Goal: Task Accomplishment & Management: Use online tool/utility

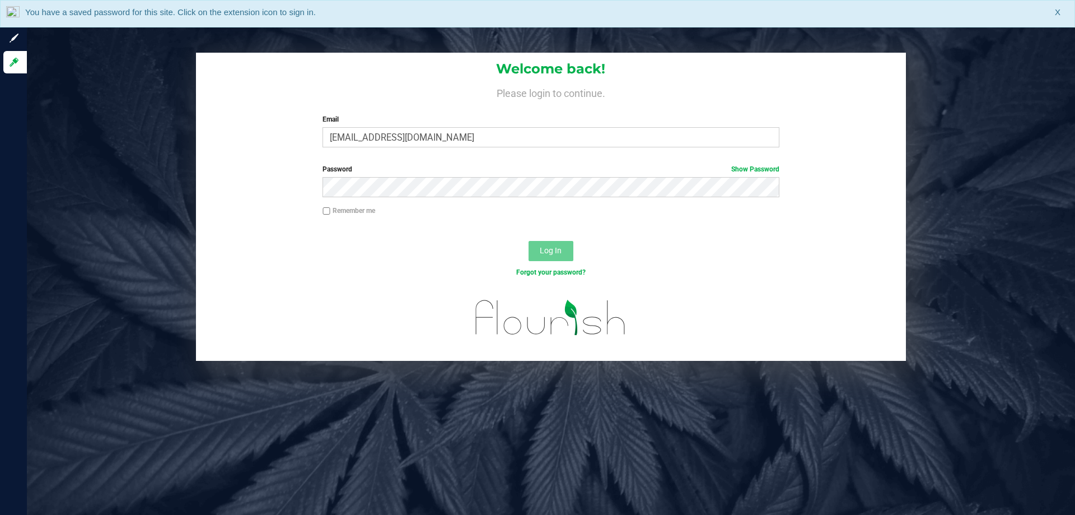
type input "amazadiegogonzalez@liveparallel.com"
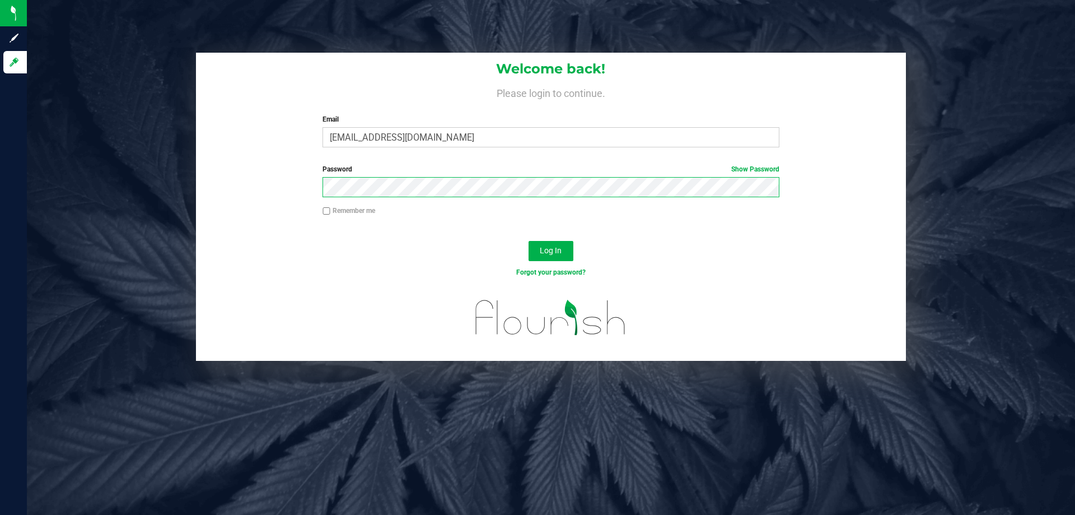
click at [529, 241] on button "Log In" at bounding box center [551, 251] width 45 height 20
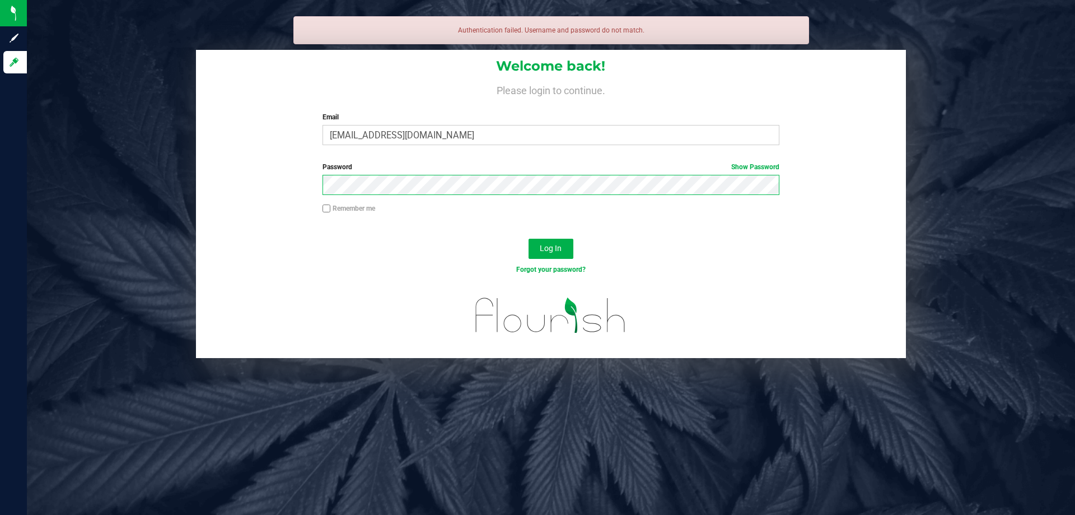
click at [529, 239] on button "Log In" at bounding box center [551, 249] width 45 height 20
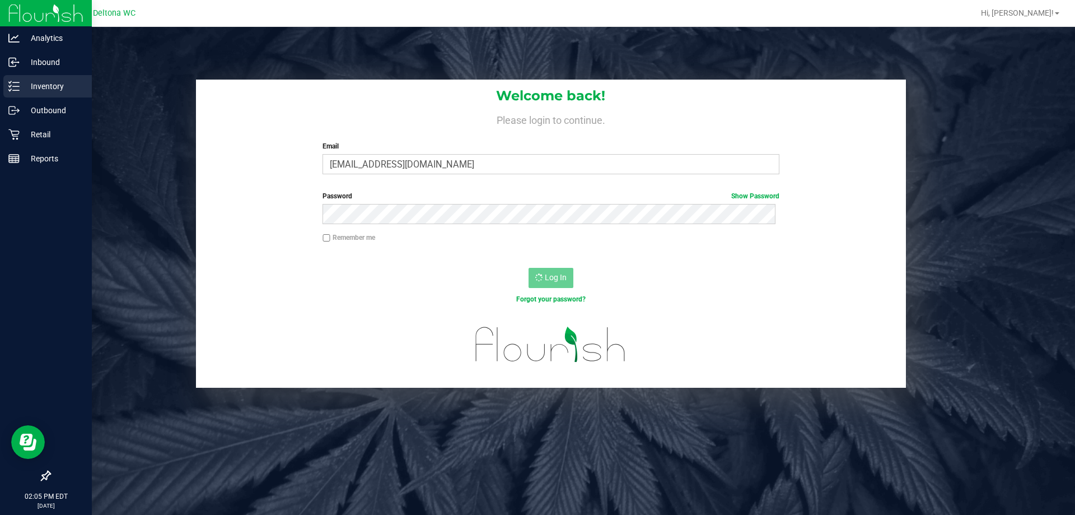
click at [25, 81] on p "Inventory" at bounding box center [53, 86] width 67 height 13
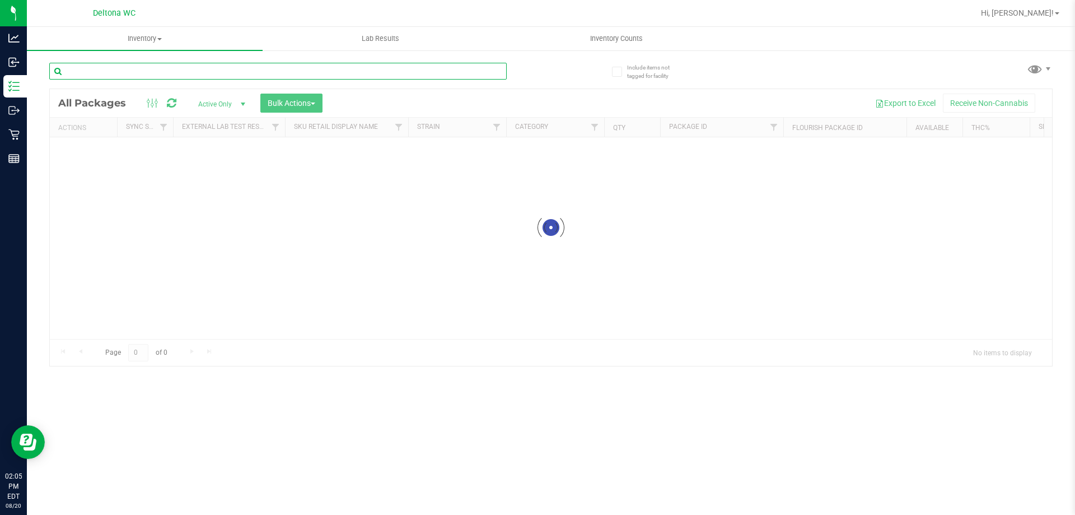
click at [199, 67] on input "text" at bounding box center [278, 71] width 458 height 17
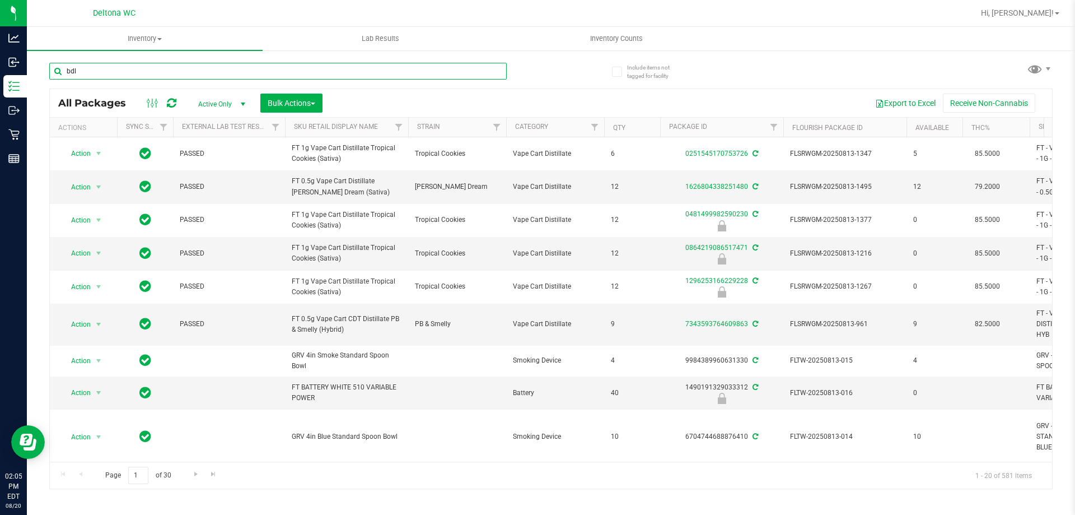
type input "bdl"
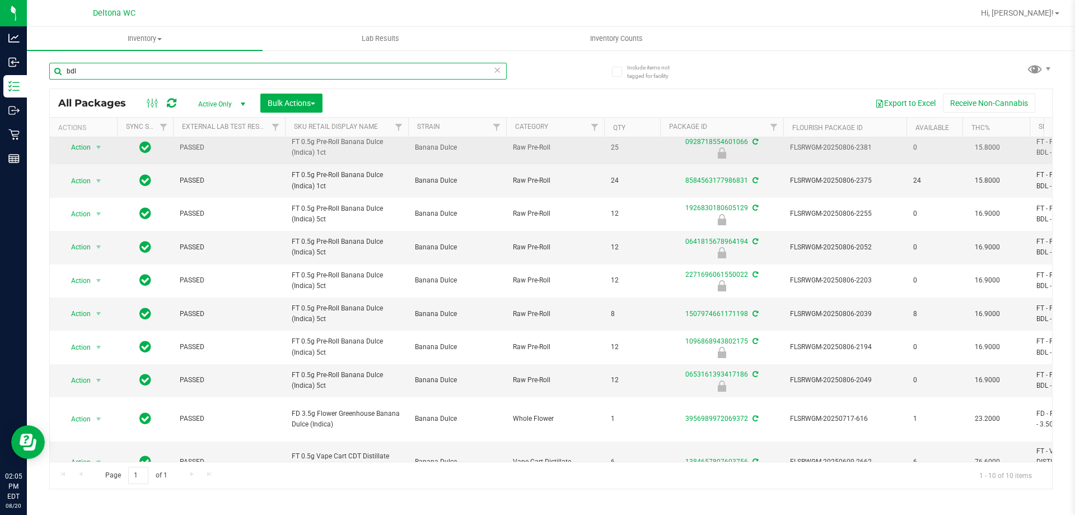
scroll to position [25, 0]
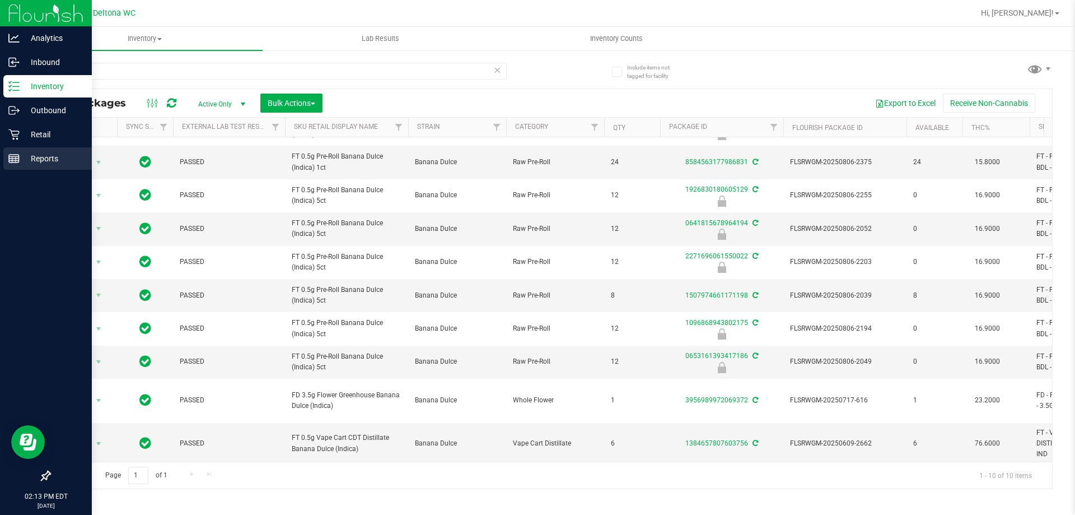
click at [38, 152] on p "Reports" at bounding box center [53, 158] width 67 height 13
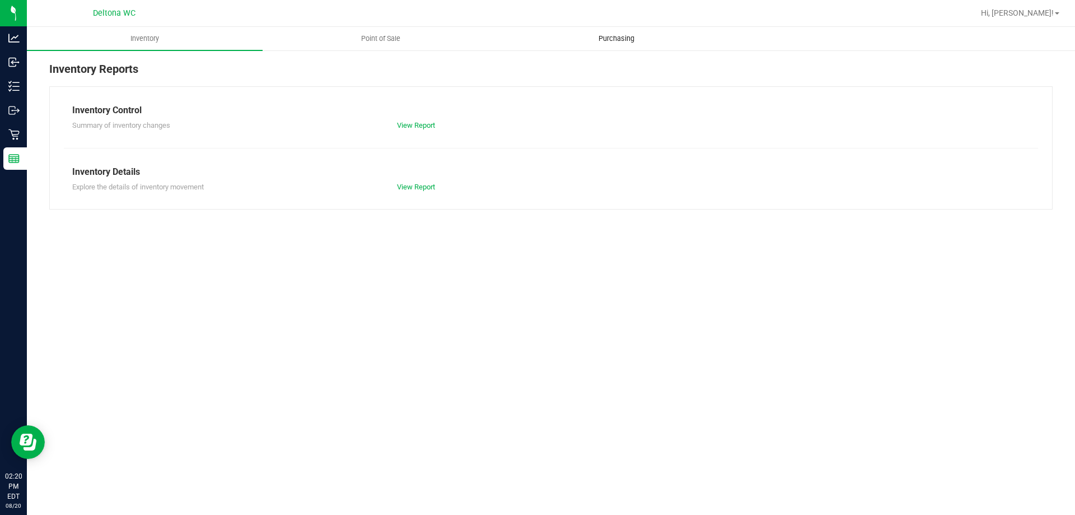
click at [603, 36] on span "Purchasing" at bounding box center [617, 39] width 66 height 10
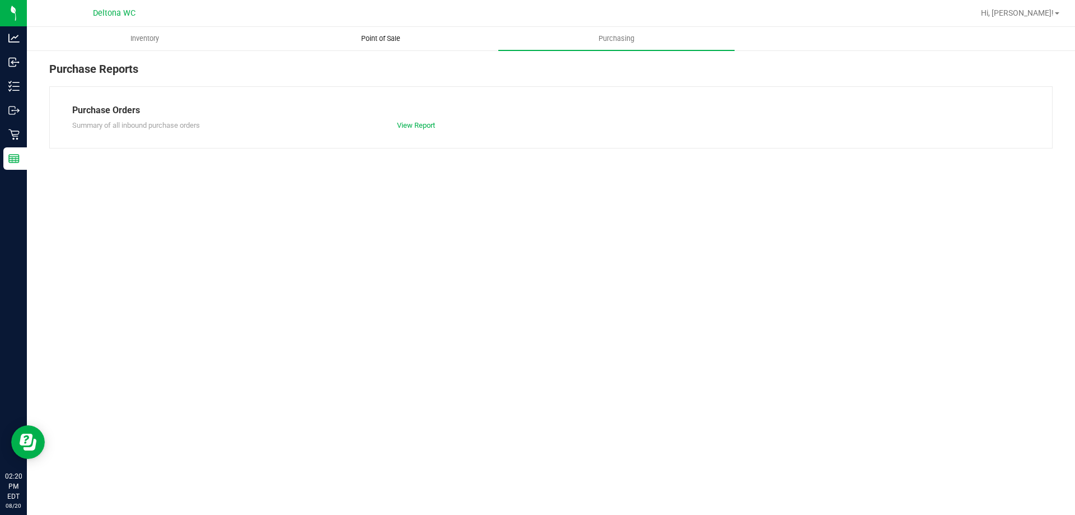
click at [381, 38] on span "Point of Sale" at bounding box center [380, 39] width 69 height 10
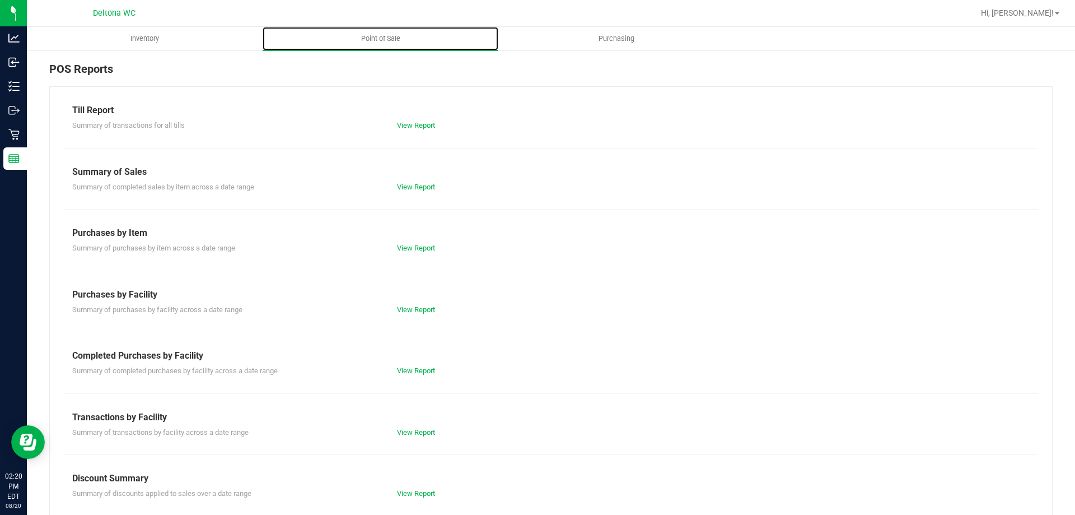
scroll to position [74, 0]
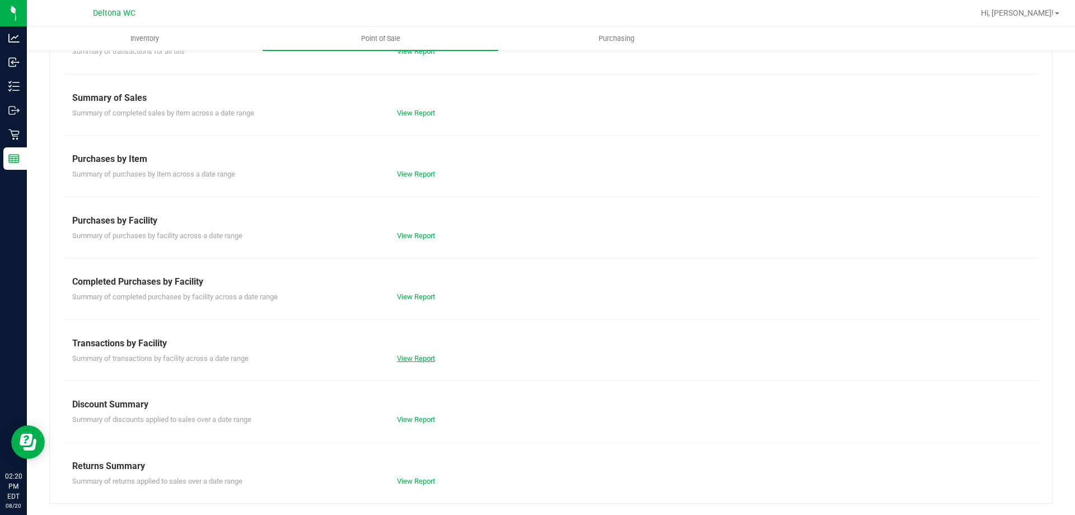
click at [404, 357] on link "View Report" at bounding box center [416, 358] width 38 height 8
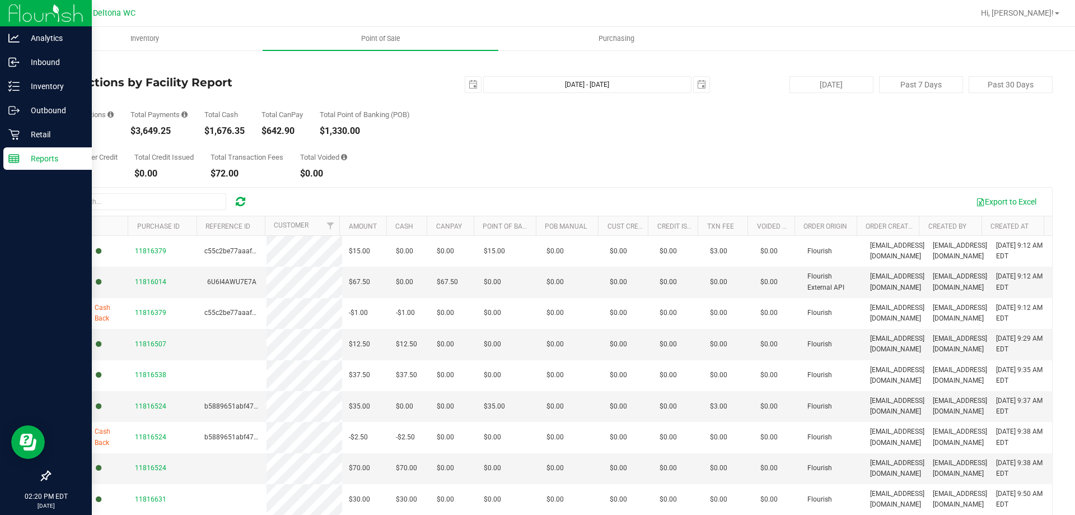
click at [16, 153] on icon at bounding box center [13, 158] width 11 height 11
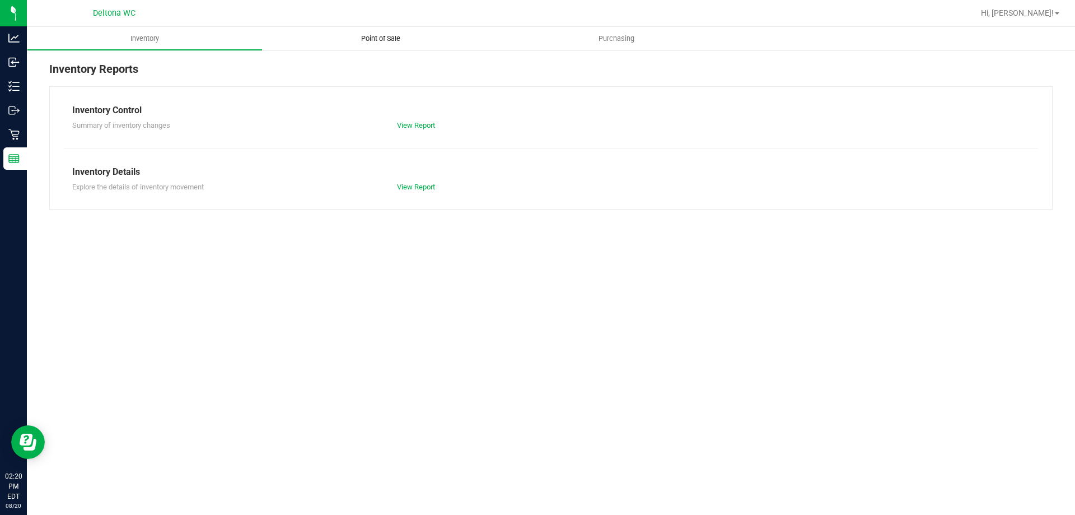
click at [386, 38] on span "Point of Sale" at bounding box center [380, 39] width 69 height 10
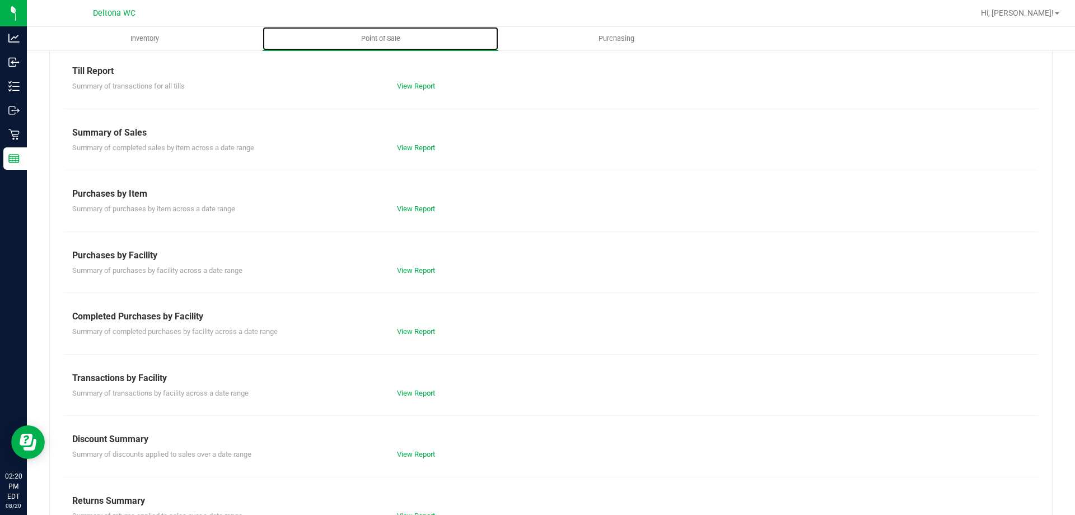
scroll to position [74, 0]
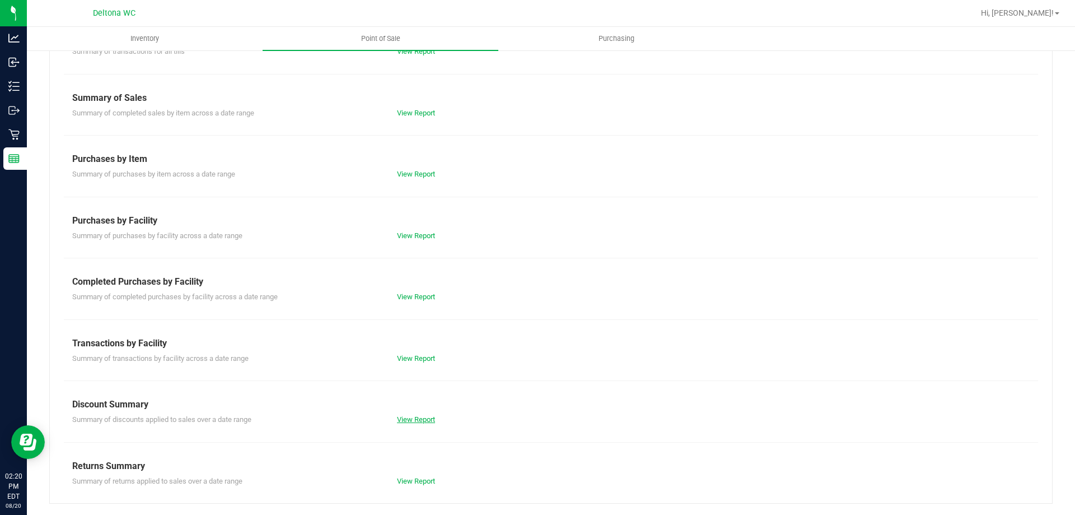
click at [420, 421] on link "View Report" at bounding box center [416, 419] width 38 height 8
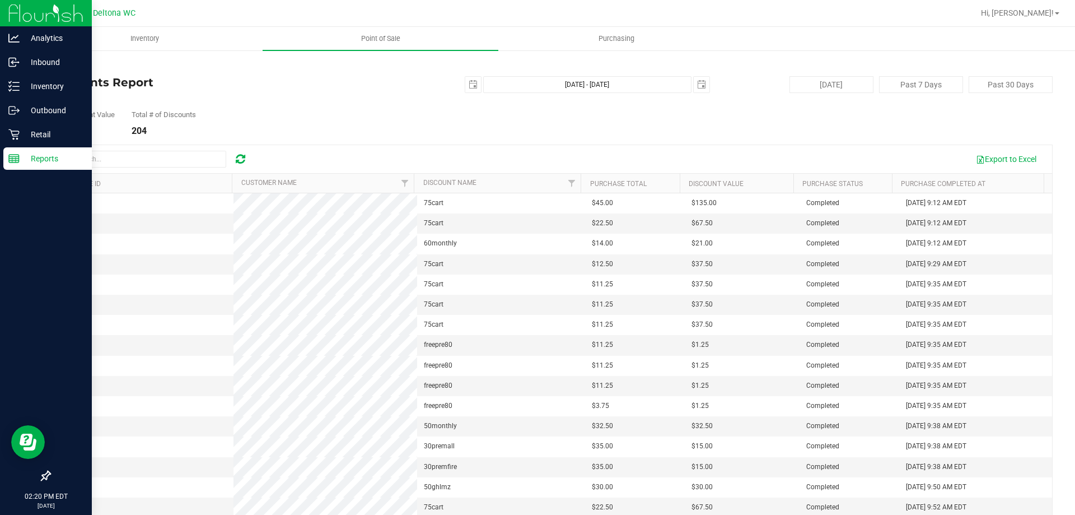
click at [7, 155] on div "Reports" at bounding box center [47, 158] width 89 height 22
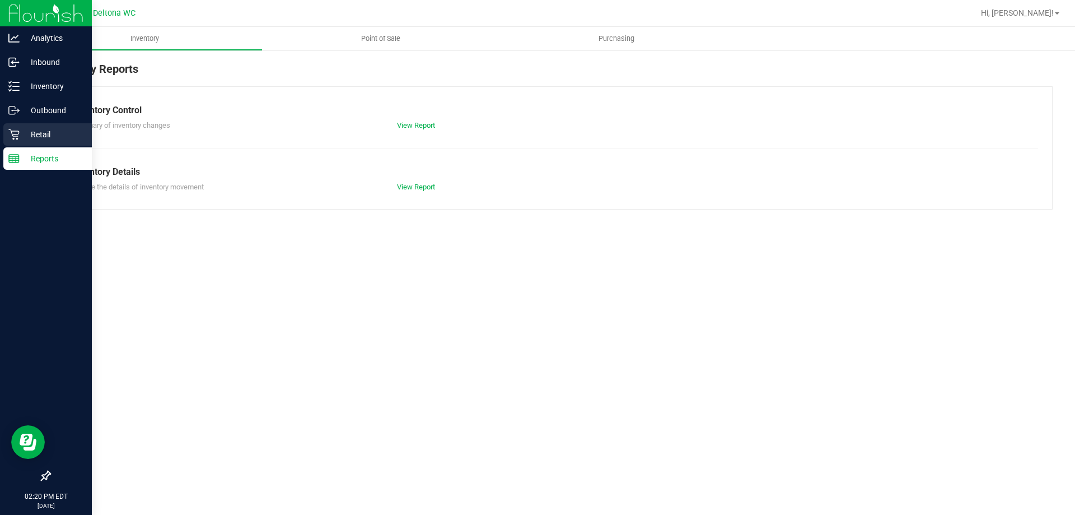
click at [53, 128] on p "Retail" at bounding box center [53, 134] width 67 height 13
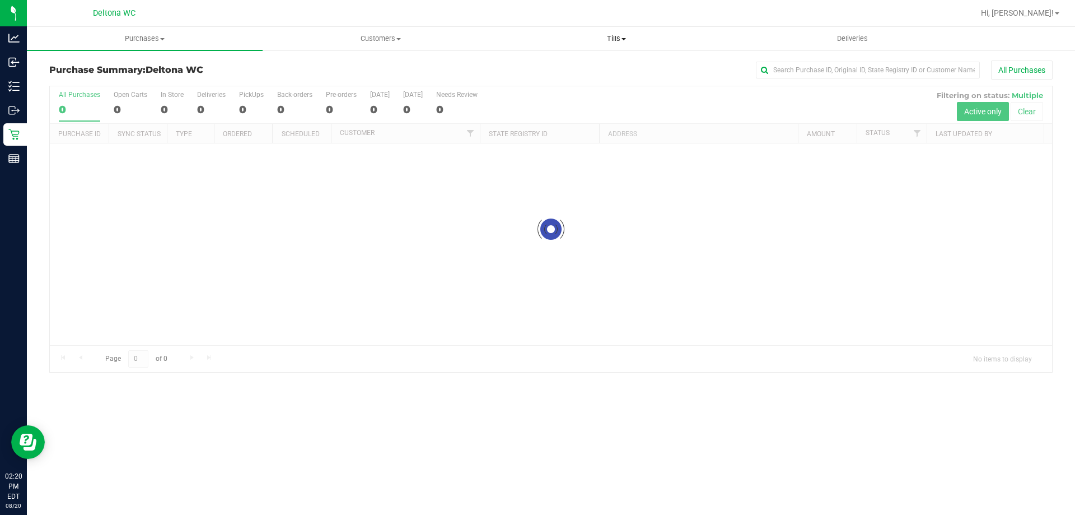
click at [613, 40] on span "Tills" at bounding box center [616, 39] width 235 height 10
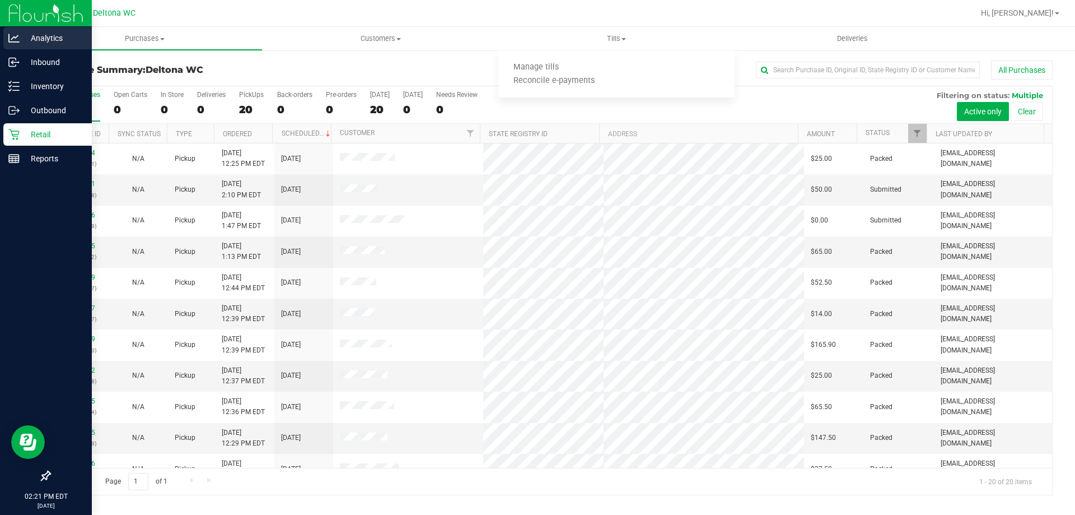
click at [61, 44] on p "Analytics" at bounding box center [53, 37] width 67 height 13
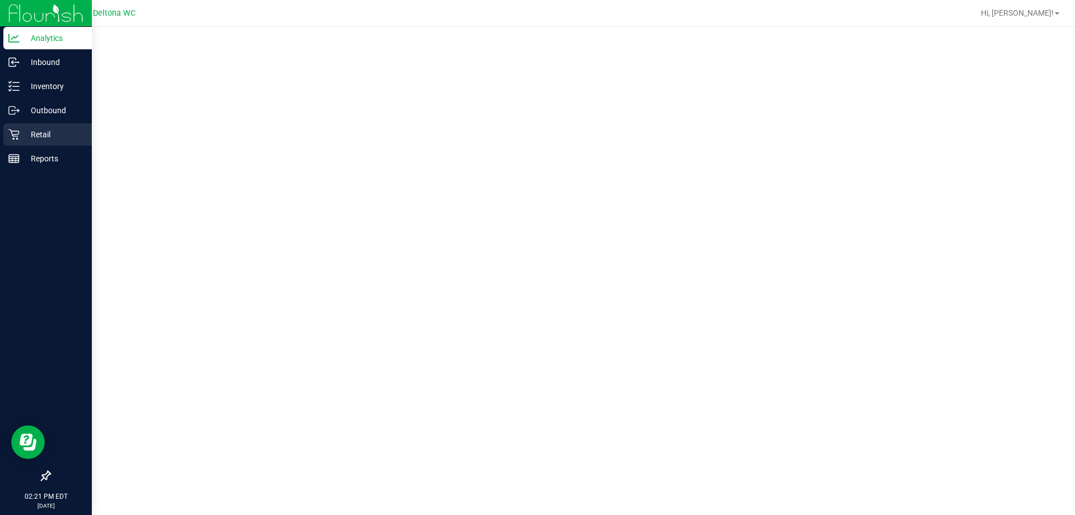
click at [41, 132] on p "Retail" at bounding box center [53, 134] width 67 height 13
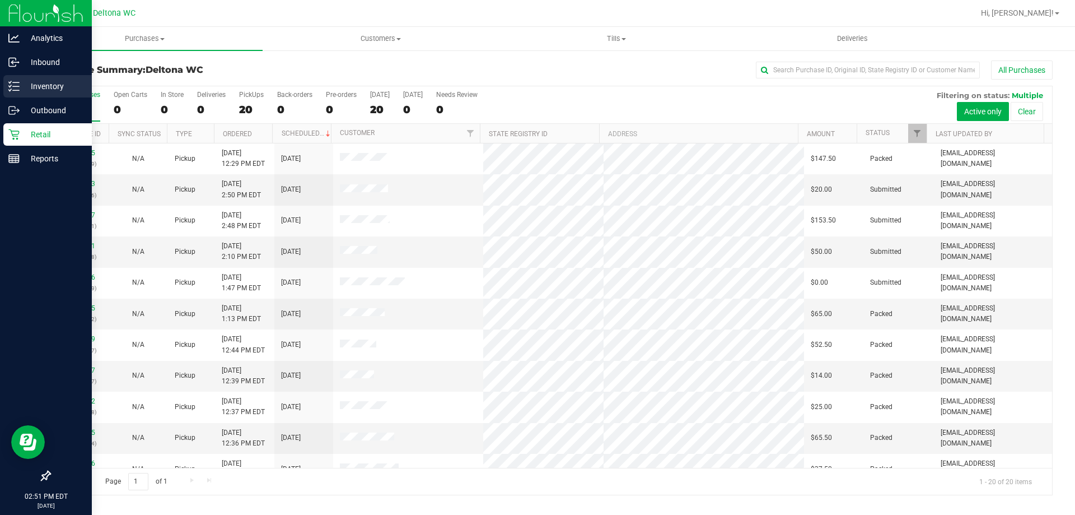
click at [19, 95] on div "Inventory" at bounding box center [47, 86] width 89 height 22
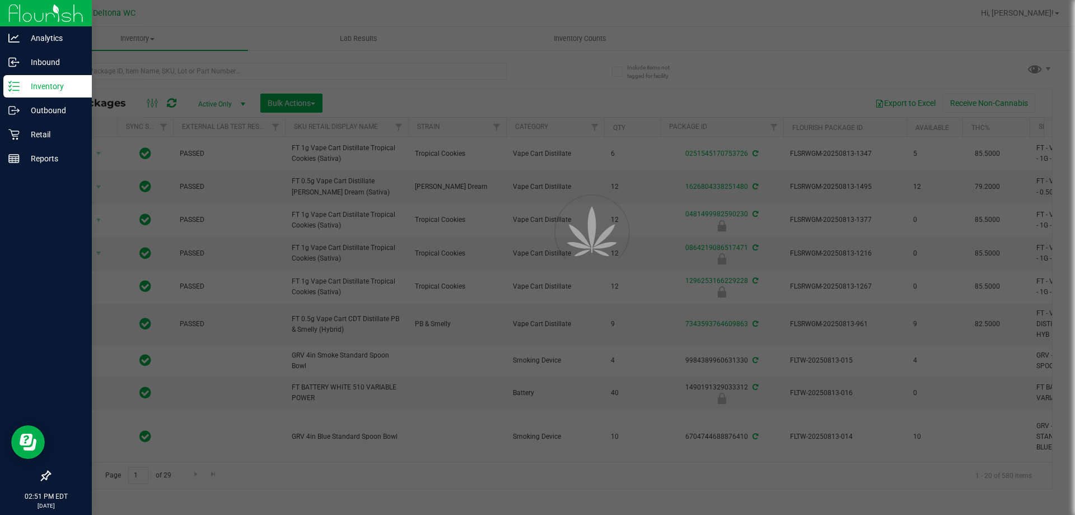
click at [221, 73] on div at bounding box center [537, 257] width 1075 height 515
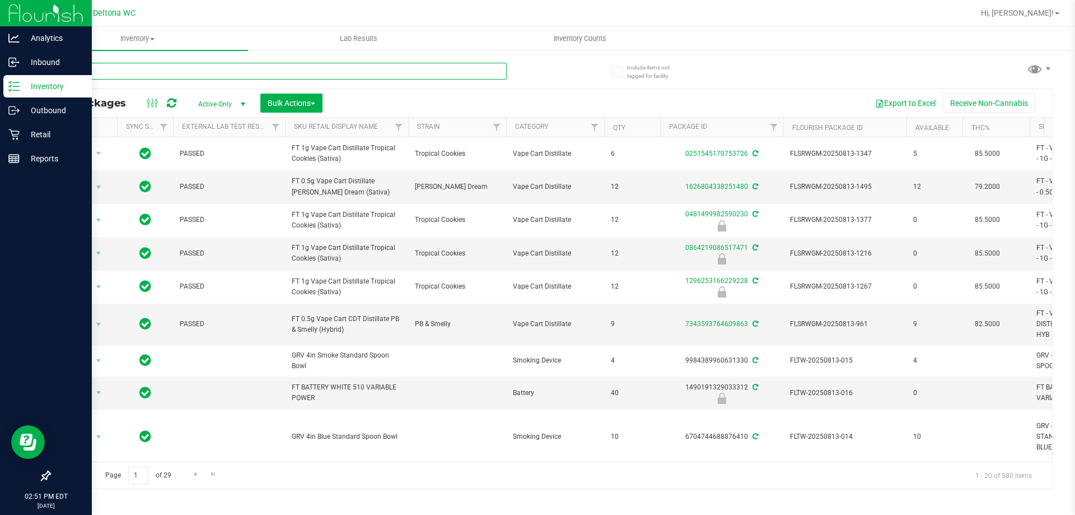
click at [221, 73] on input "text" at bounding box center [278, 71] width 458 height 17
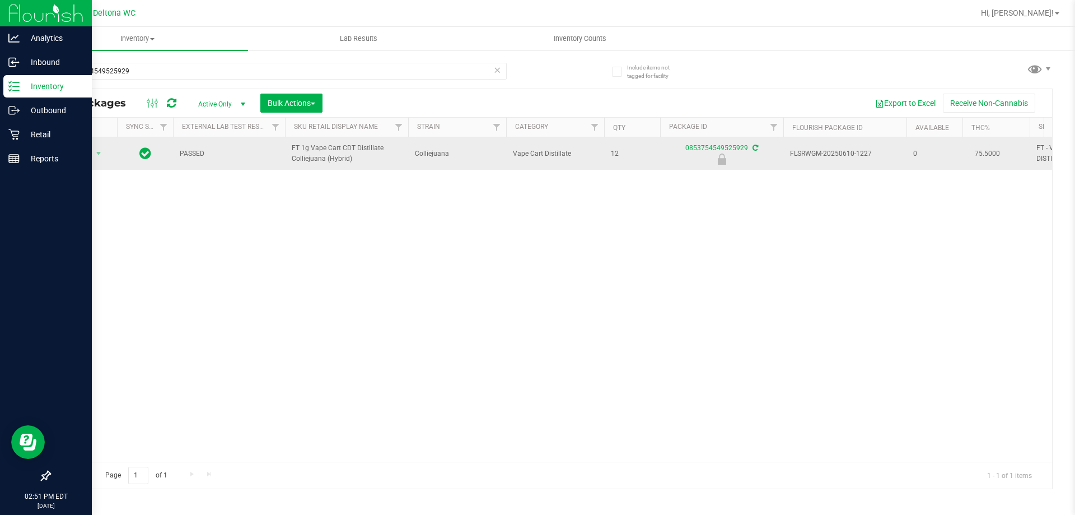
drag, startPoint x: 369, startPoint y: 159, endPoint x: 281, endPoint y: 144, distance: 89.7
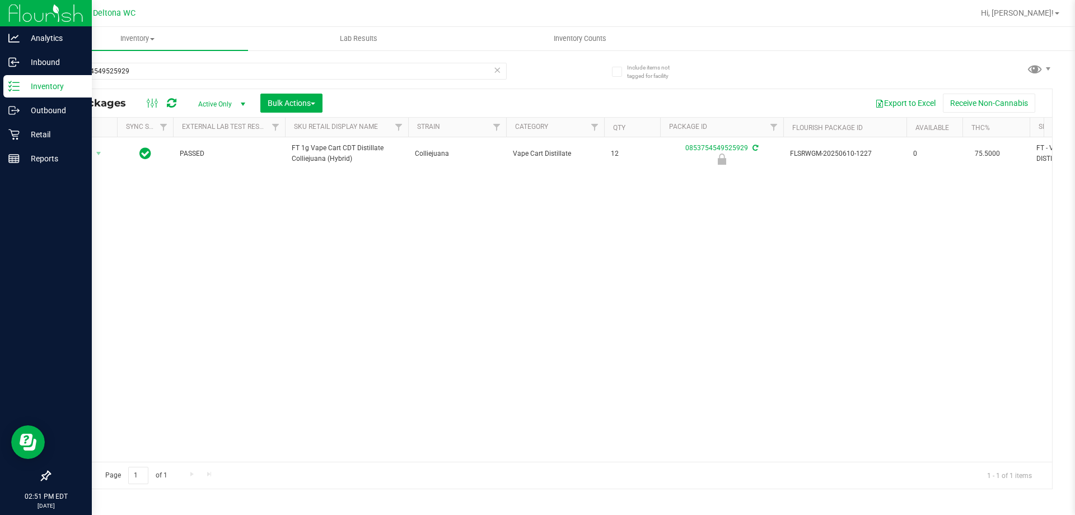
copy tr "FT 1g Vape Cart CDT Distillate Colliejuana (Hybrid)"
click at [207, 72] on input "0853754549525929" at bounding box center [278, 71] width 458 height 17
paste input "FT 1g Vape Cart CDT Distillate Colliejuana (Hybrid)"
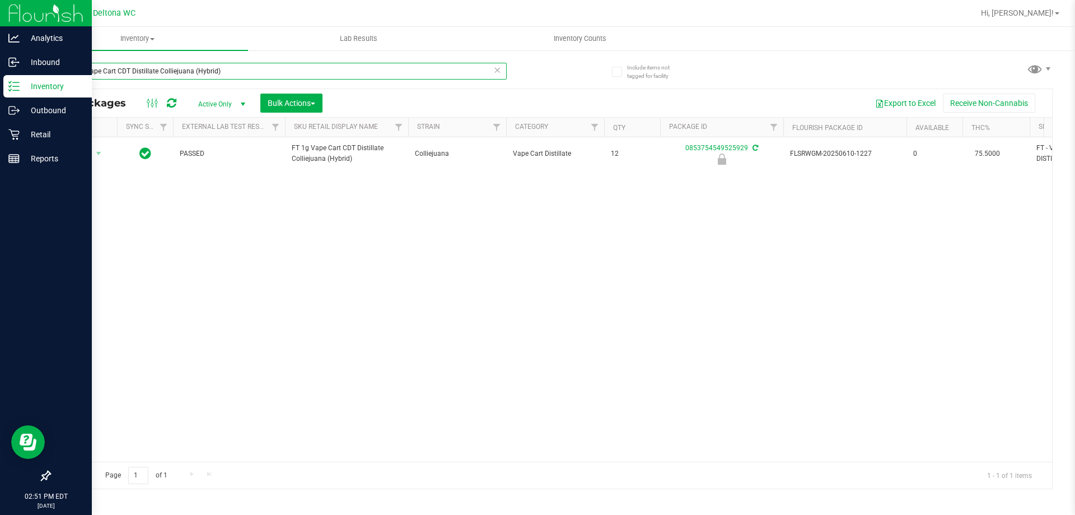
type input "FT 1g Vape Cart CDT Distillate Colliejuana (Hybrid)"
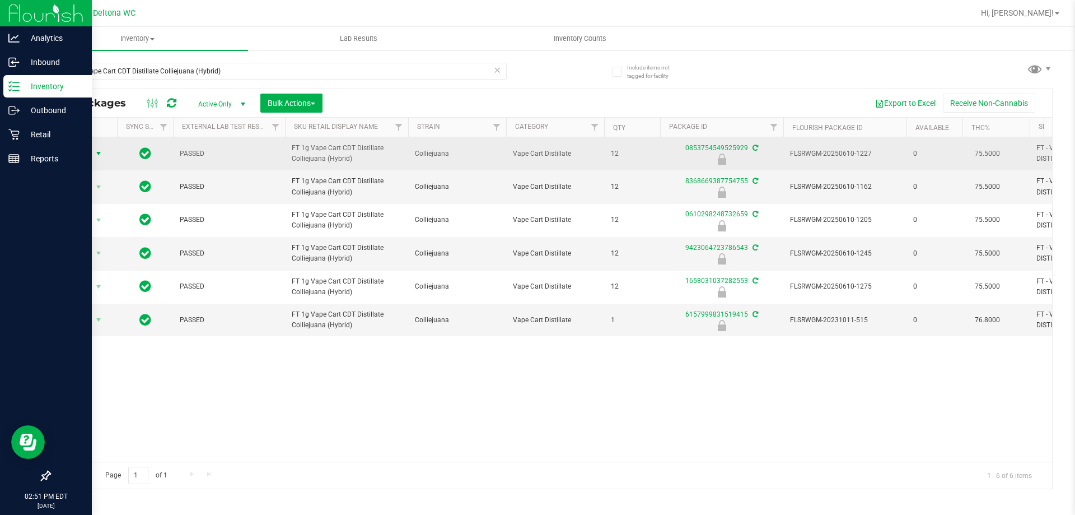
click at [100, 151] on span "select" at bounding box center [98, 153] width 9 height 9
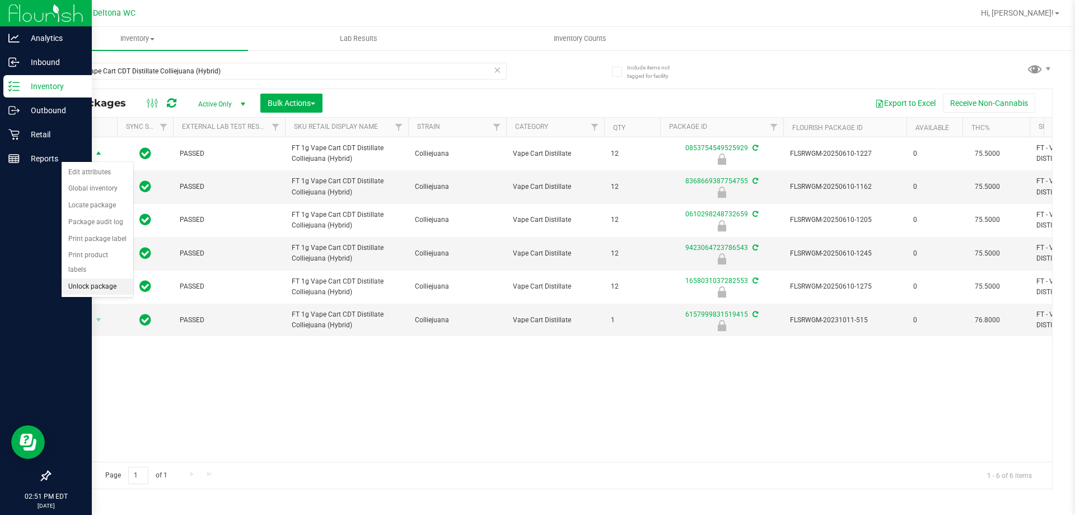
click at [100, 278] on li "Unlock package" at bounding box center [98, 286] width 72 height 17
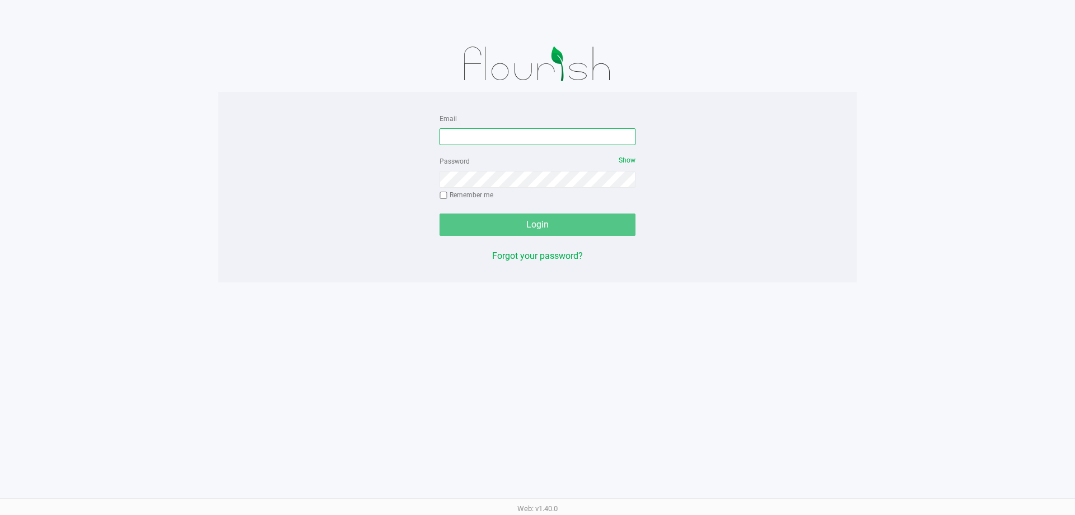
click at [504, 133] on input "Email" at bounding box center [538, 136] width 196 height 17
type input "[EMAIL_ADDRESS][DOMAIN_NAME]"
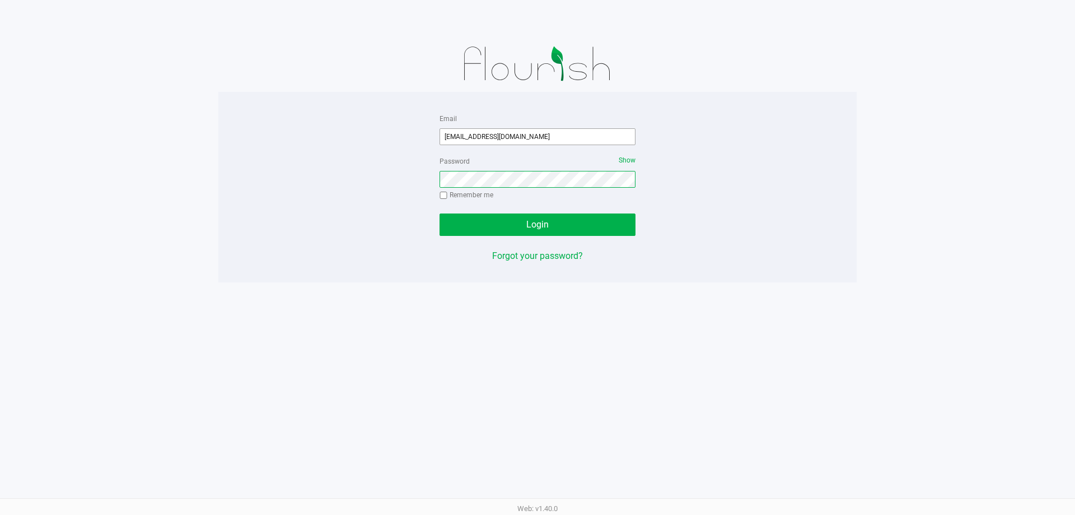
click at [440, 213] on button "Login" at bounding box center [538, 224] width 196 height 22
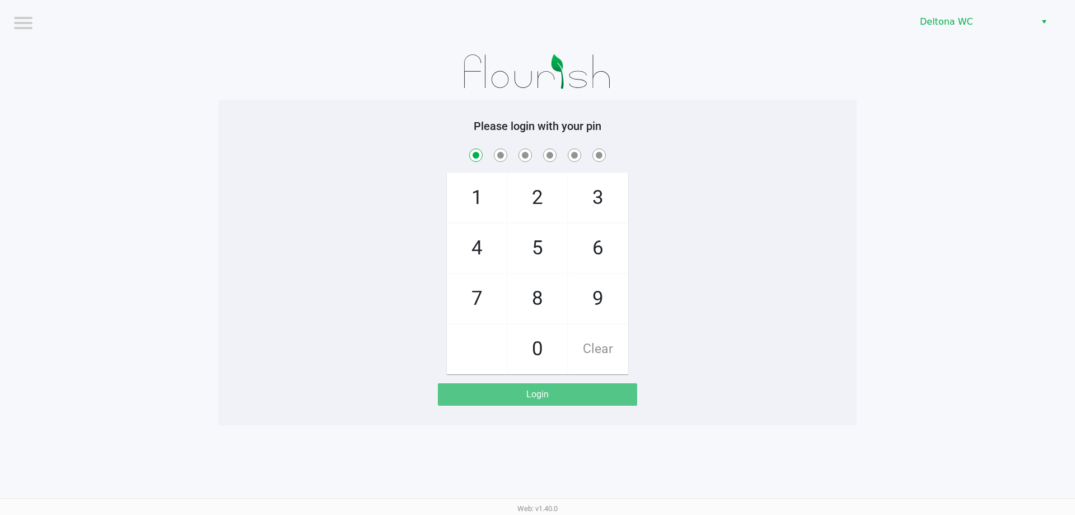
checkbox input "true"
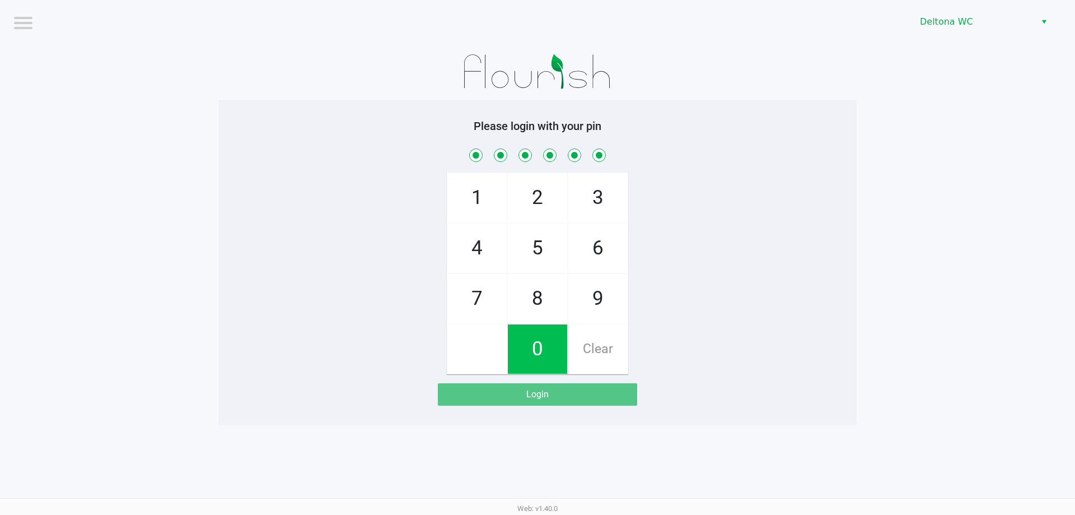
checkbox input "true"
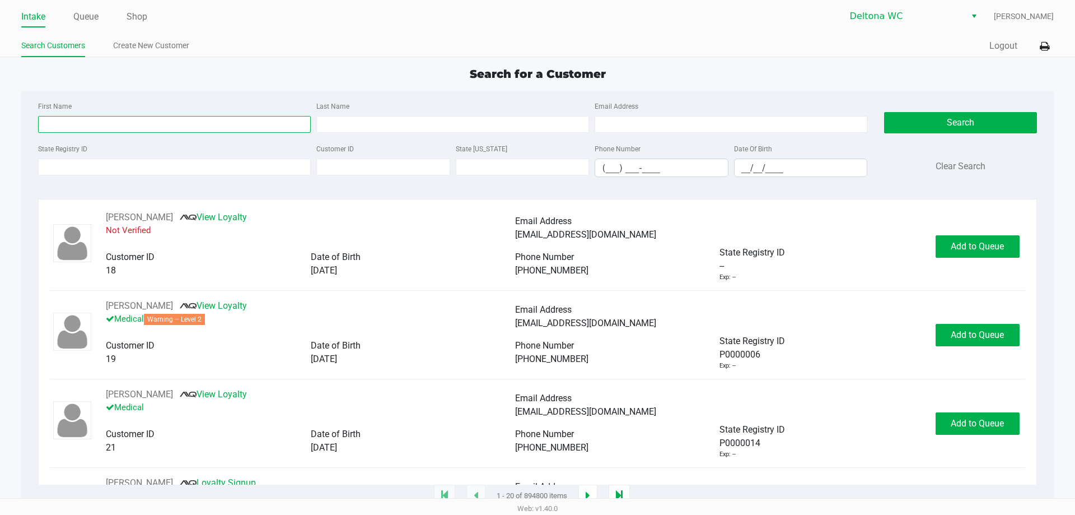
click at [235, 117] on input "First Name" at bounding box center [174, 124] width 273 height 17
click at [441, 125] on input "Last Name" at bounding box center [452, 124] width 273 height 17
click at [155, 123] on input "First Name" at bounding box center [174, 124] width 273 height 17
type input "ashley"
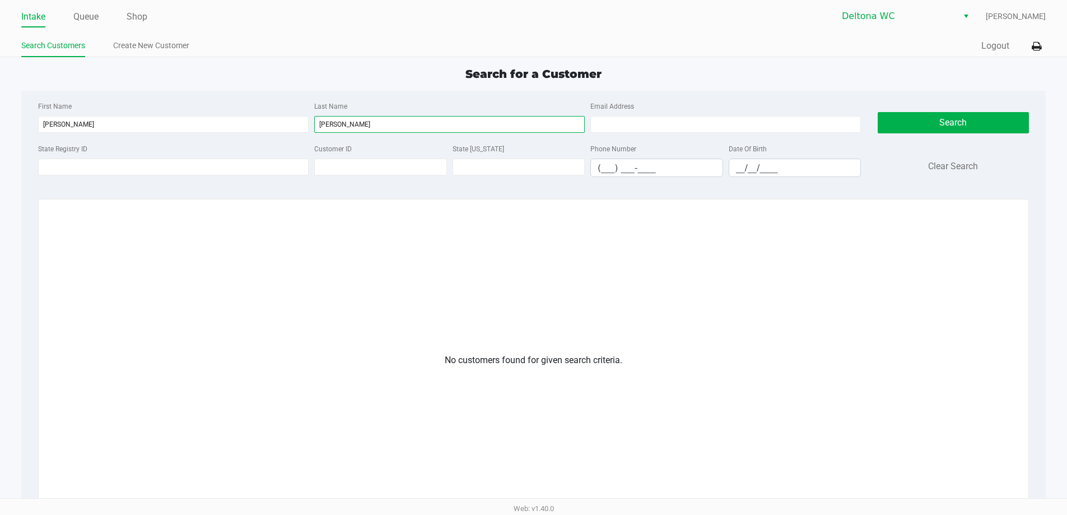
click at [336, 123] on input "smith-terry" at bounding box center [449, 124] width 271 height 17
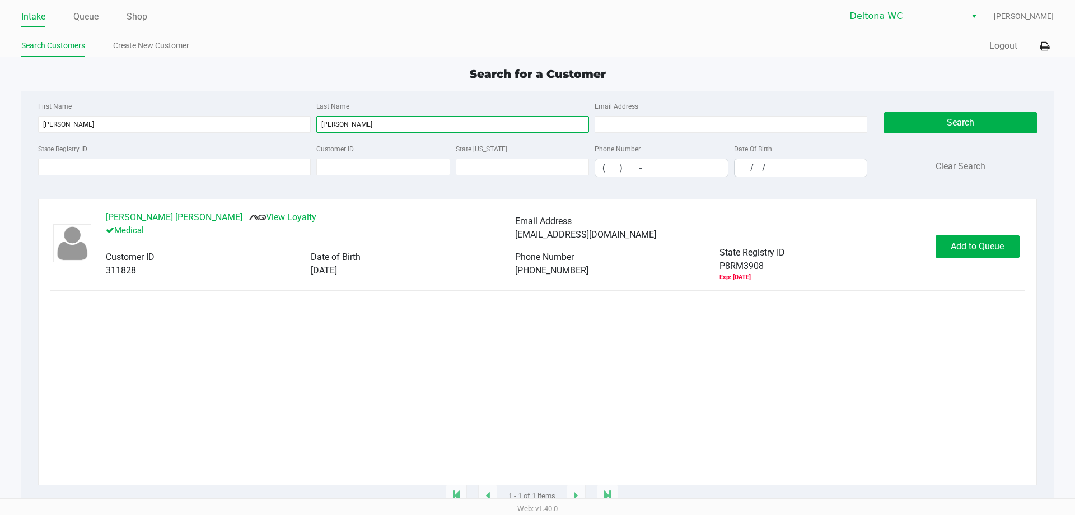
type input "smith terry"
click at [161, 214] on button "Ashley Smith Terry" at bounding box center [174, 217] width 137 height 13
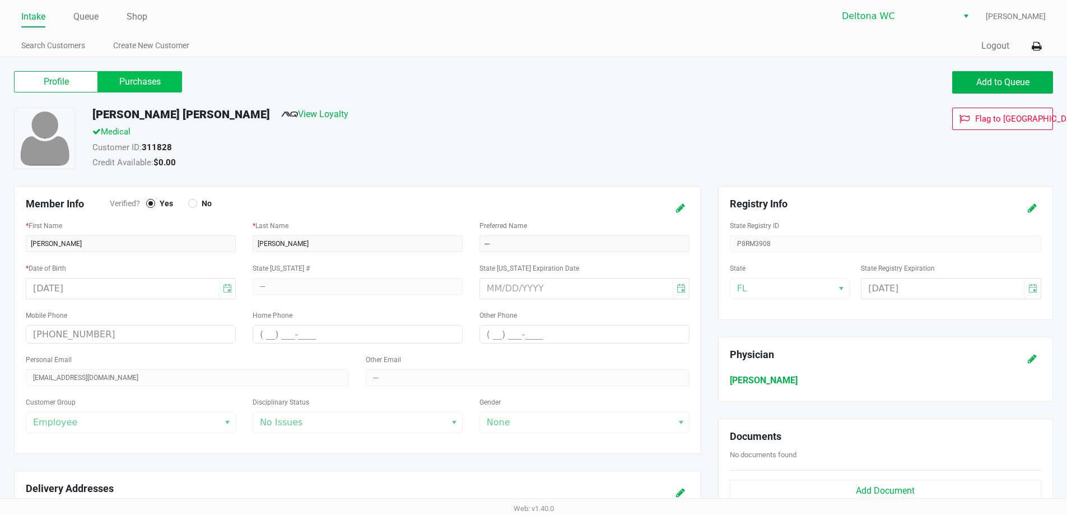
click at [117, 78] on label "Purchases" at bounding box center [140, 81] width 84 height 21
click at [0, 0] on 1 "Purchases" at bounding box center [0, 0] width 0 height 0
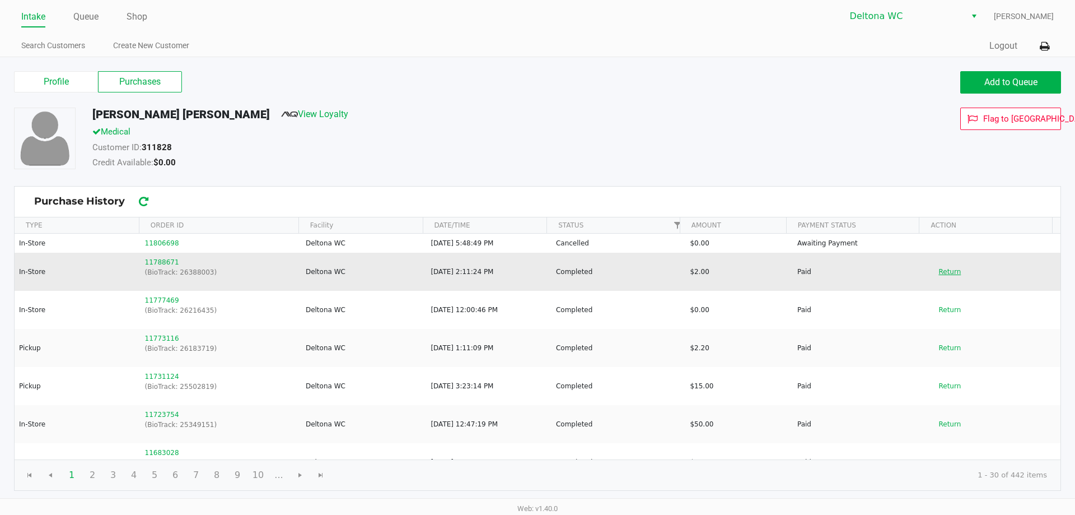
click at [947, 272] on button "Return" at bounding box center [950, 272] width 37 height 18
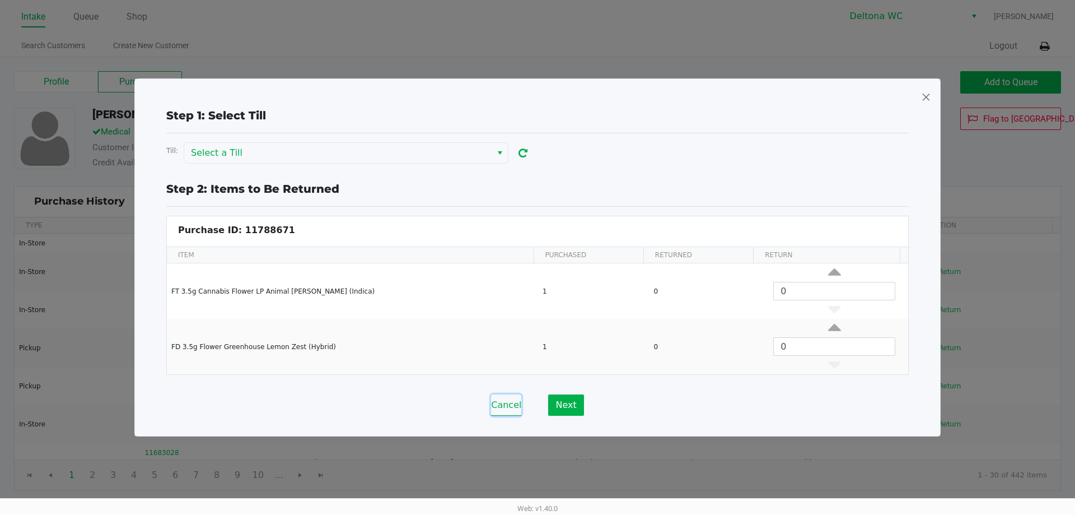
click at [512, 403] on button "Cancel" at bounding box center [506, 404] width 30 height 21
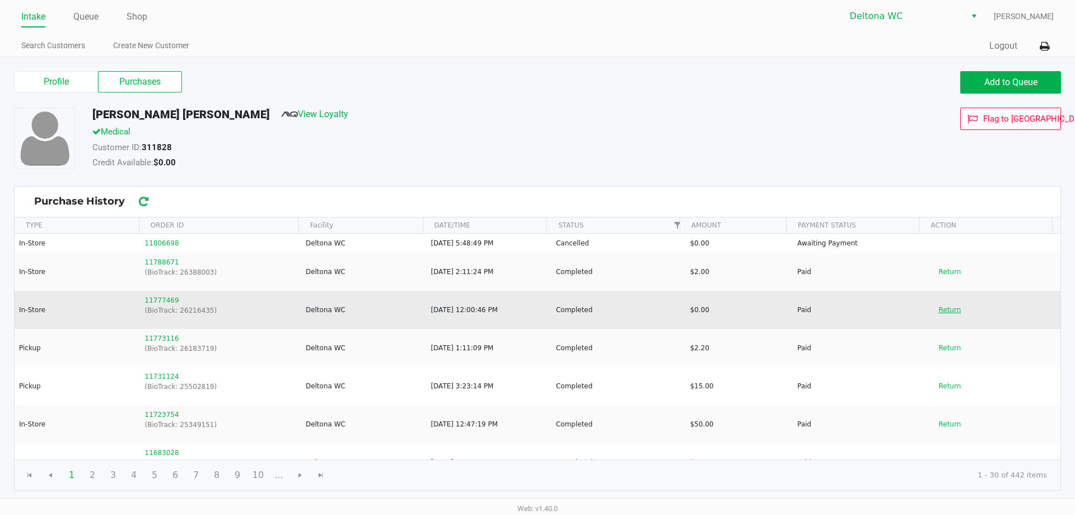
drag, startPoint x: 944, startPoint y: 313, endPoint x: 925, endPoint y: 316, distance: 19.9
click at [943, 313] on button "Return" at bounding box center [950, 310] width 37 height 18
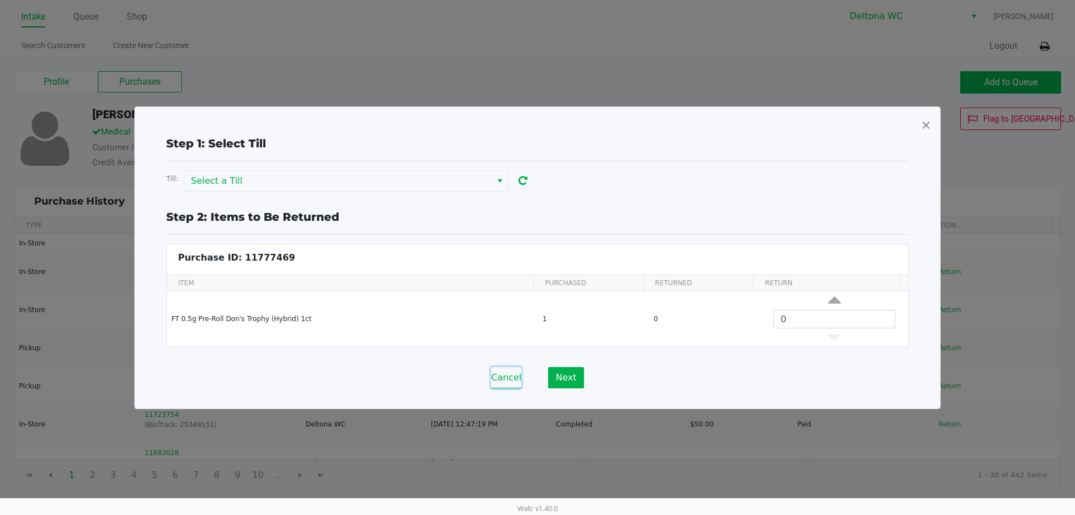
click at [507, 378] on button "Cancel" at bounding box center [506, 377] width 30 height 21
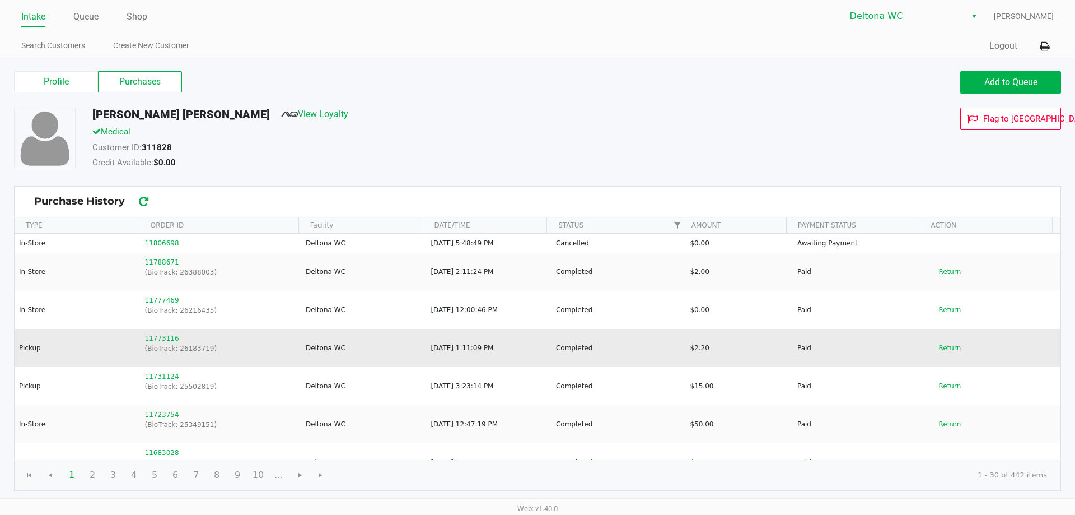
click at [956, 353] on button "Return" at bounding box center [950, 348] width 37 height 18
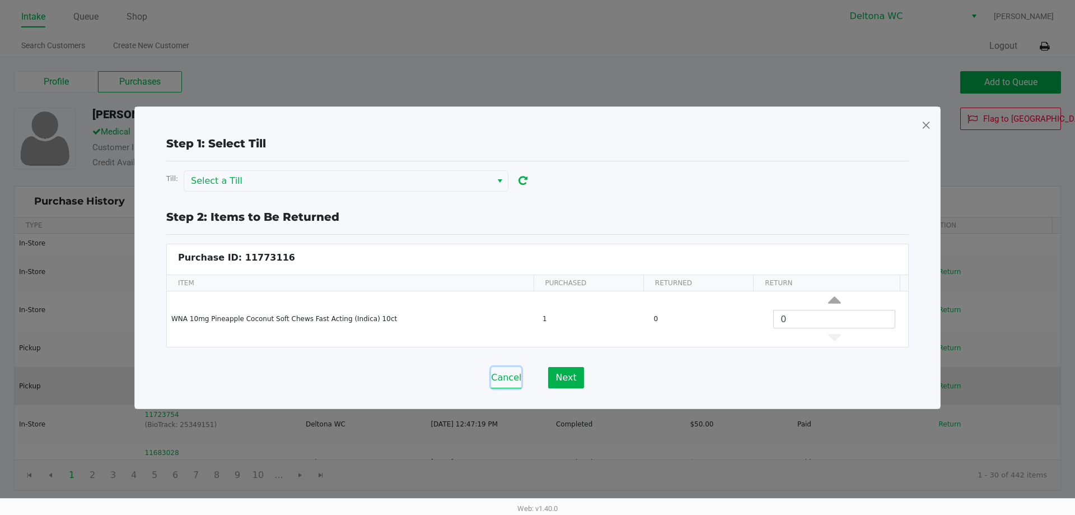
click at [510, 381] on button "Cancel" at bounding box center [506, 377] width 30 height 21
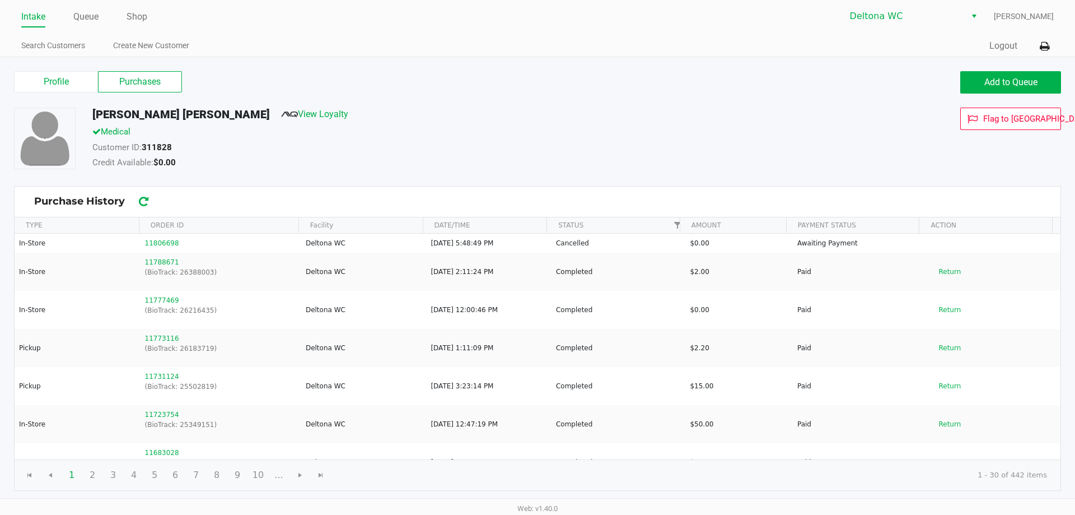
click at [34, 15] on link "Intake" at bounding box center [33, 17] width 24 height 16
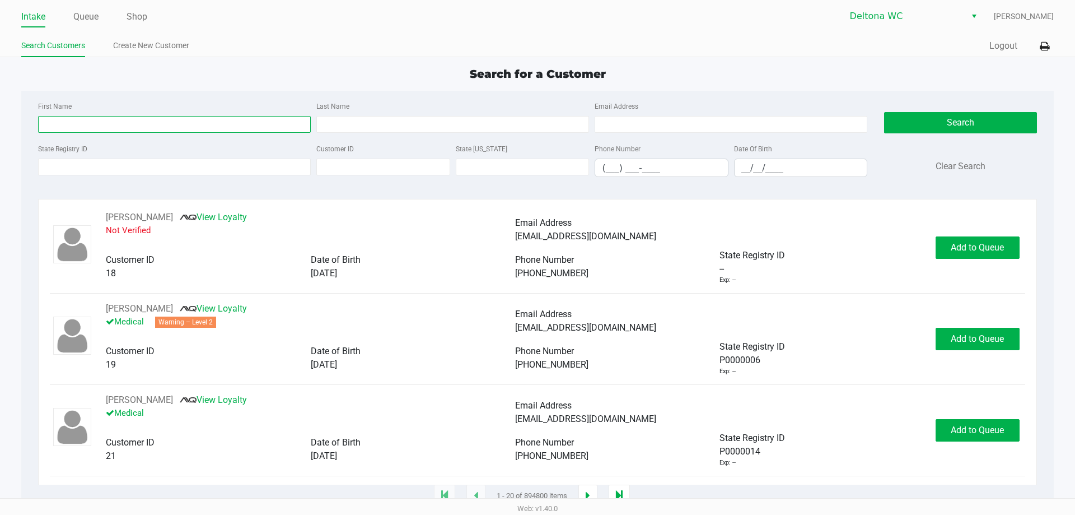
click at [192, 118] on input "First Name" at bounding box center [174, 124] width 273 height 17
type input "kendra"
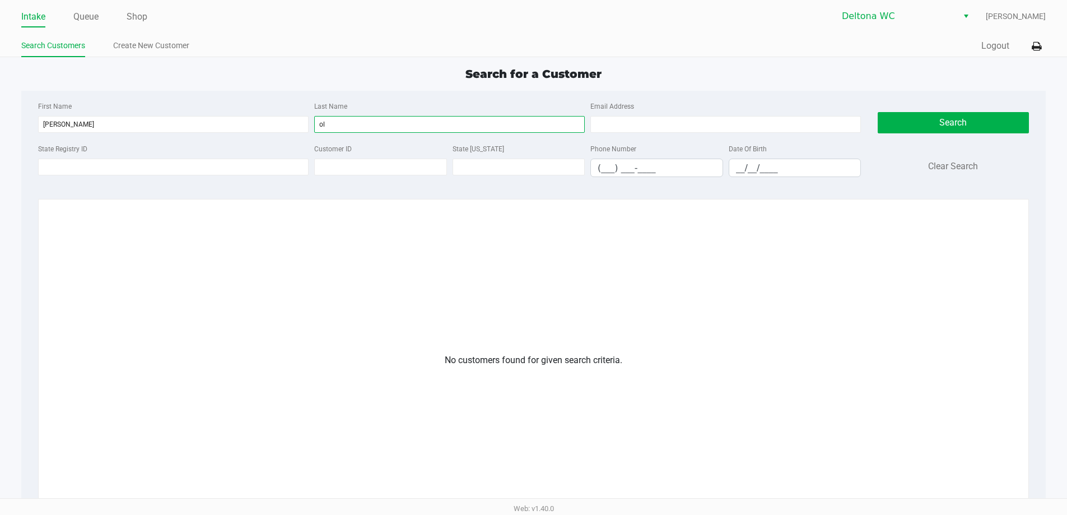
type input "o"
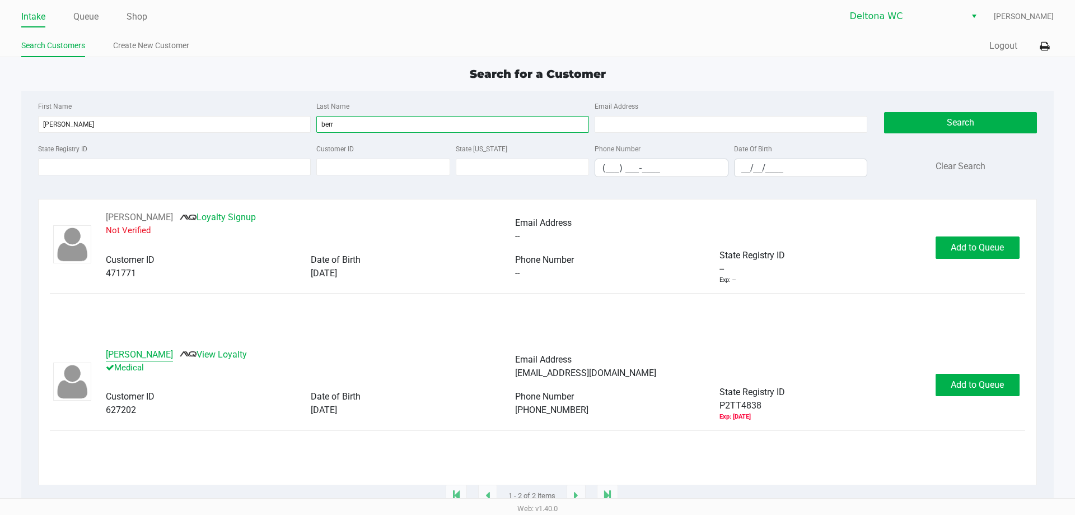
type input "berr"
click at [153, 356] on button "Keny Olivo Berrios" at bounding box center [139, 354] width 67 height 13
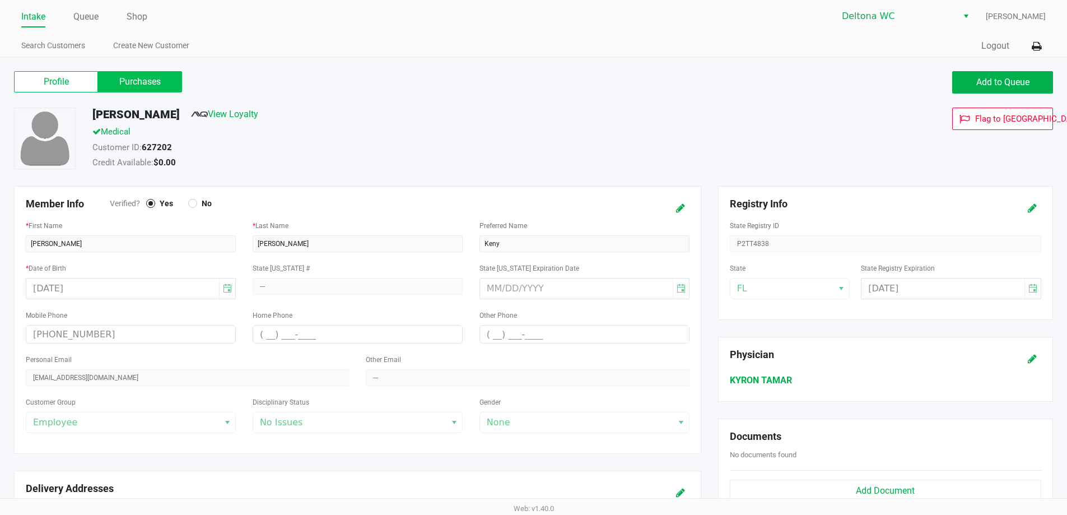
click at [131, 72] on label "Purchases" at bounding box center [140, 81] width 84 height 21
click at [0, 0] on 1 "Purchases" at bounding box center [0, 0] width 0 height 0
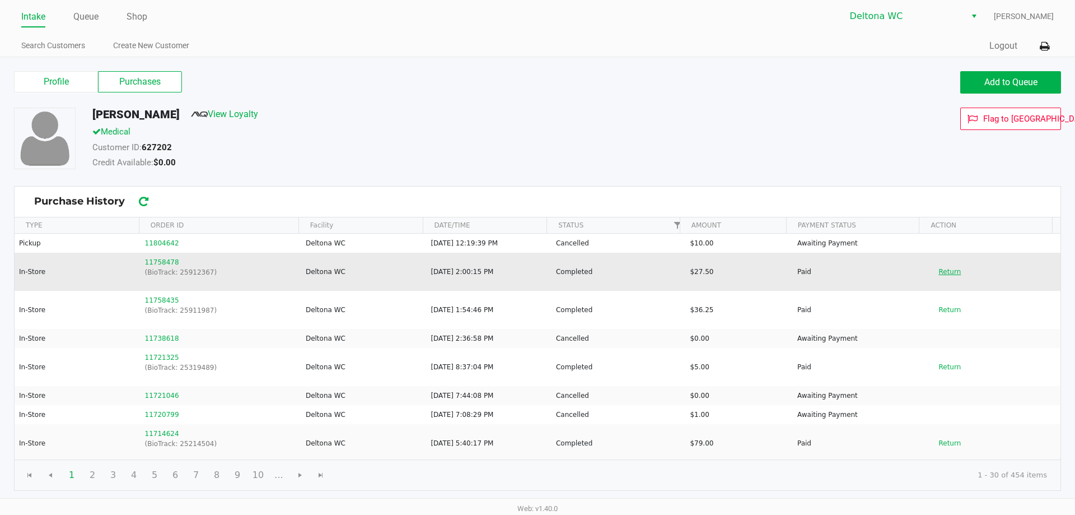
click at [932, 267] on button "Return" at bounding box center [950, 272] width 37 height 18
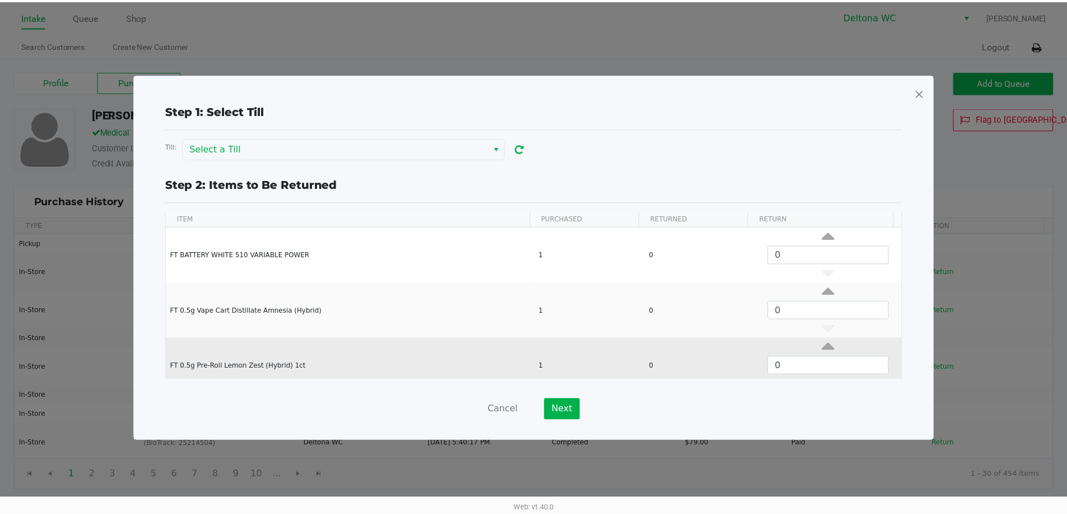
scroll to position [50, 0]
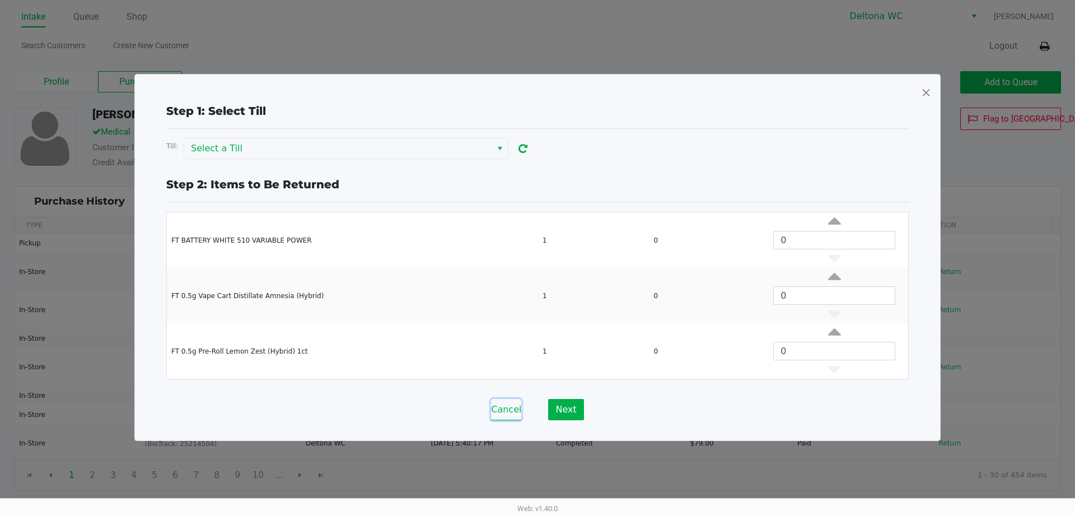
click at [518, 411] on button "Cancel" at bounding box center [506, 409] width 30 height 21
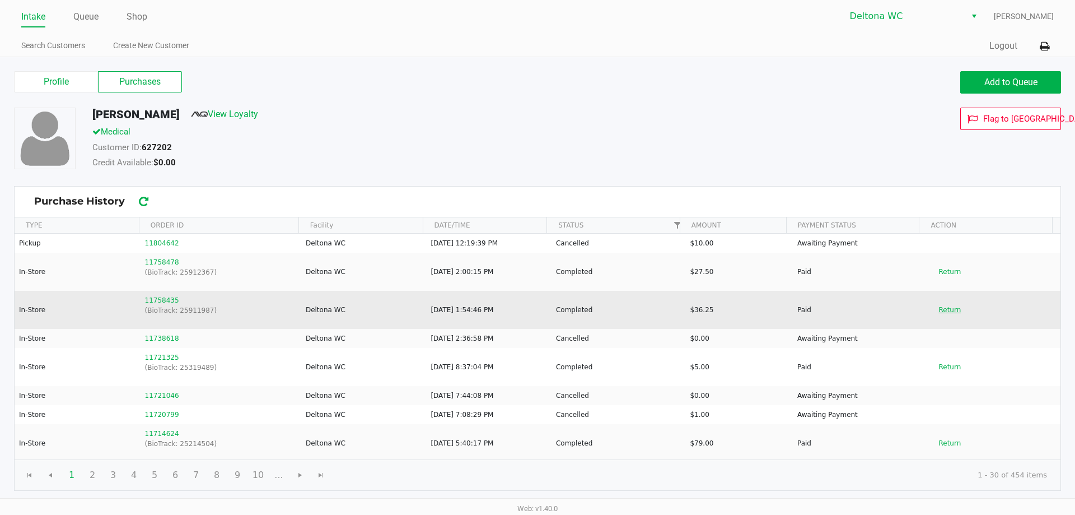
click at [943, 314] on button "Return" at bounding box center [950, 310] width 37 height 18
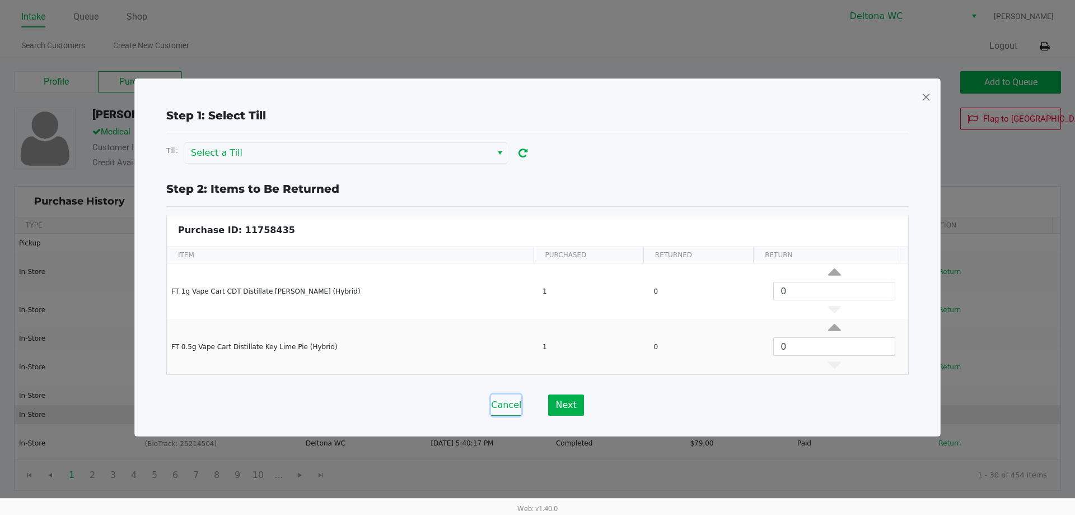
click at [506, 411] on button "Cancel" at bounding box center [506, 404] width 30 height 21
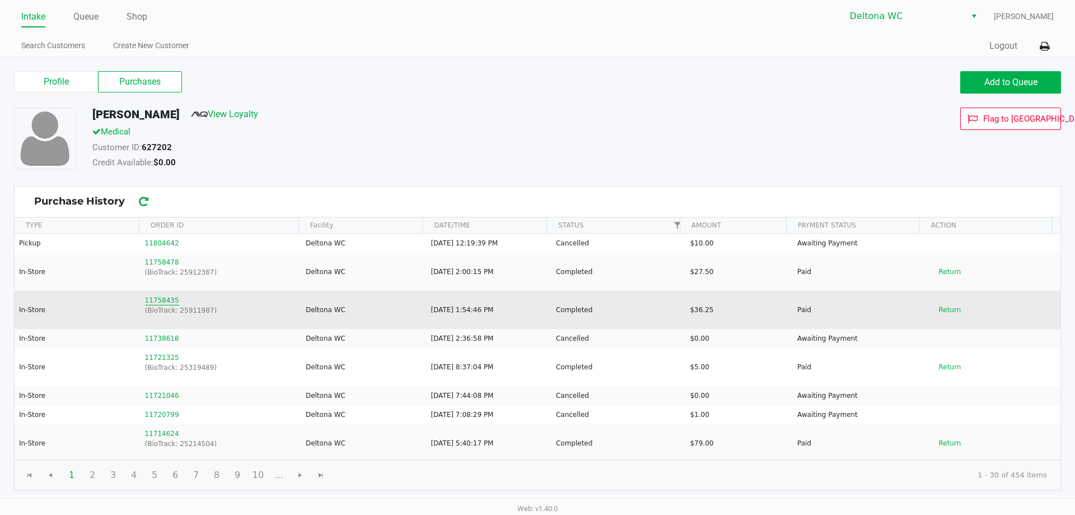
click at [153, 302] on button "11758435" at bounding box center [162, 300] width 34 height 10
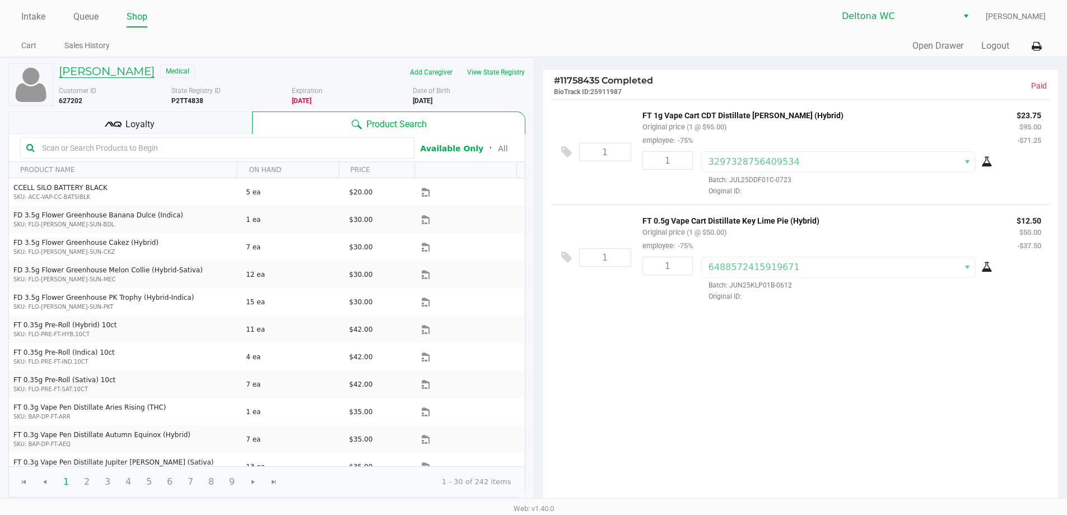
click at [76, 69] on h5 "Keny Olivo Berrios" at bounding box center [107, 70] width 96 height 13
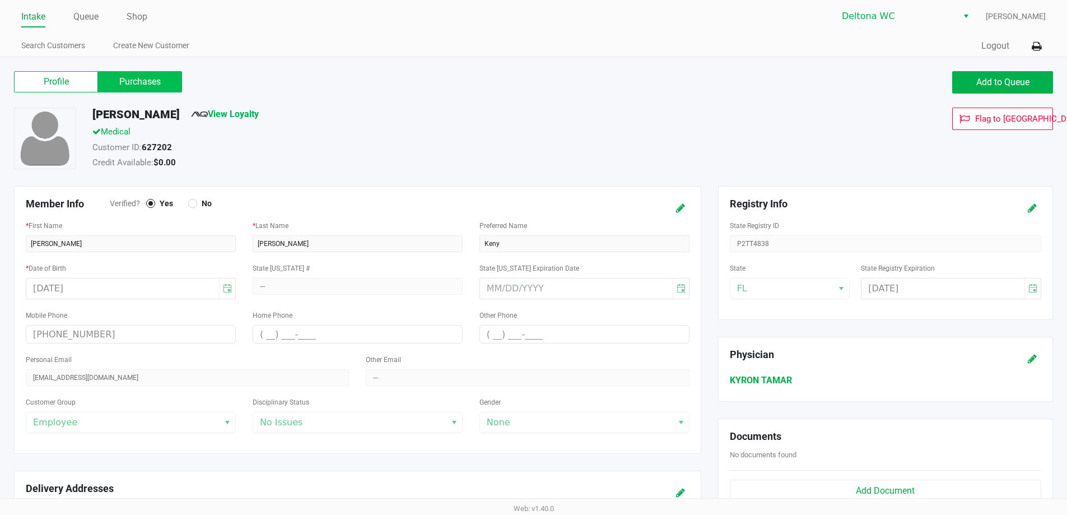
drag, startPoint x: 82, startPoint y: 71, endPoint x: 127, endPoint y: 90, distance: 48.2
click at [113, 104] on div "Profile Purchases Add to Queue" at bounding box center [534, 87] width 1056 height 39
click at [127, 90] on label "Purchases" at bounding box center [140, 81] width 84 height 21
click at [0, 0] on 1 "Purchases" at bounding box center [0, 0] width 0 height 0
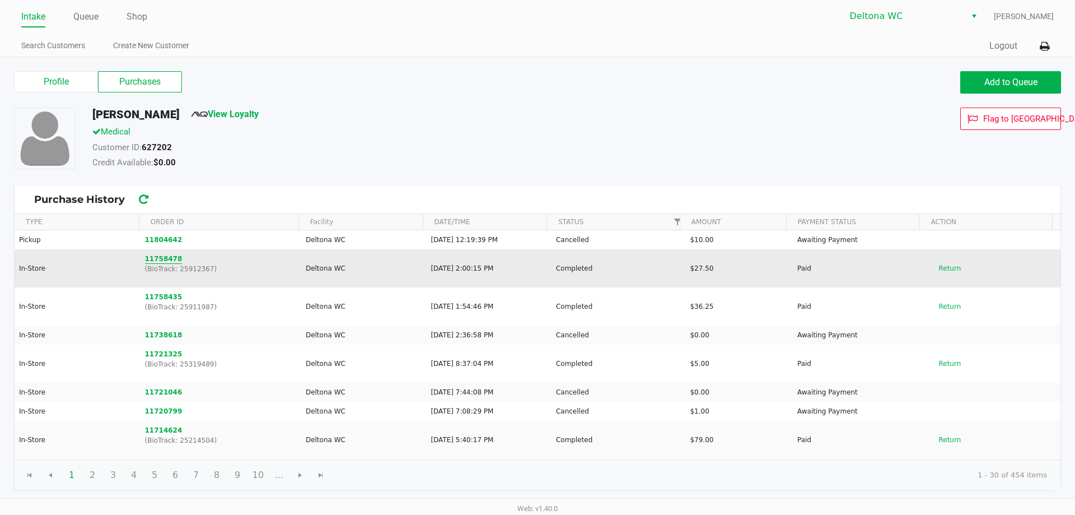
click at [167, 258] on button "11758478" at bounding box center [164, 259] width 38 height 10
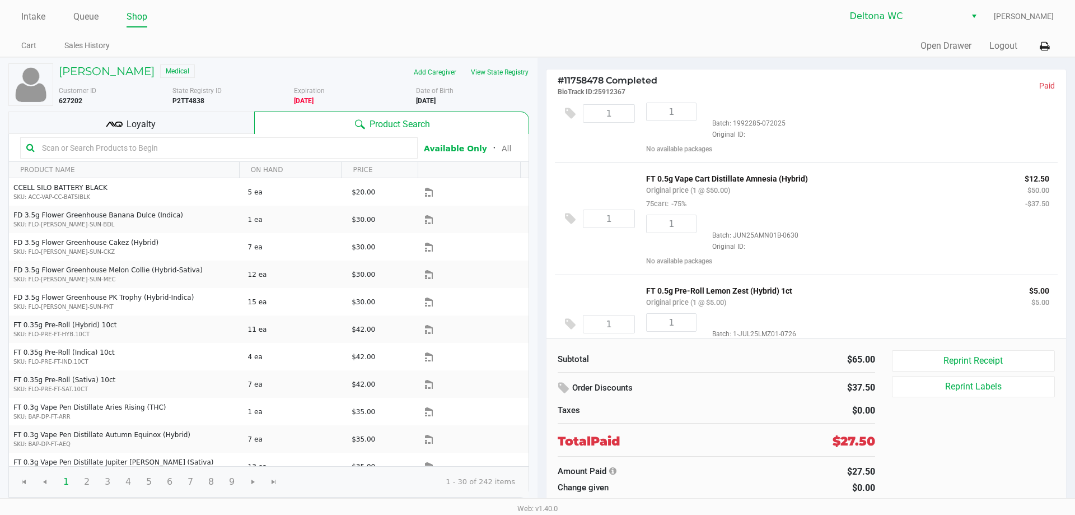
scroll to position [72, 0]
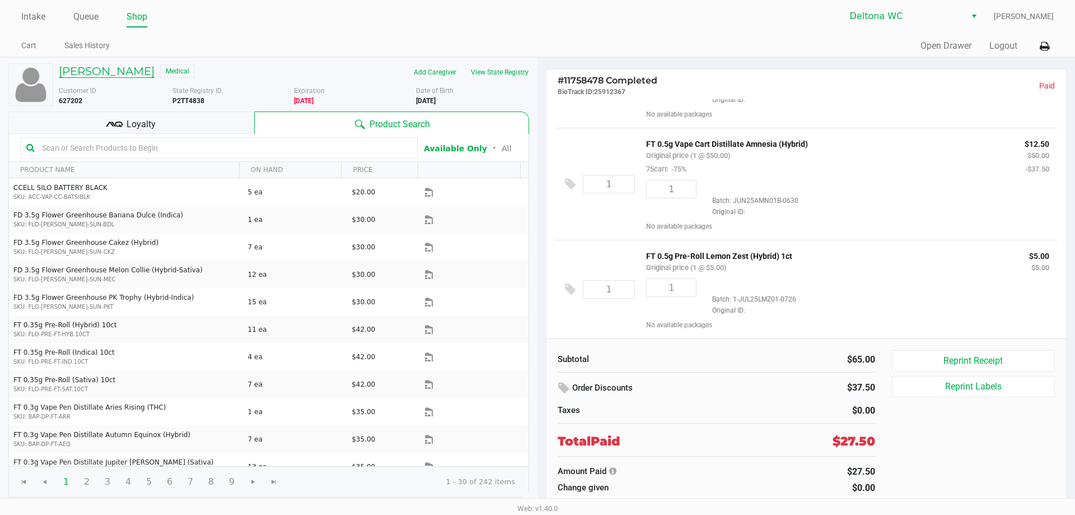
click at [91, 69] on h5 "Keny Olivo Berrios" at bounding box center [107, 70] width 96 height 13
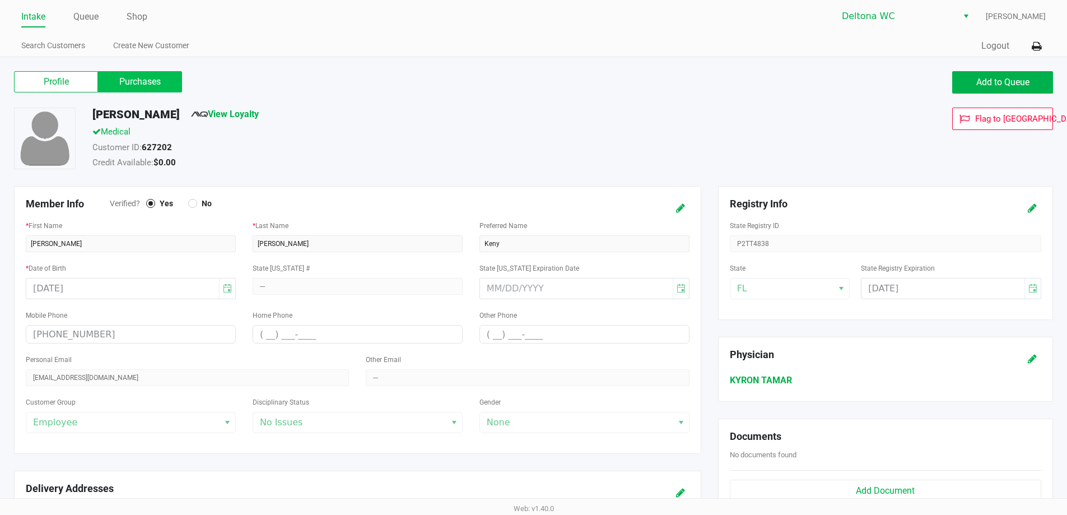
click at [133, 80] on label "Purchases" at bounding box center [140, 81] width 84 height 21
click at [0, 0] on 1 "Purchases" at bounding box center [0, 0] width 0 height 0
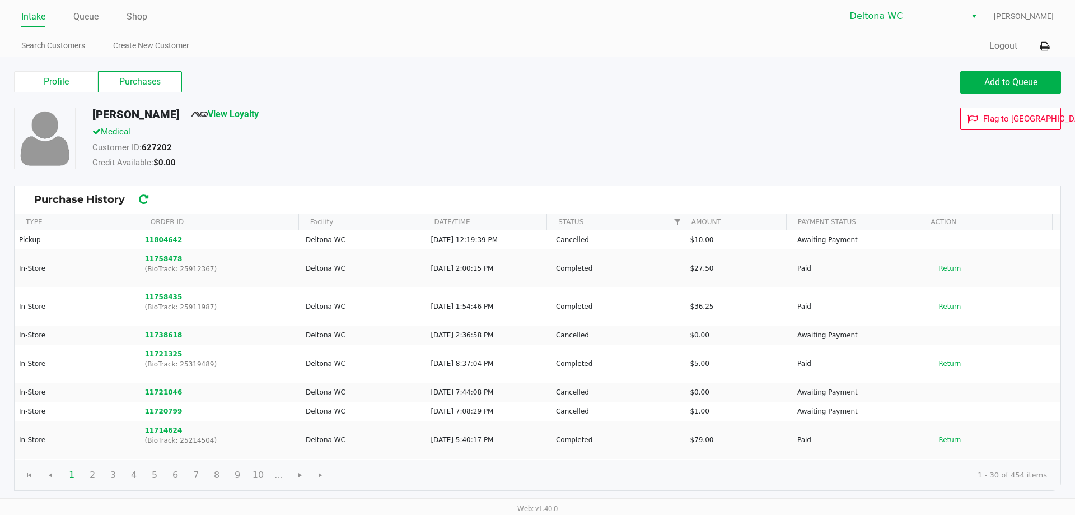
click at [40, 10] on link "Intake" at bounding box center [33, 17] width 24 height 16
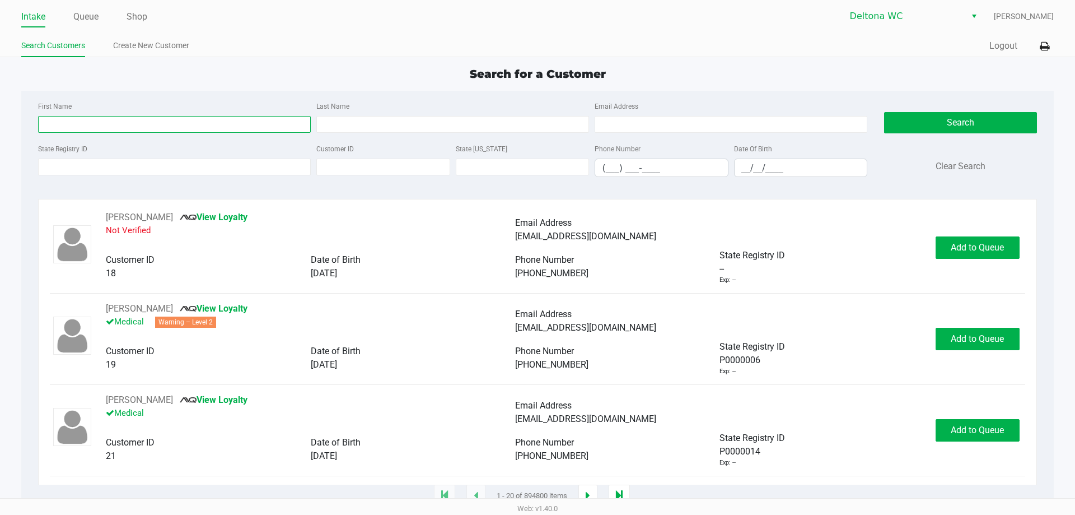
click at [165, 128] on input "First Name" at bounding box center [174, 124] width 273 height 17
type input "r"
type input "faye"
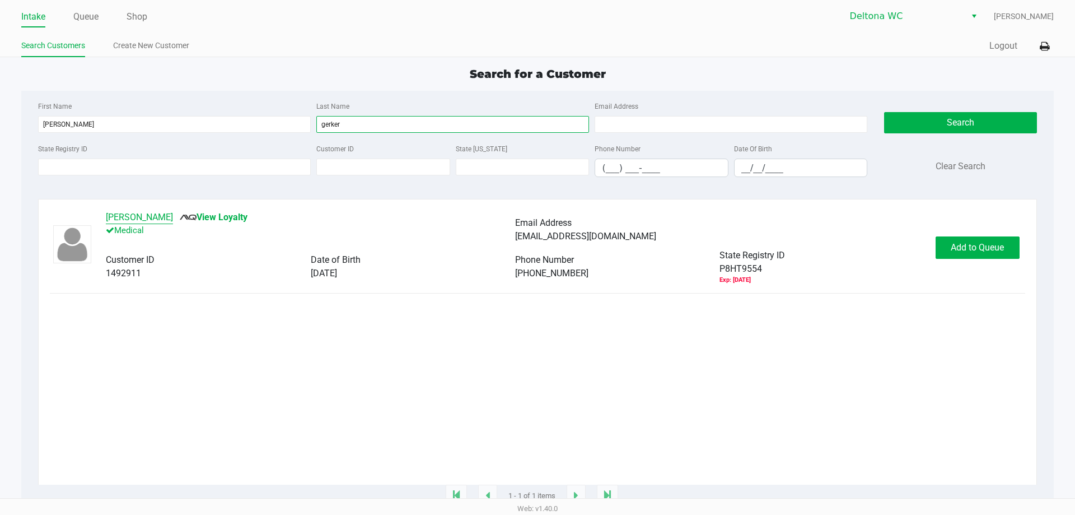
type input "gerker"
click at [116, 219] on button "FAYE GERKER" at bounding box center [139, 217] width 67 height 13
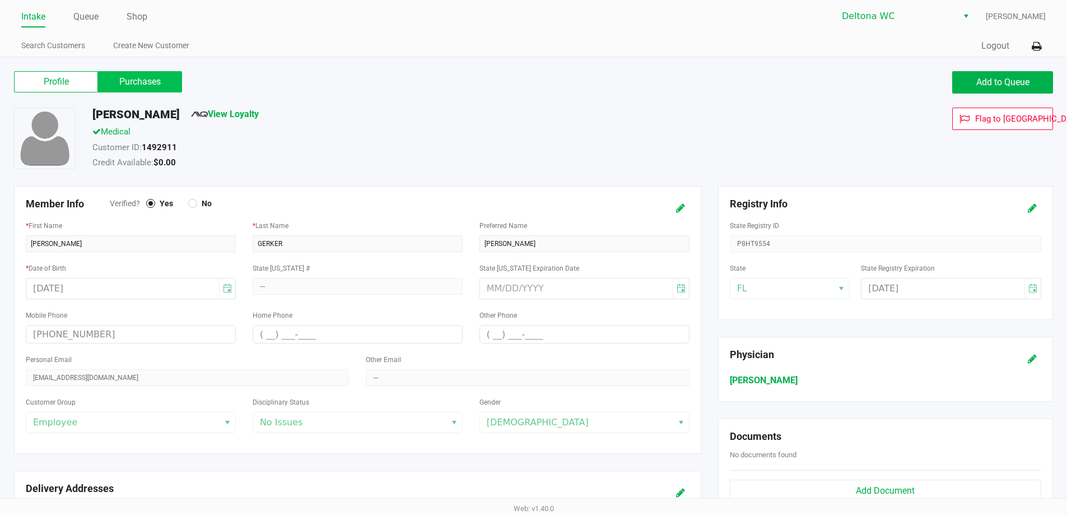
click at [145, 84] on label "Purchases" at bounding box center [140, 81] width 84 height 21
click at [0, 0] on 1 "Purchases" at bounding box center [0, 0] width 0 height 0
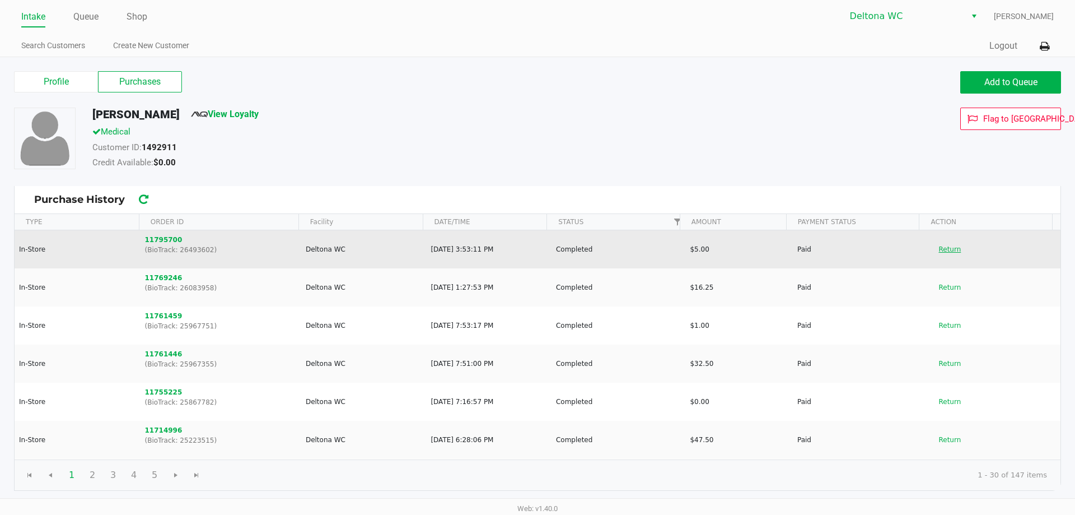
click at [940, 246] on button "Return" at bounding box center [950, 249] width 37 height 18
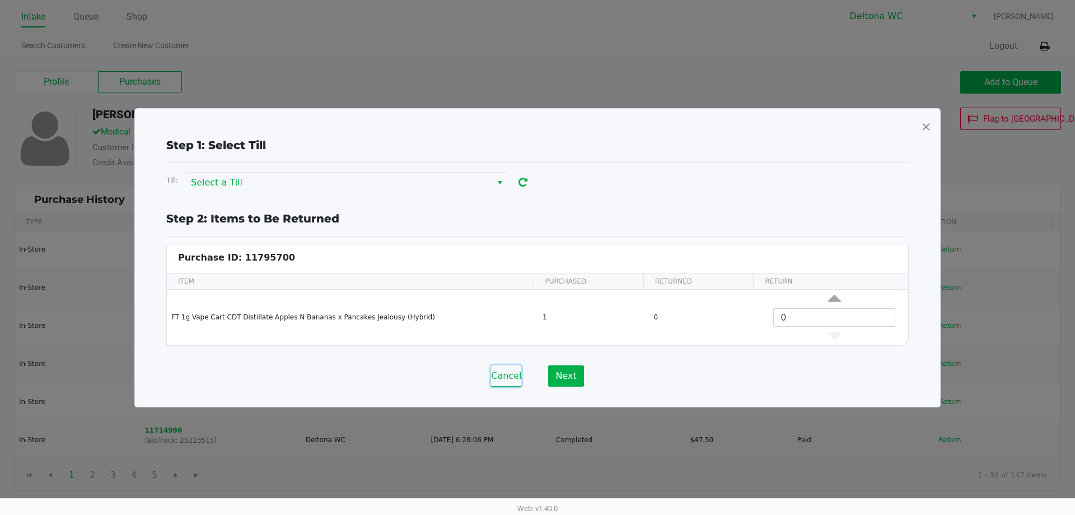
click at [509, 378] on button "Cancel" at bounding box center [506, 375] width 30 height 21
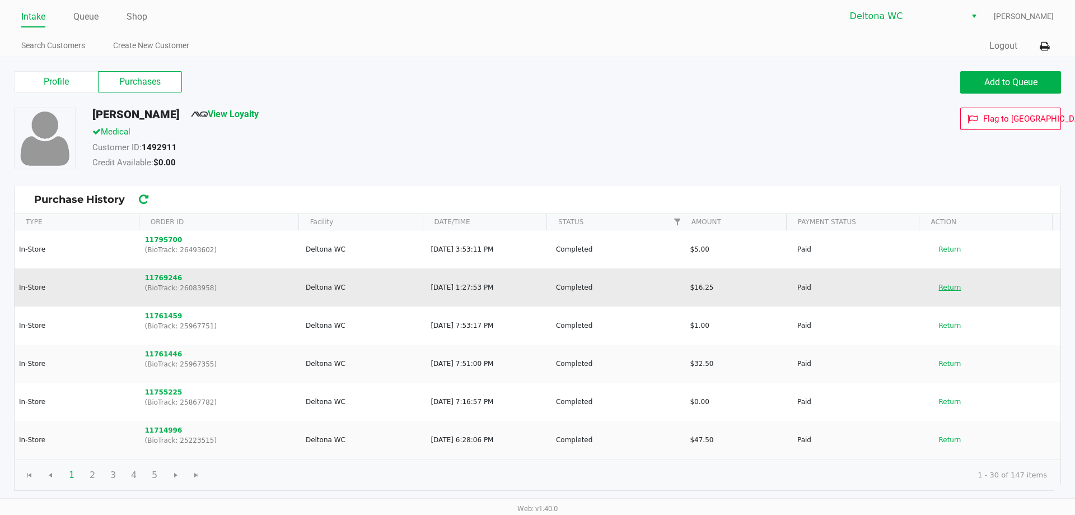
click at [935, 282] on button "Return" at bounding box center [950, 287] width 37 height 18
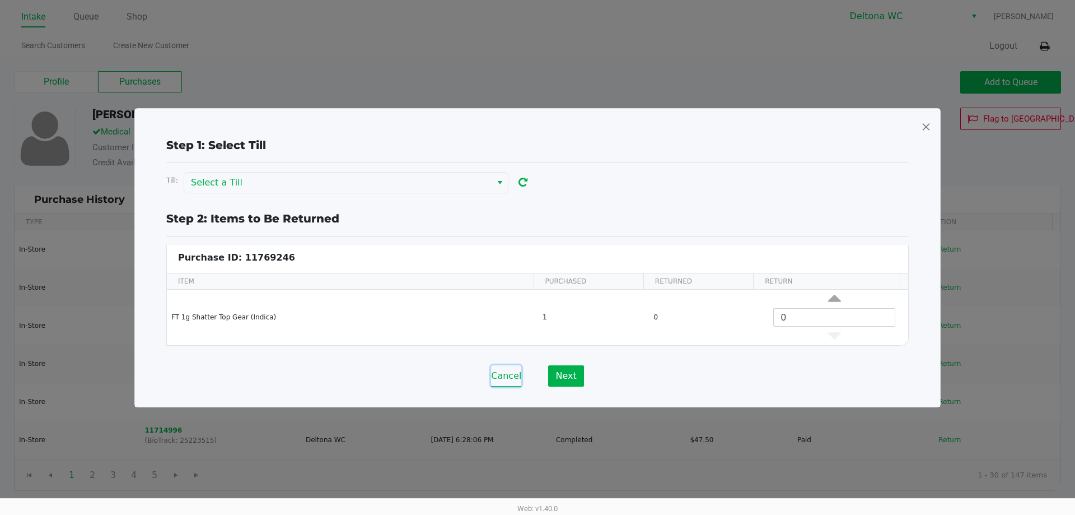
click at [497, 374] on button "Cancel" at bounding box center [506, 375] width 30 height 21
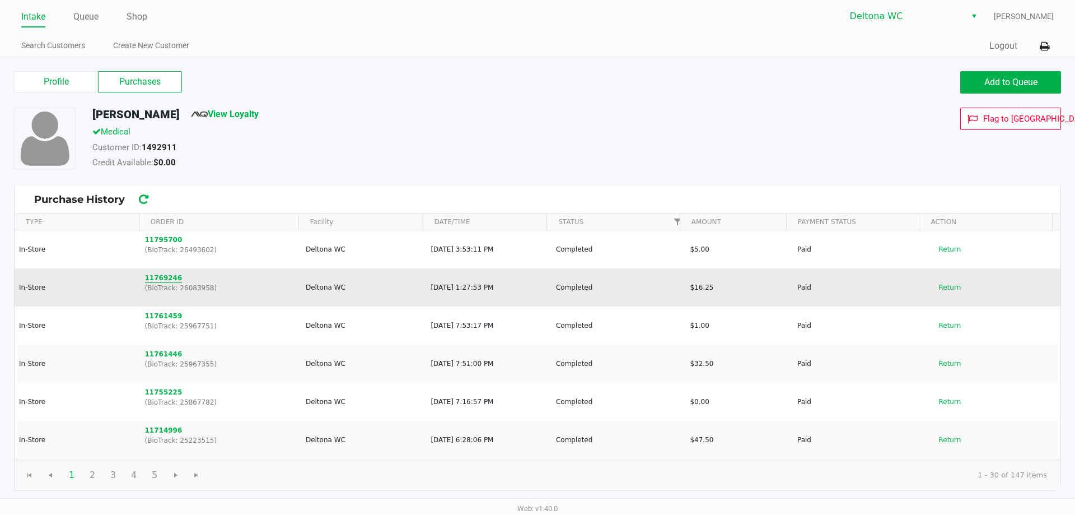
click at [166, 277] on button "11769246" at bounding box center [164, 278] width 38 height 10
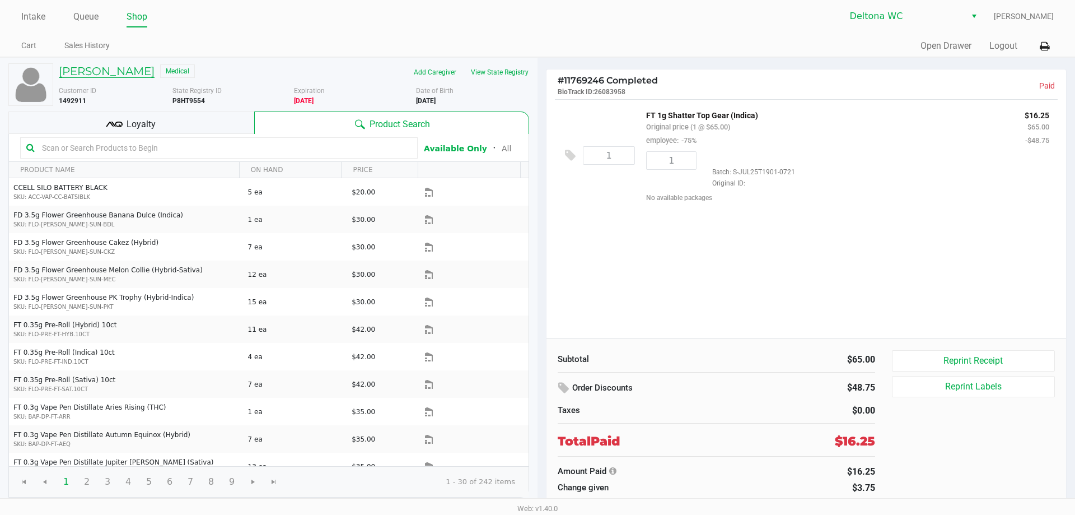
click at [96, 72] on h5 "FAYE GERKER" at bounding box center [107, 70] width 96 height 13
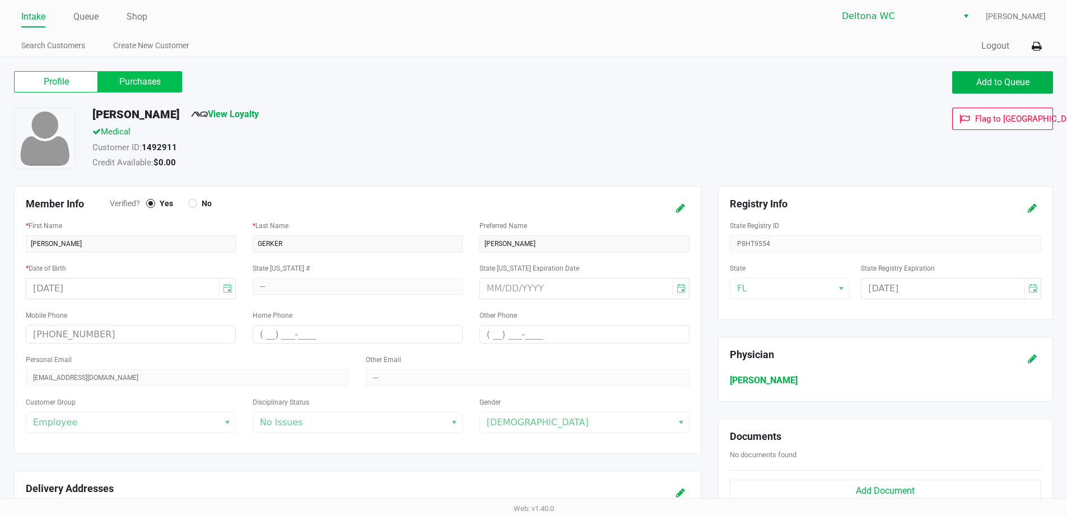
click at [111, 82] on label "Purchases" at bounding box center [140, 81] width 84 height 21
click at [0, 0] on 1 "Purchases" at bounding box center [0, 0] width 0 height 0
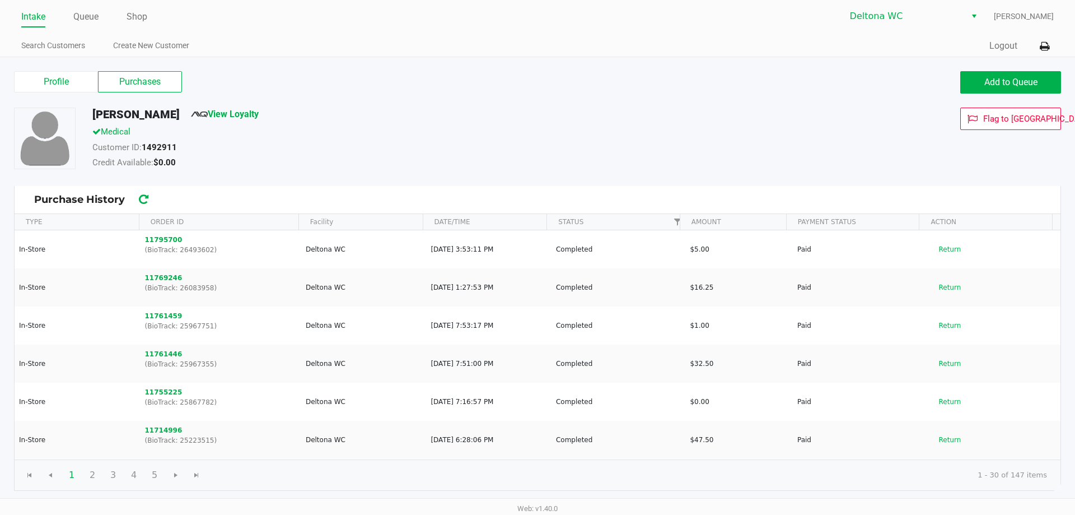
click at [40, 14] on link "Intake" at bounding box center [33, 17] width 24 height 16
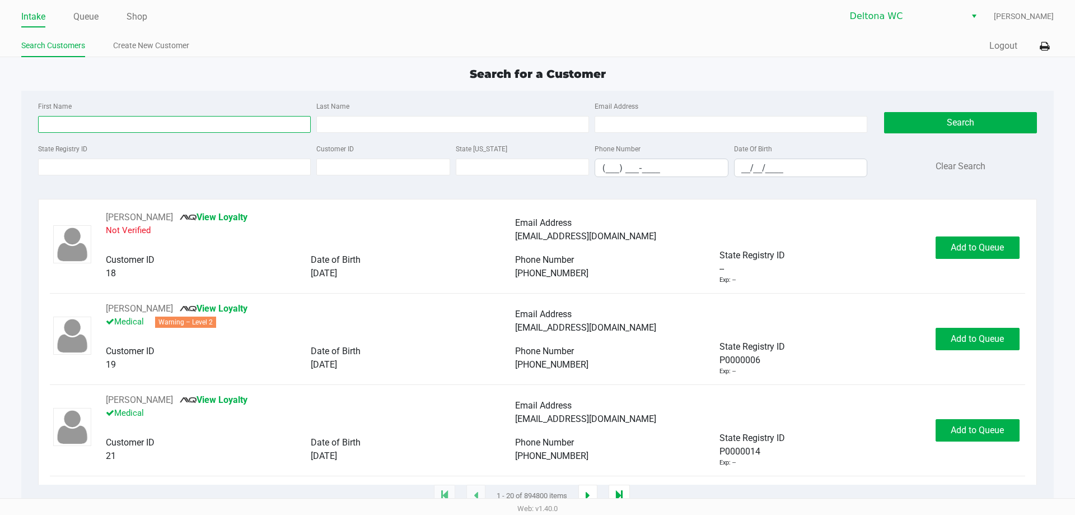
click at [214, 128] on input "First Name" at bounding box center [174, 124] width 273 height 17
type input "alexandria"
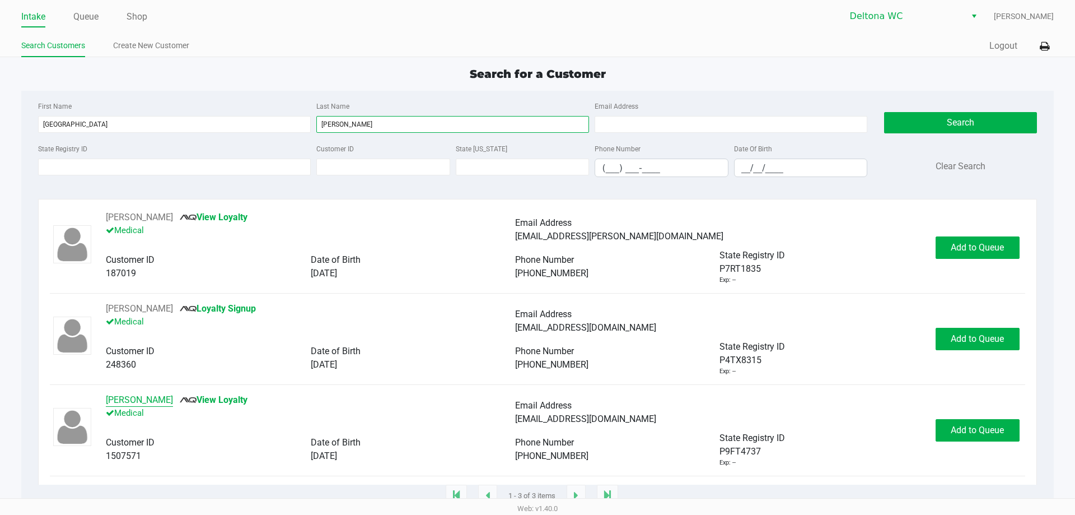
type input "taylor"
click at [128, 401] on button "Allie Taylor" at bounding box center [139, 399] width 67 height 13
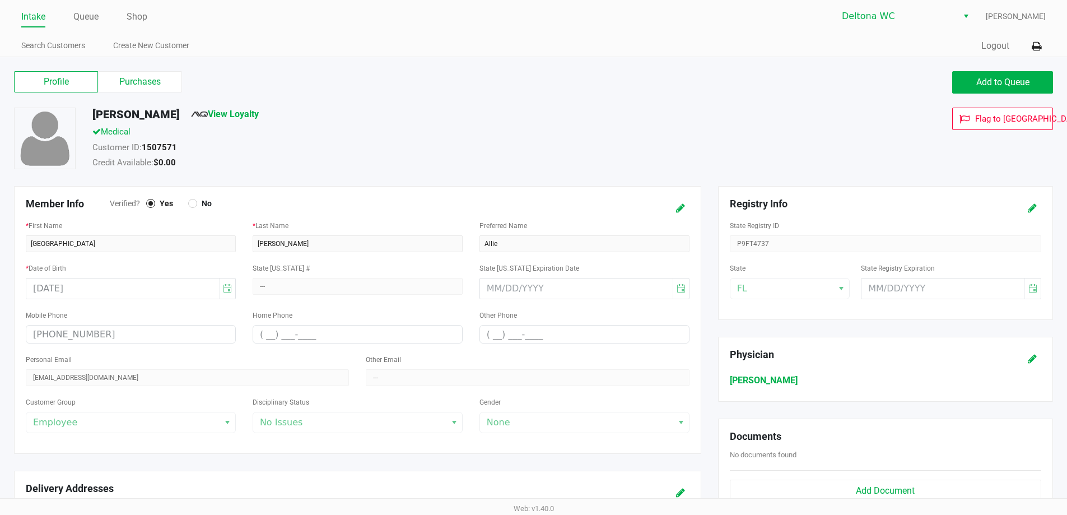
click at [157, 69] on div "Profile Purchases Add to Queue" at bounding box center [534, 87] width 1056 height 39
click at [153, 94] on div "Profile Purchases Add to Queue" at bounding box center [534, 87] width 1056 height 39
click at [155, 88] on label "Purchases" at bounding box center [140, 81] width 84 height 21
click at [0, 0] on 1 "Purchases" at bounding box center [0, 0] width 0 height 0
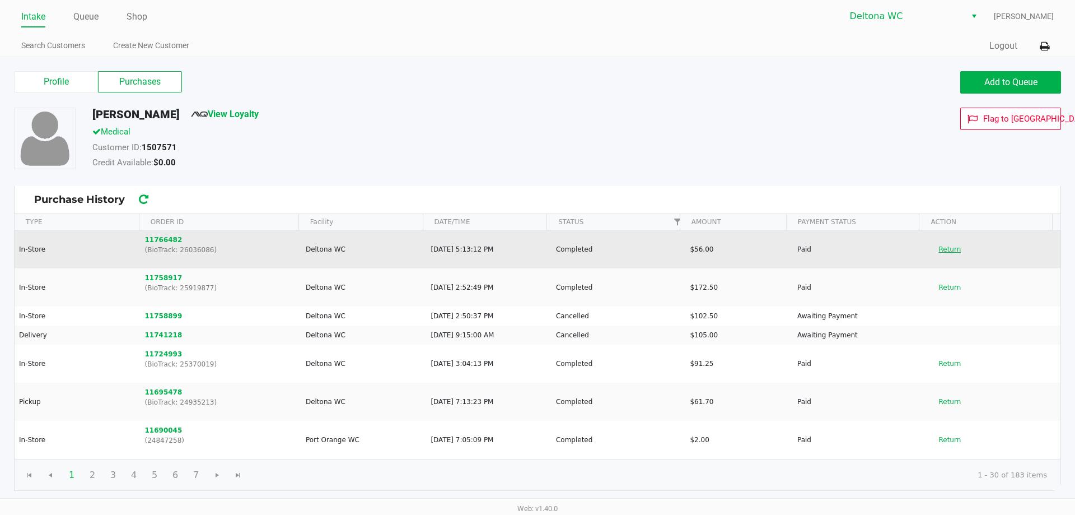
click at [948, 243] on button "Return" at bounding box center [950, 249] width 37 height 18
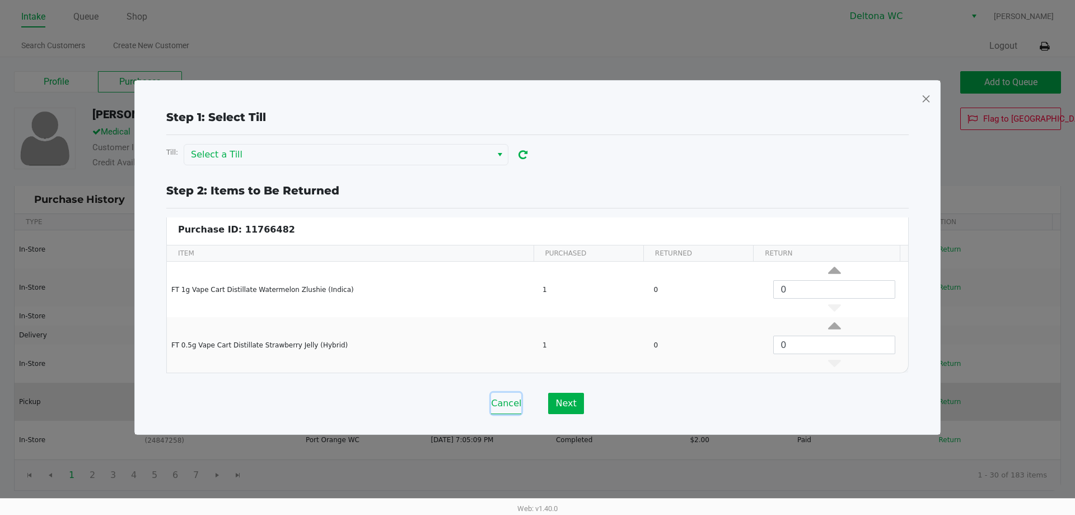
click at [516, 402] on button "Cancel" at bounding box center [506, 403] width 30 height 21
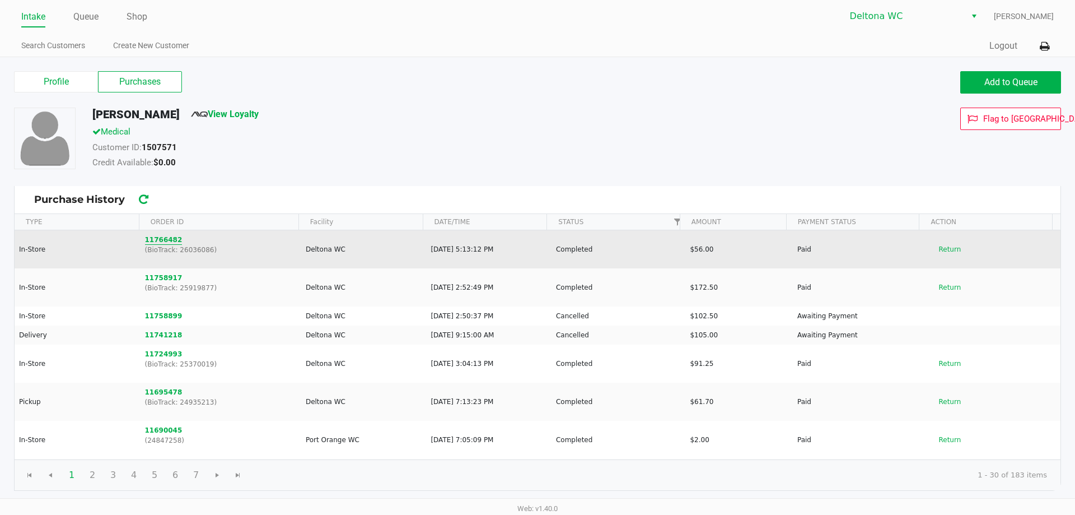
click at [149, 241] on button "11766482" at bounding box center [164, 240] width 38 height 10
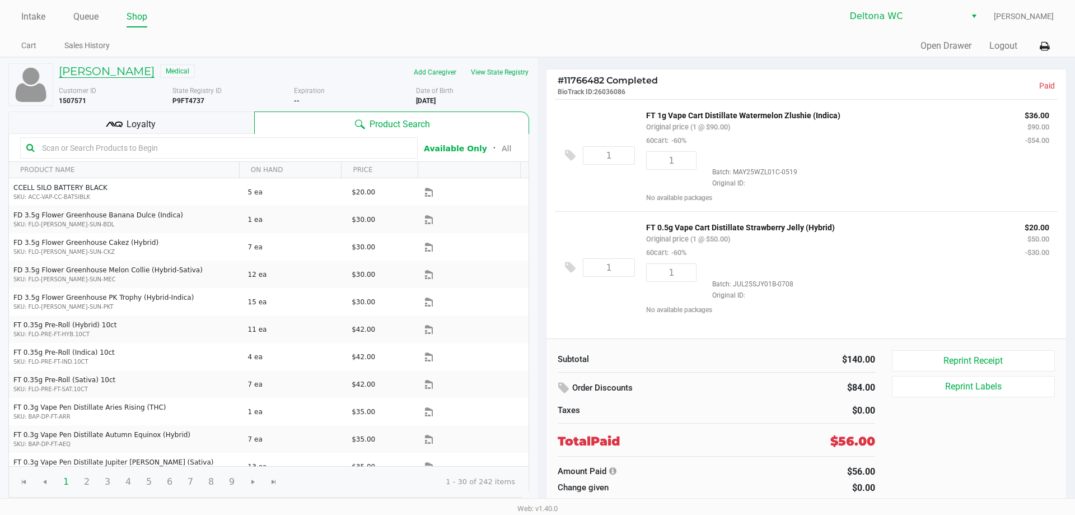
click at [94, 67] on h5 "Allie Taylor" at bounding box center [107, 70] width 96 height 13
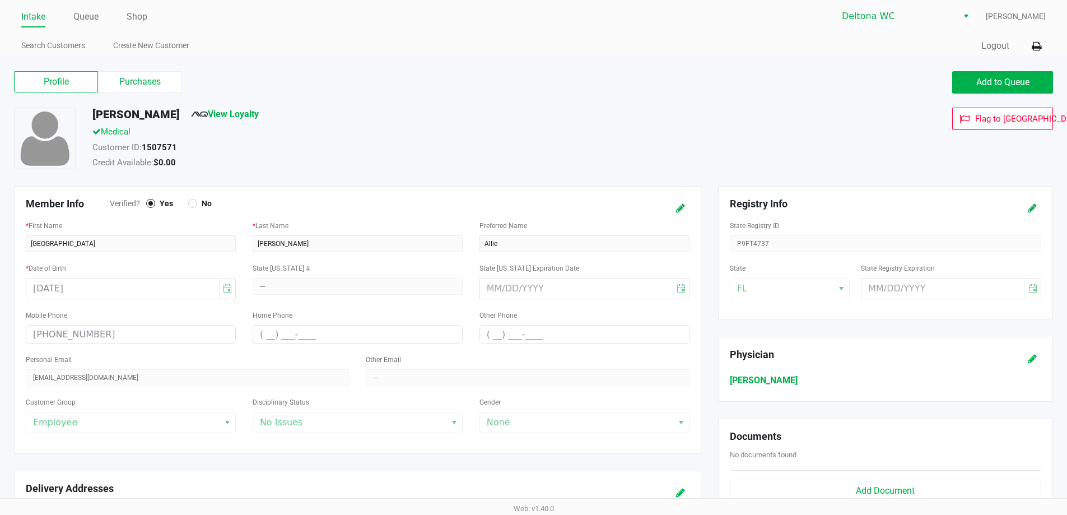
click at [140, 91] on label "Purchases" at bounding box center [140, 81] width 84 height 21
click at [0, 0] on 1 "Purchases" at bounding box center [0, 0] width 0 height 0
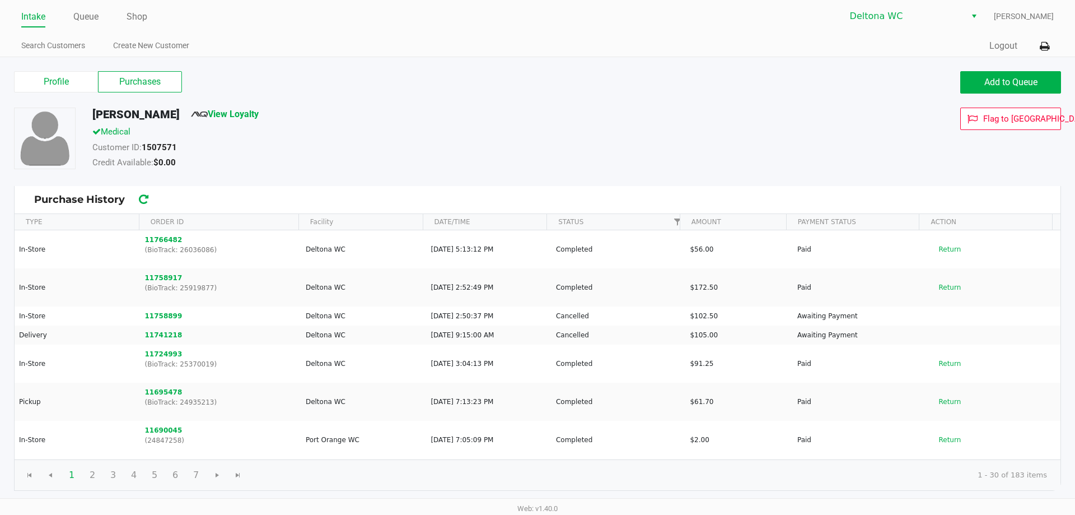
click at [25, 18] on link "Intake" at bounding box center [33, 17] width 24 height 16
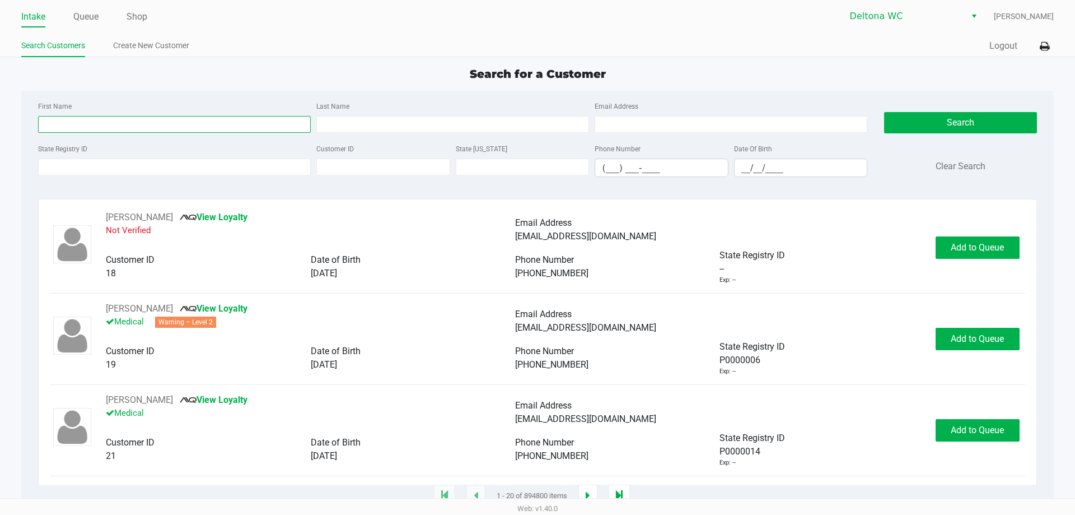
click at [190, 130] on input "First Name" at bounding box center [174, 124] width 273 height 17
type input "kaylee"
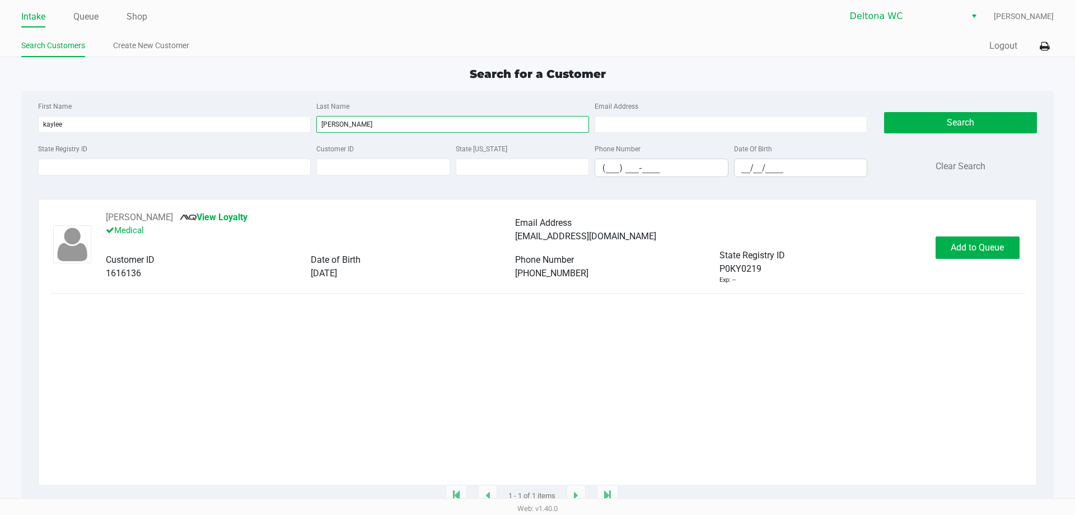
type input "barrena"
click at [148, 217] on button "KAYLEE BARRENA" at bounding box center [139, 217] width 67 height 13
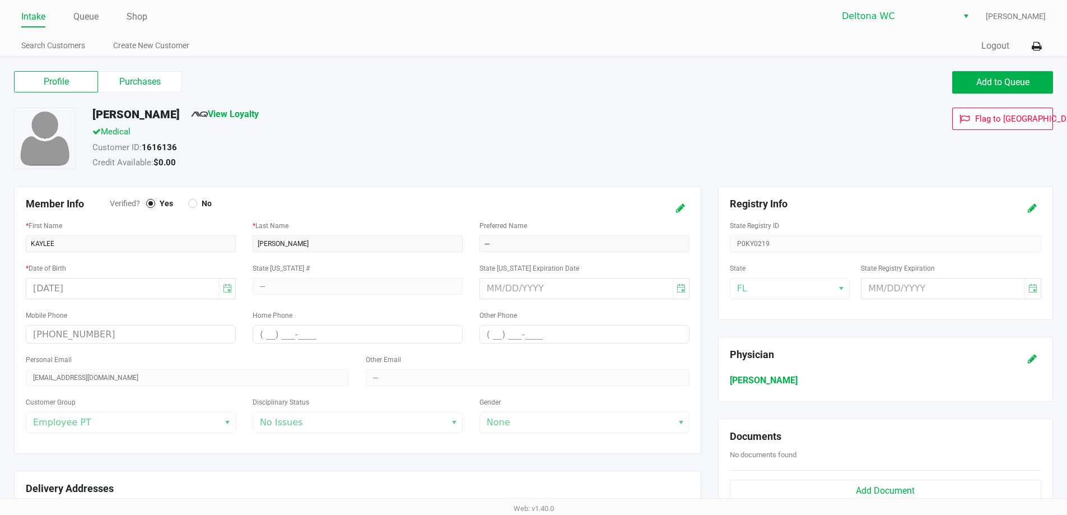
click at [154, 91] on label "Purchases" at bounding box center [140, 81] width 84 height 21
click at [0, 0] on 1 "Purchases" at bounding box center [0, 0] width 0 height 0
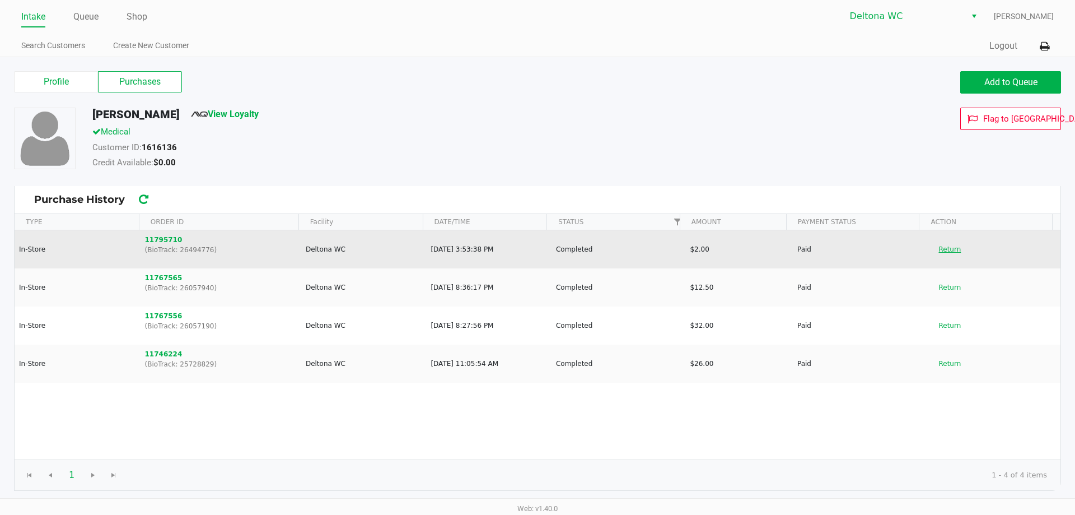
click at [947, 248] on button "Return" at bounding box center [950, 249] width 37 height 18
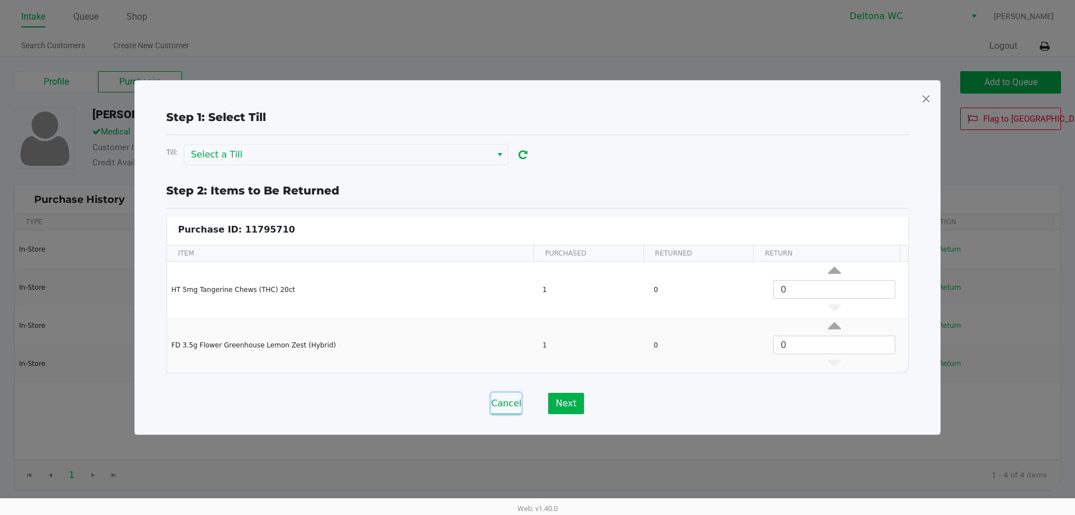
click at [501, 409] on button "Cancel" at bounding box center [506, 403] width 30 height 21
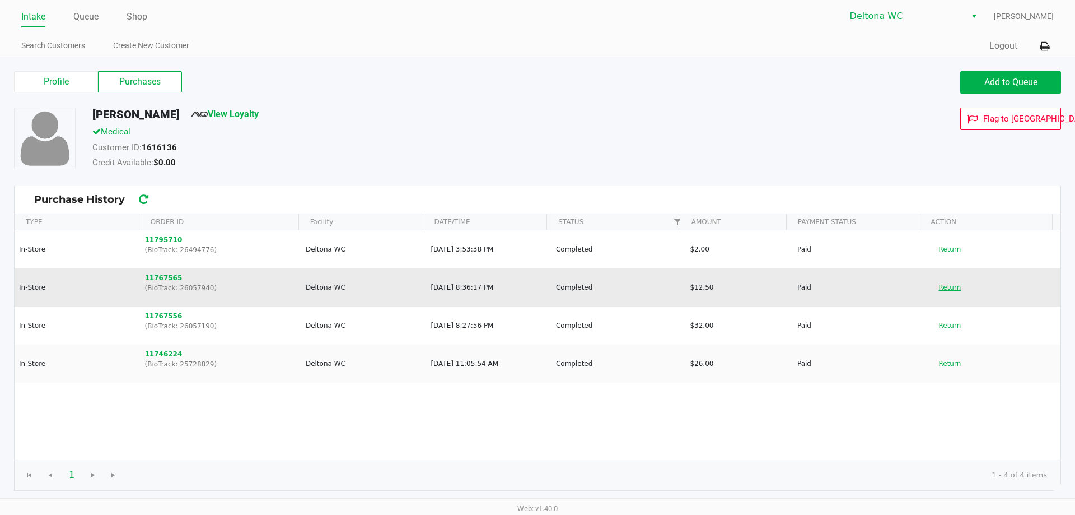
click at [951, 291] on button "Return" at bounding box center [950, 287] width 37 height 18
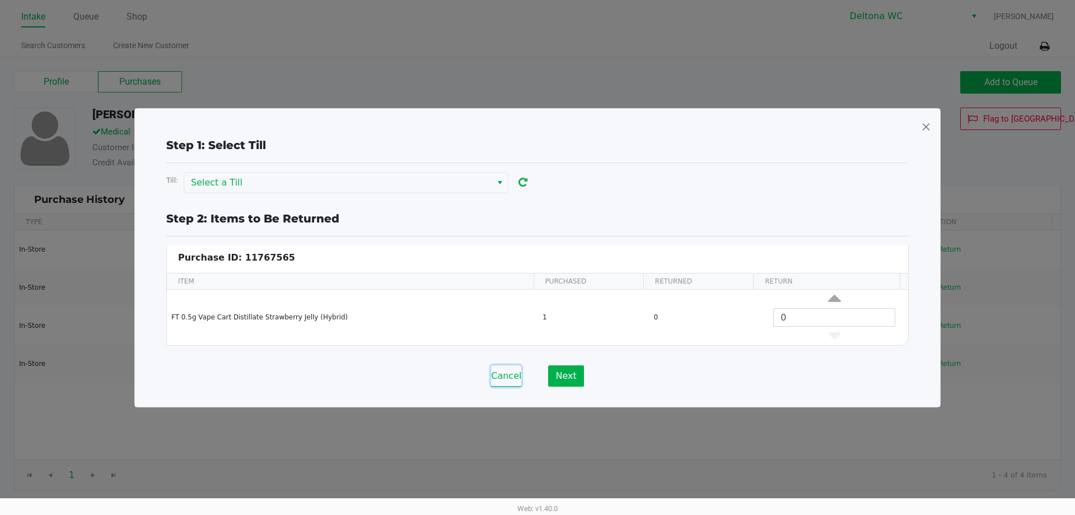
click at [509, 375] on button "Cancel" at bounding box center [506, 375] width 30 height 21
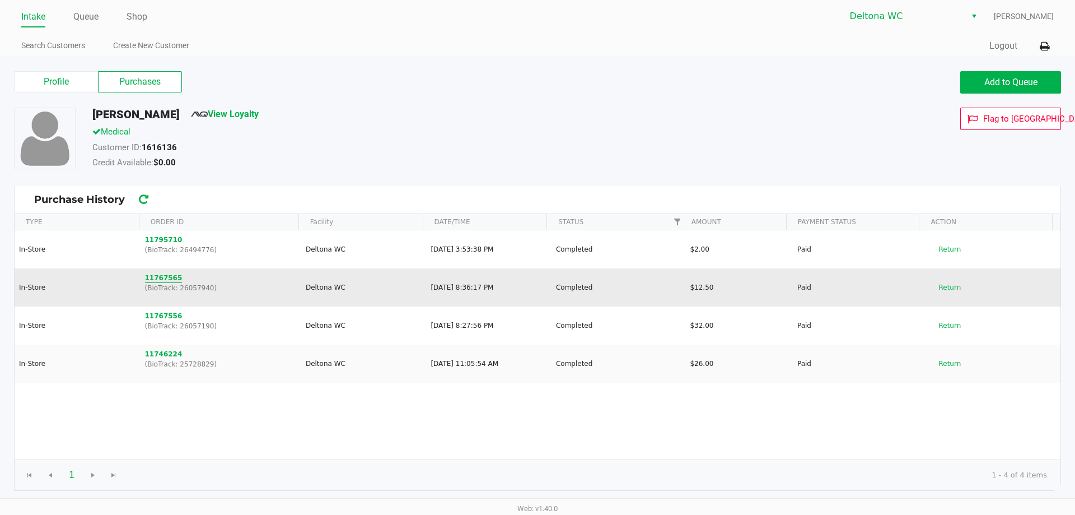
click at [152, 278] on button "11767565" at bounding box center [164, 278] width 38 height 10
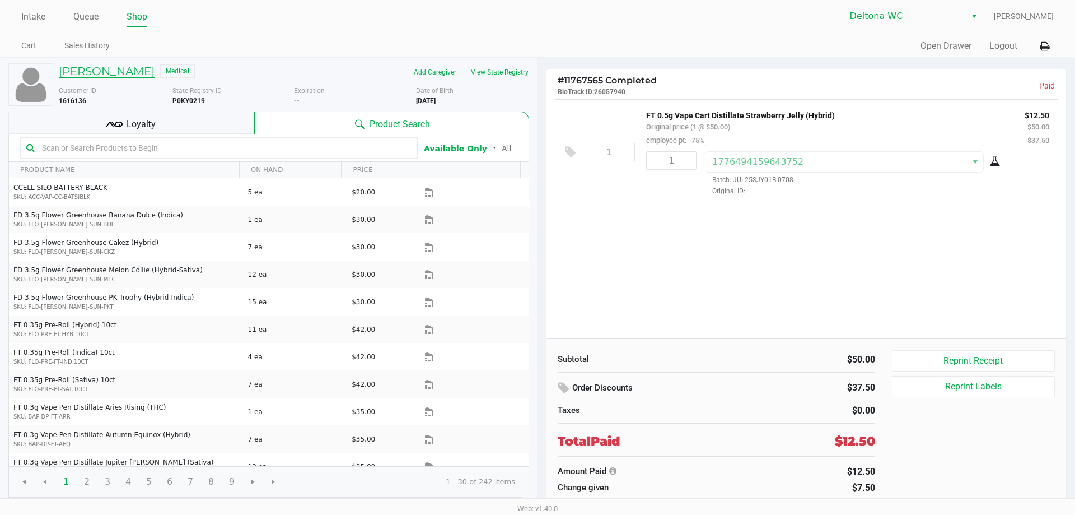
click at [128, 71] on h5 "KAYLEE BARRENA" at bounding box center [107, 70] width 96 height 13
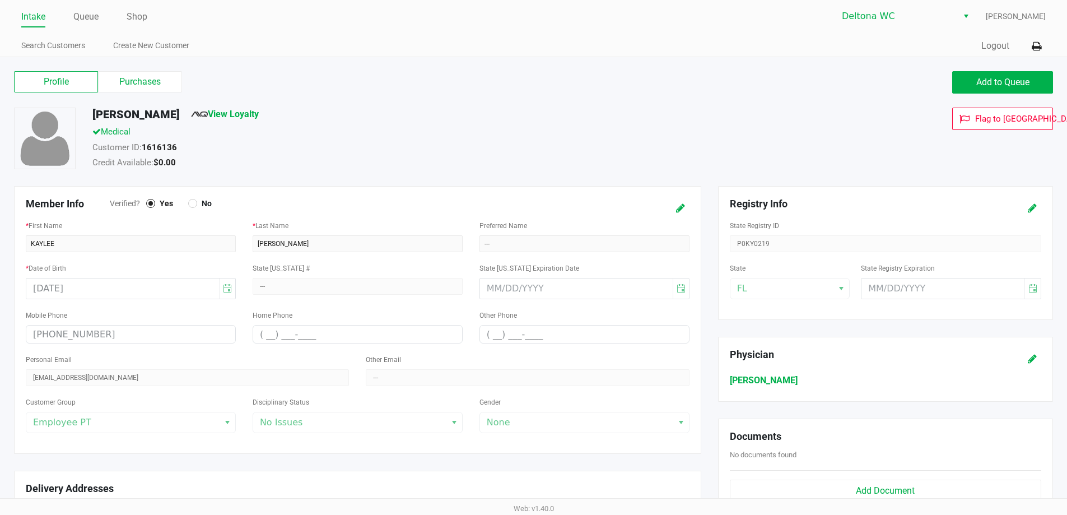
click at [146, 86] on label "Purchases" at bounding box center [140, 81] width 84 height 21
click at [0, 0] on 1 "Purchases" at bounding box center [0, 0] width 0 height 0
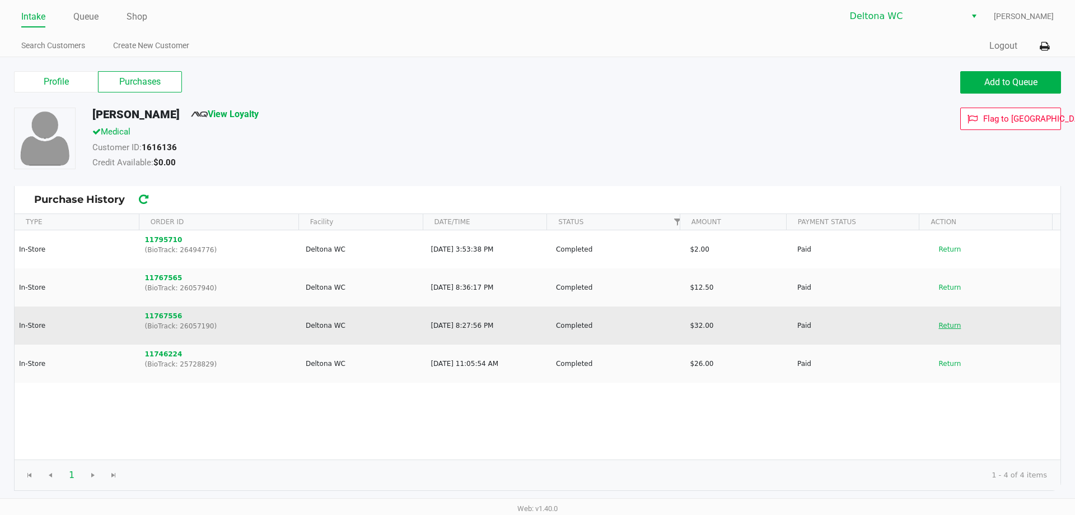
click at [951, 321] on button "Return" at bounding box center [950, 325] width 37 height 18
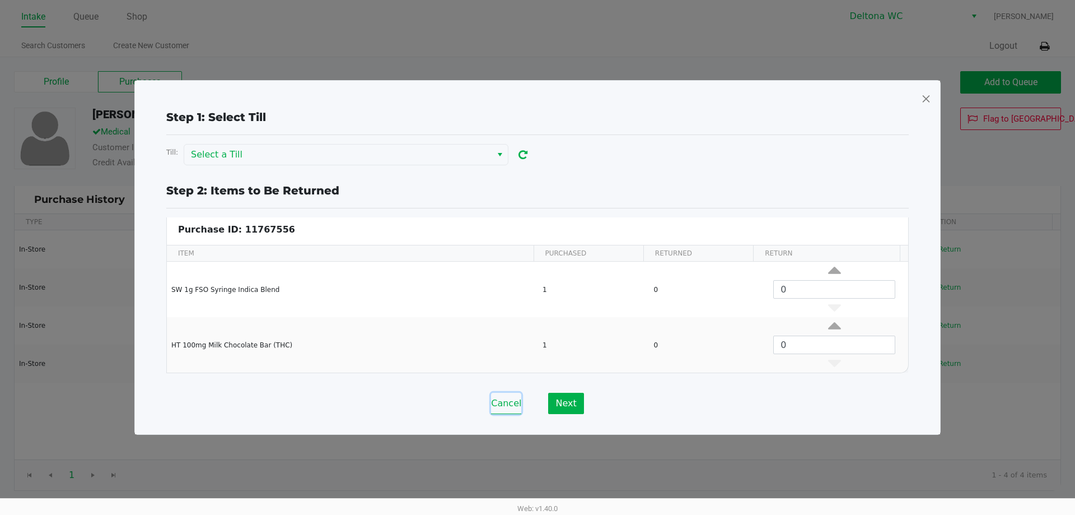
click at [510, 407] on button "Cancel" at bounding box center [506, 403] width 30 height 21
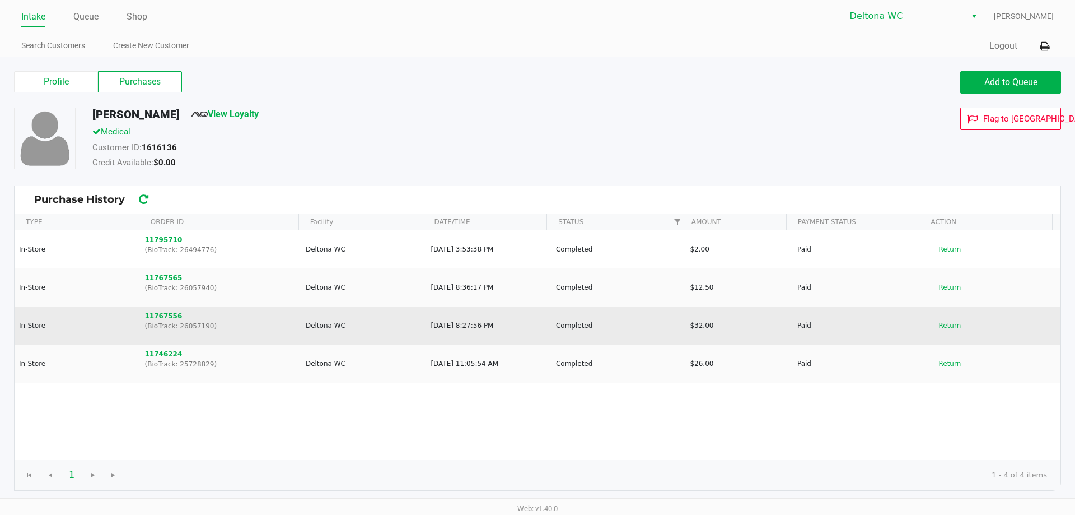
click at [146, 316] on button "11767556" at bounding box center [164, 316] width 38 height 10
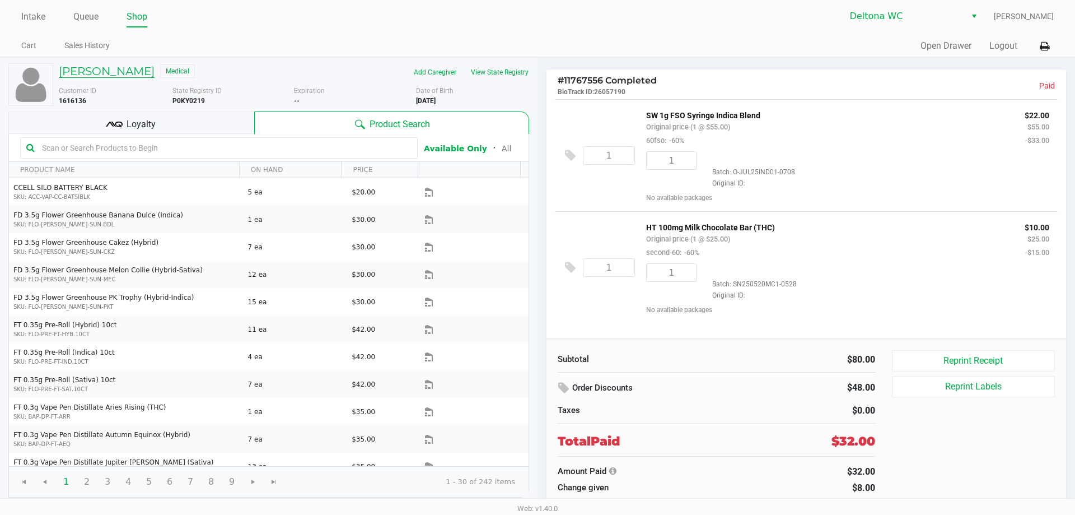
click at [111, 66] on h5 "KAYLEE BARRENA" at bounding box center [107, 70] width 96 height 13
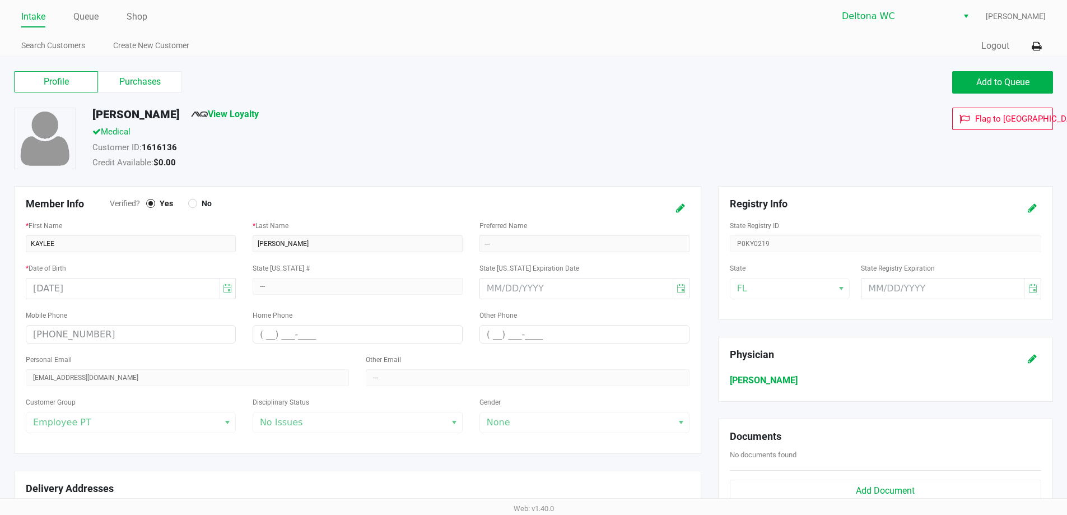
drag, startPoint x: 114, startPoint y: 74, endPoint x: 290, endPoint y: 131, distance: 184.8
click at [114, 75] on label "Purchases" at bounding box center [140, 81] width 84 height 21
click at [0, 0] on 1 "Purchases" at bounding box center [0, 0] width 0 height 0
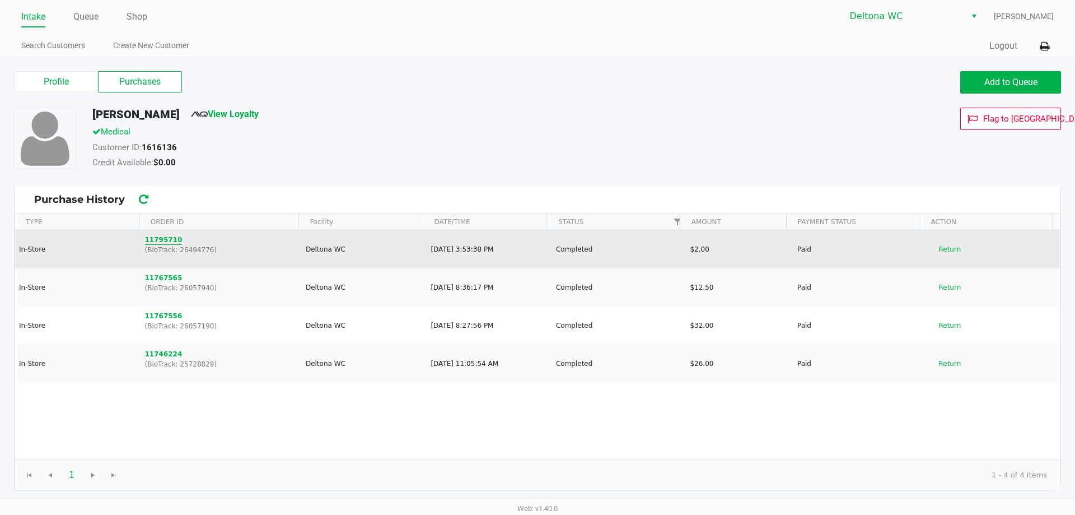
click at [161, 236] on button "11795710" at bounding box center [164, 240] width 38 height 10
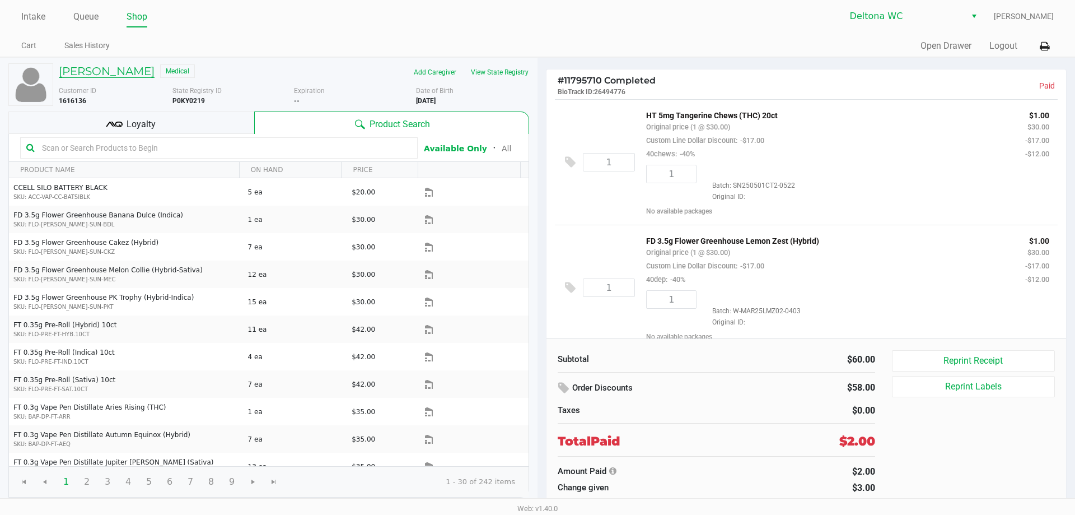
click at [90, 67] on h5 "KAYLEE BARRENA" at bounding box center [107, 70] width 96 height 13
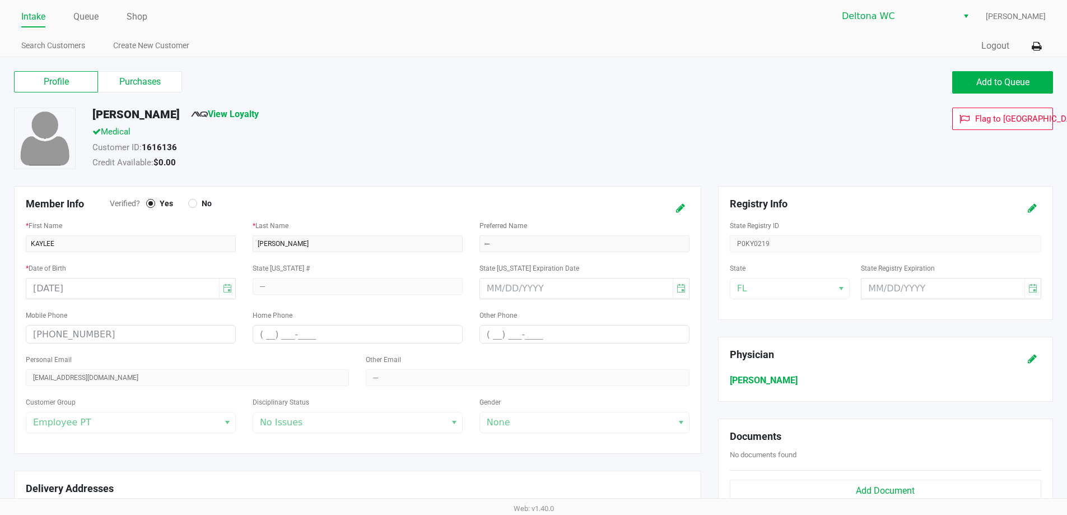
click at [164, 99] on div "Profile Purchases Add to Queue" at bounding box center [534, 87] width 1056 height 39
click at [160, 83] on label "Purchases" at bounding box center [140, 81] width 84 height 21
click at [0, 0] on 1 "Purchases" at bounding box center [0, 0] width 0 height 0
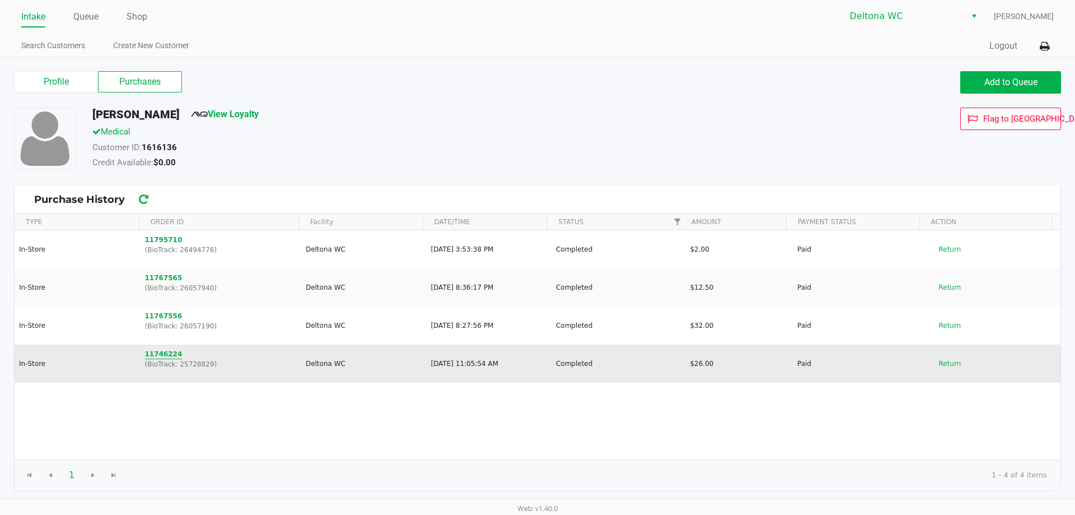
click at [165, 357] on button "11746224" at bounding box center [164, 354] width 38 height 10
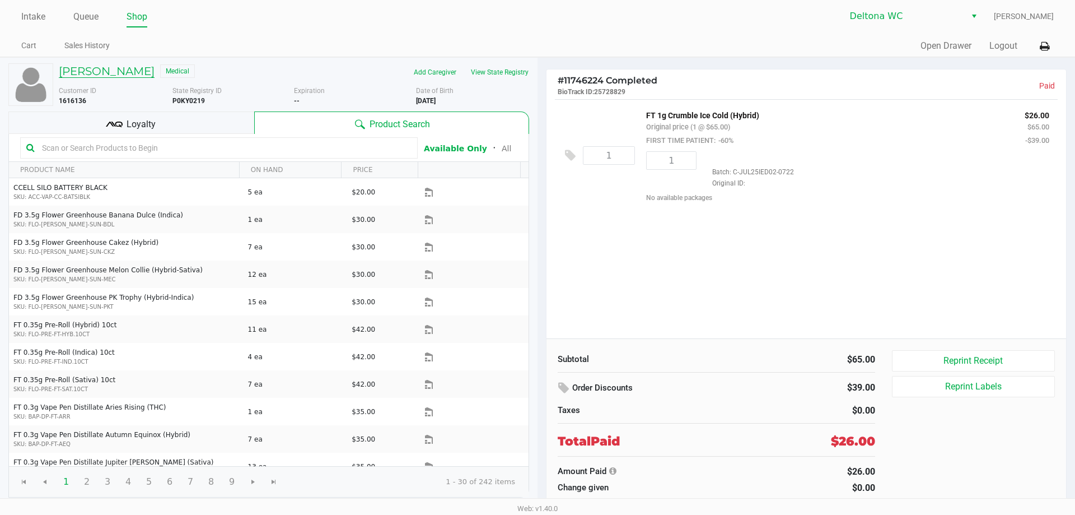
click at [91, 76] on h5 "KAYLEE BARRENA" at bounding box center [107, 70] width 96 height 13
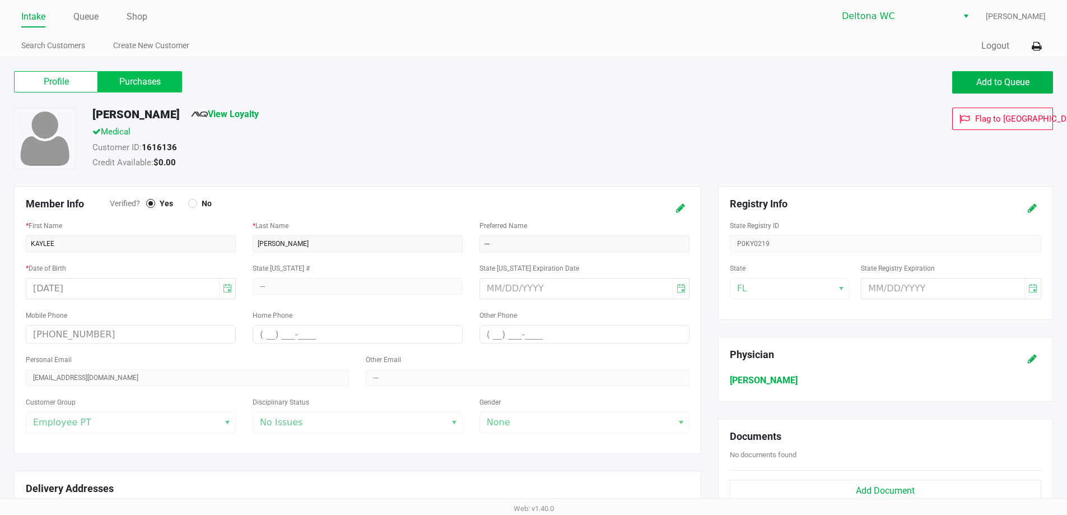
click at [143, 78] on label "Purchases" at bounding box center [140, 81] width 84 height 21
click at [0, 0] on 1 "Purchases" at bounding box center [0, 0] width 0 height 0
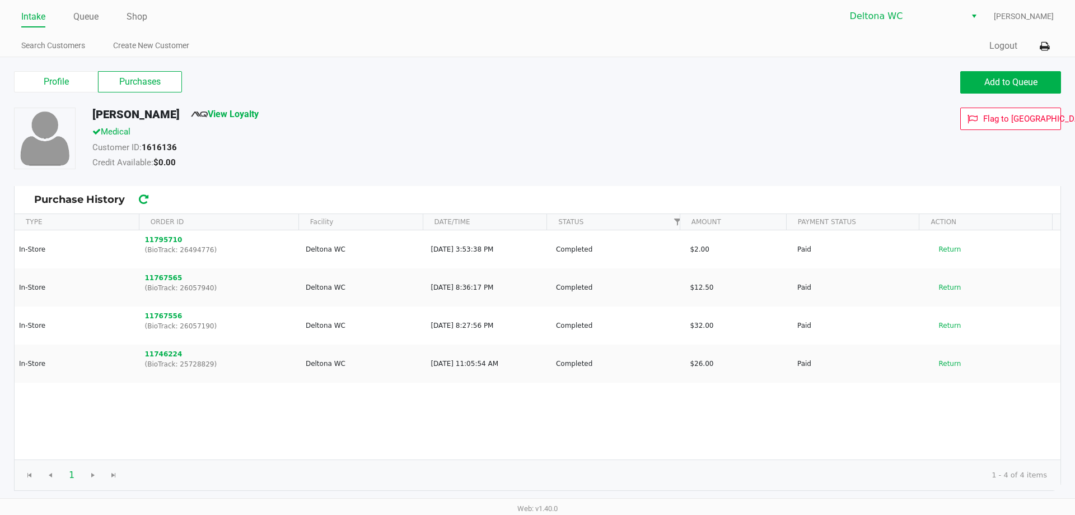
click at [48, 18] on ul "Intake Queue Shop" at bounding box center [279, 17] width 516 height 19
click at [40, 15] on link "Intake" at bounding box center [33, 17] width 24 height 16
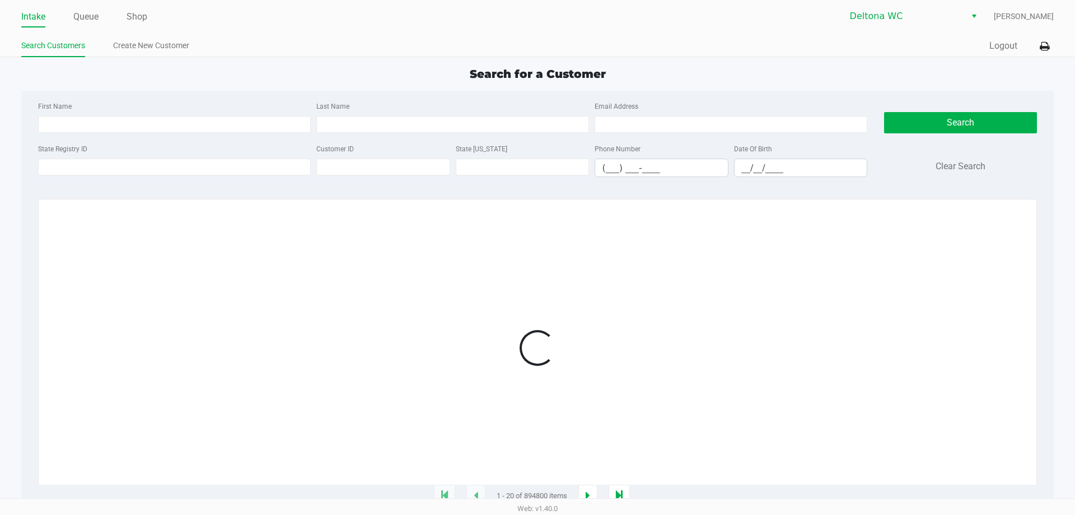
drag, startPoint x: 208, startPoint y: 131, endPoint x: 202, endPoint y: 112, distance: 19.5
click at [201, 109] on div "First Name" at bounding box center [174, 116] width 278 height 34
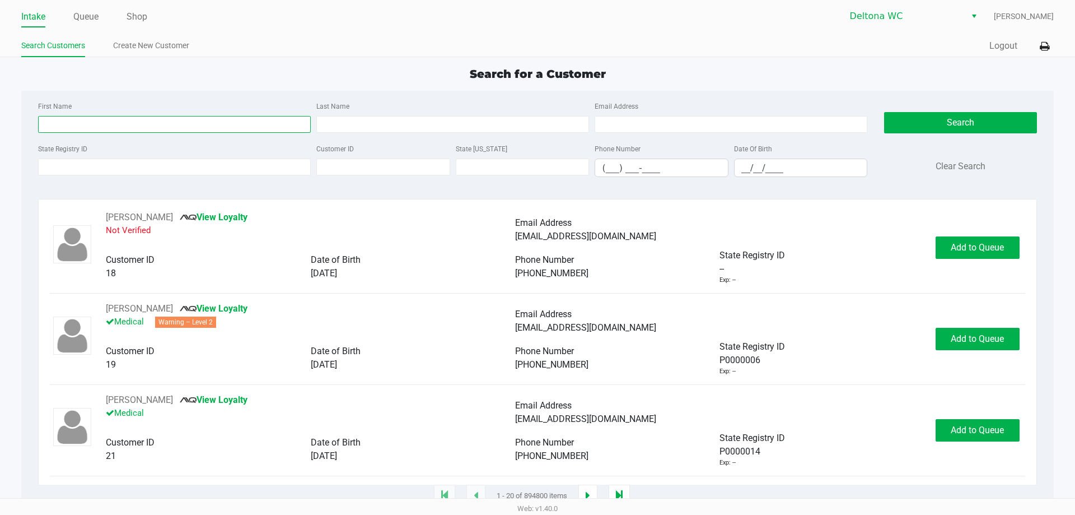
click at [207, 118] on input "First Name" at bounding box center [174, 124] width 273 height 17
type input "alex"
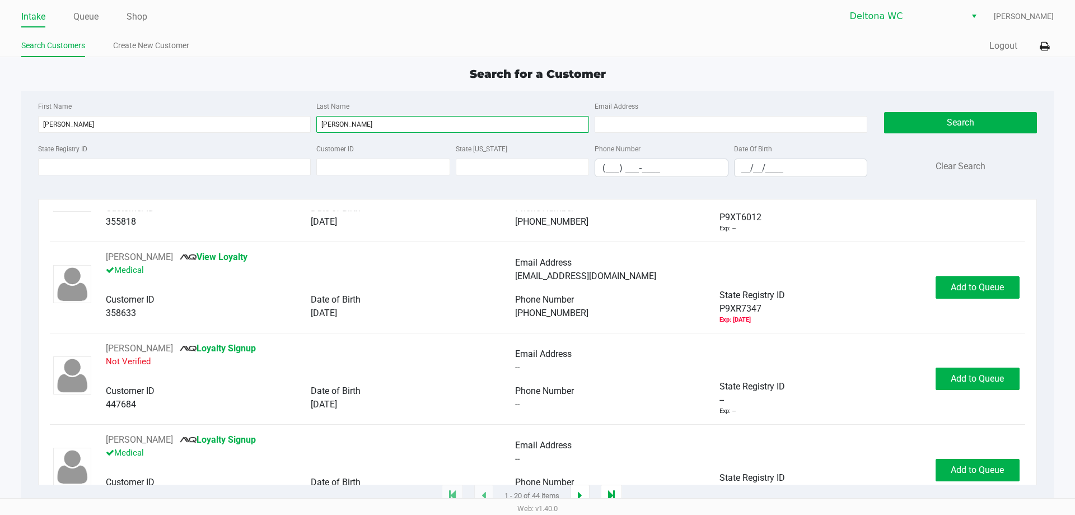
scroll to position [1552, 0]
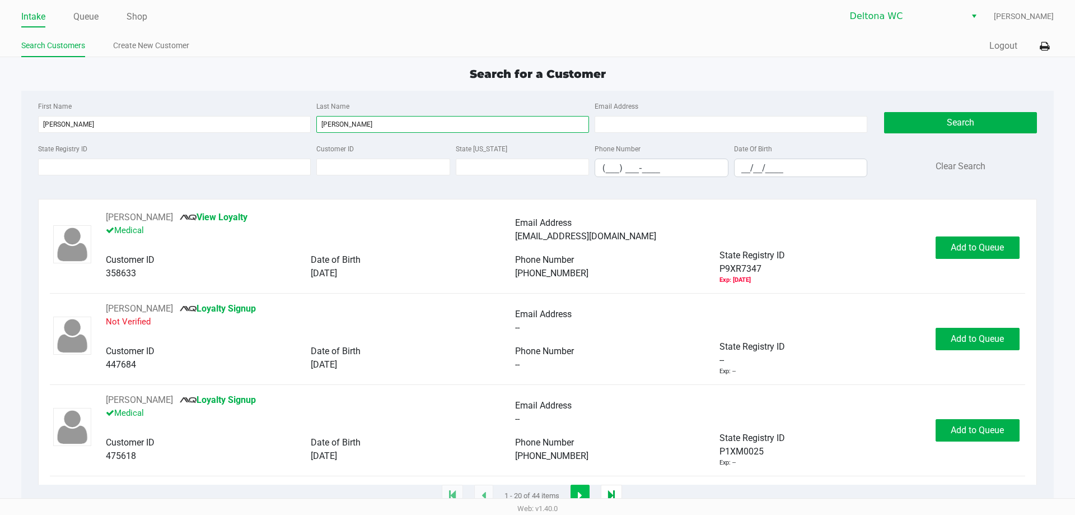
type input "rivera"
click at [587, 490] on button "button" at bounding box center [580, 496] width 19 height 22
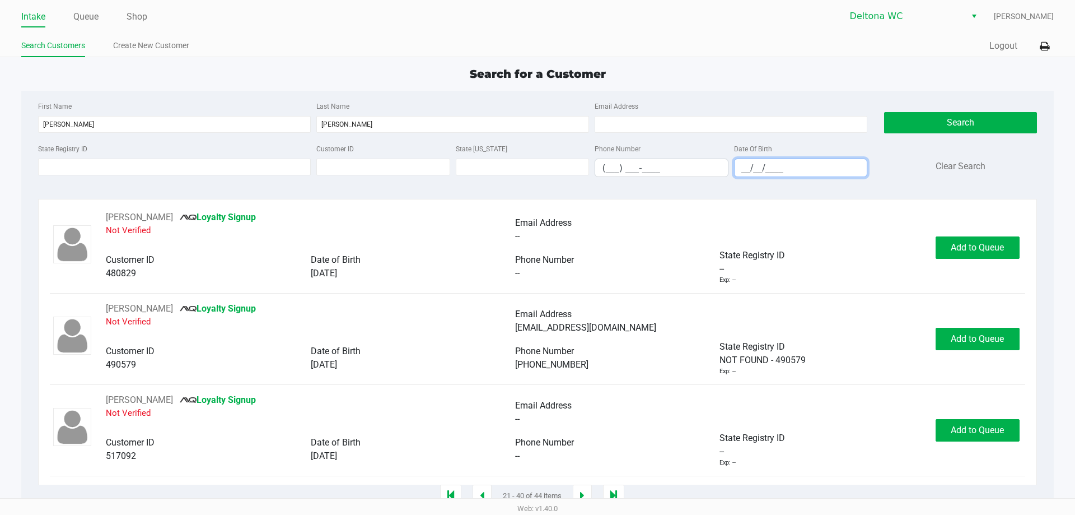
click at [735, 171] on input "__/__/____" at bounding box center [801, 167] width 133 height 17
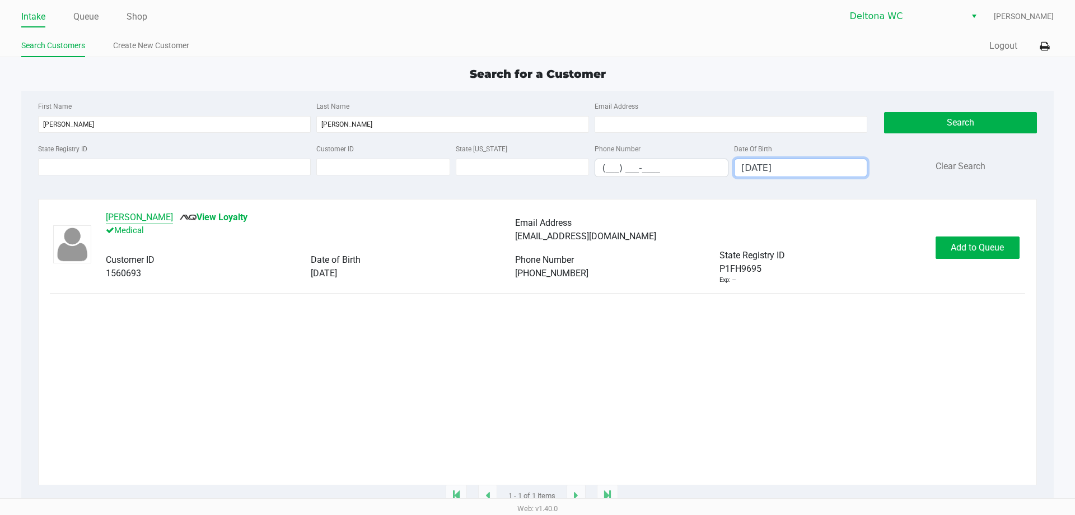
type input "02/11/2004"
click at [143, 218] on button "ALEXAVIEL RIVERA" at bounding box center [139, 217] width 67 height 13
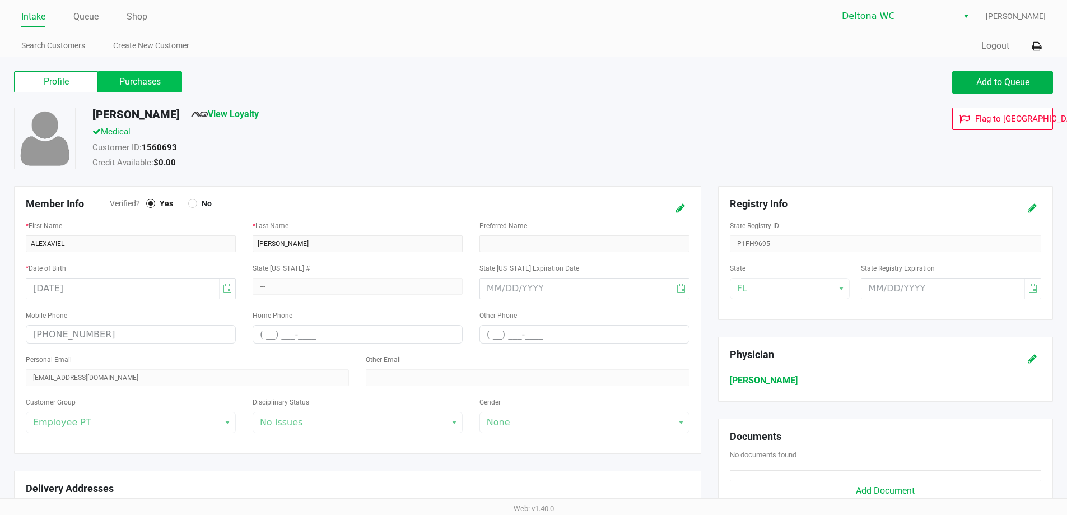
click at [165, 74] on label "Purchases" at bounding box center [140, 81] width 84 height 21
click at [0, 0] on 1 "Purchases" at bounding box center [0, 0] width 0 height 0
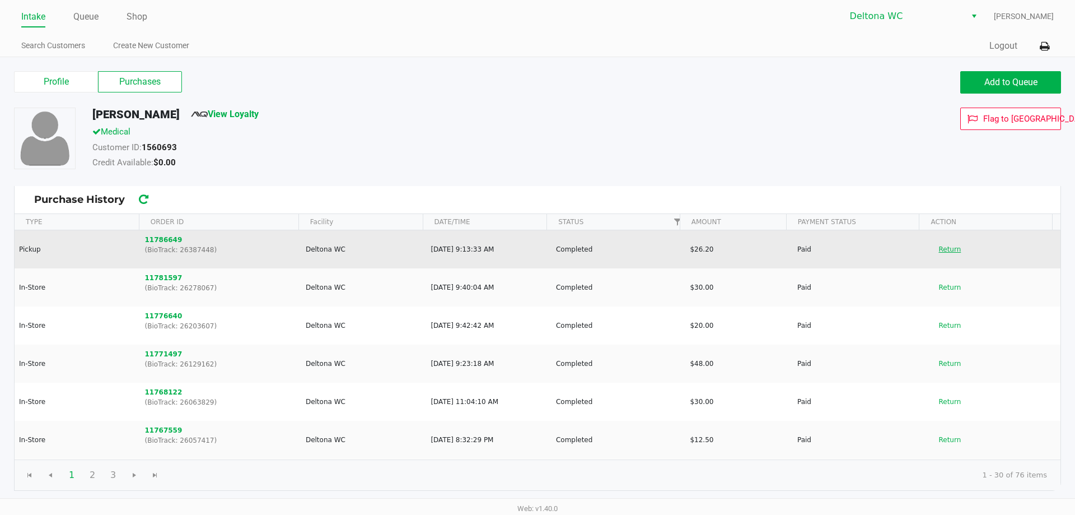
click at [941, 244] on button "Return" at bounding box center [950, 249] width 37 height 18
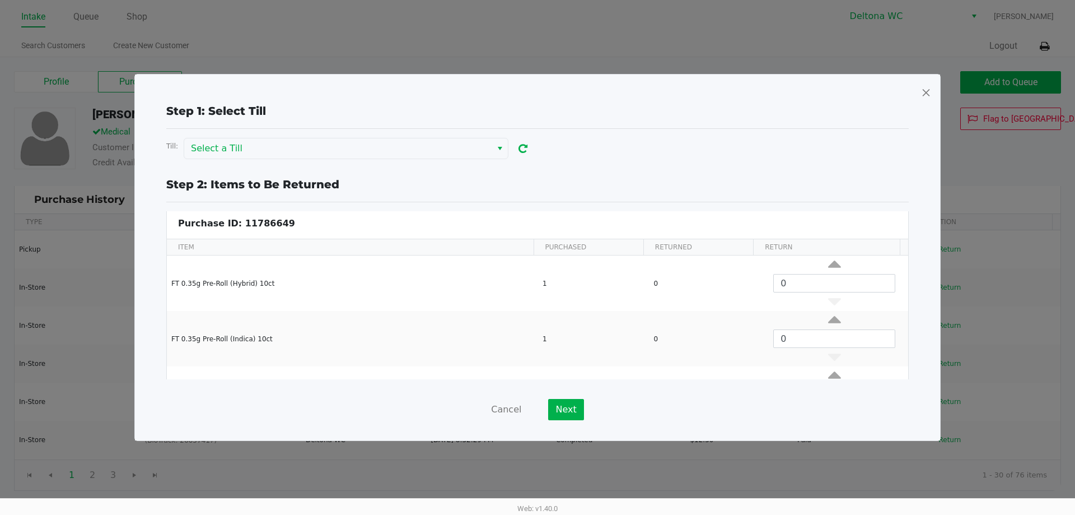
click at [928, 92] on span at bounding box center [926, 92] width 10 height 18
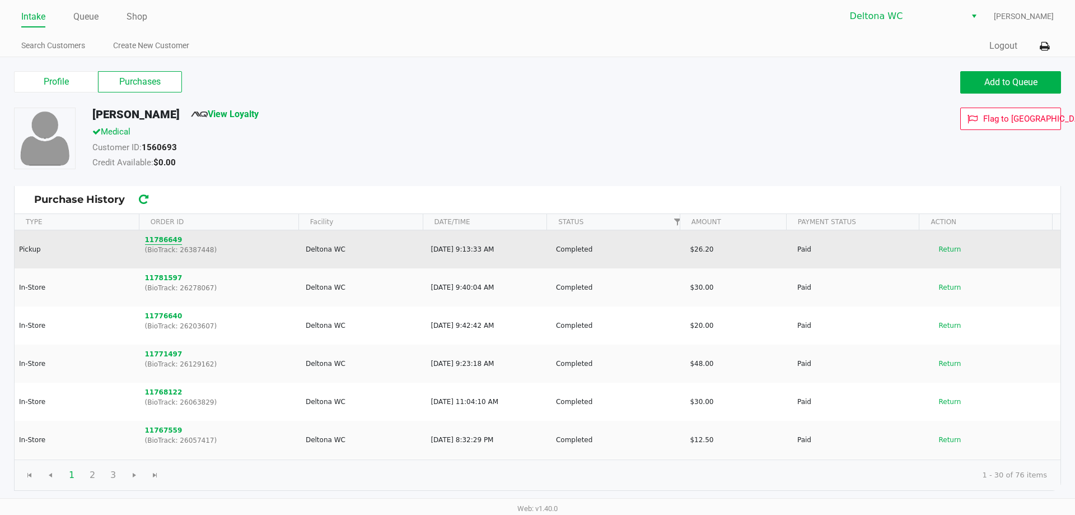
click at [170, 242] on button "11786649" at bounding box center [164, 240] width 38 height 10
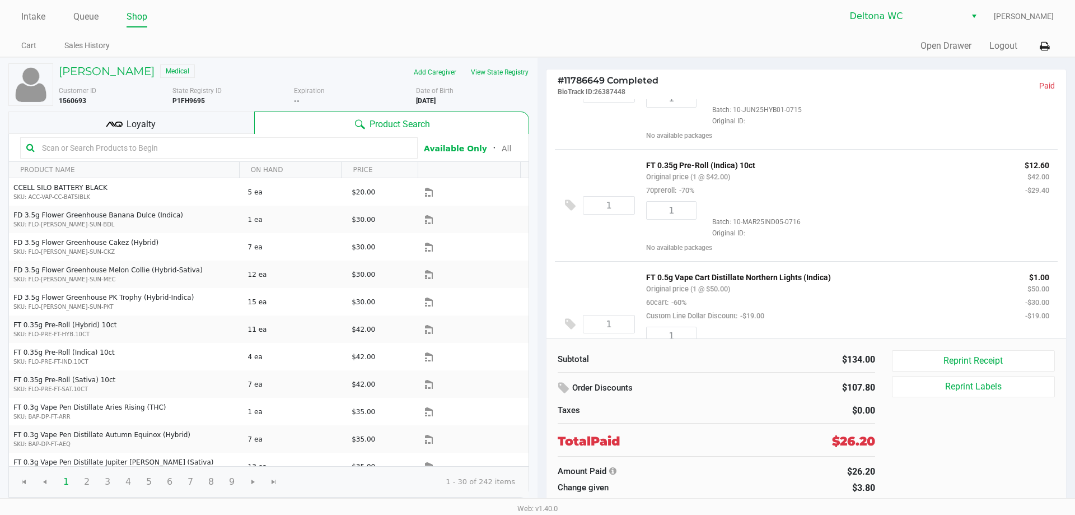
scroll to position [112, 0]
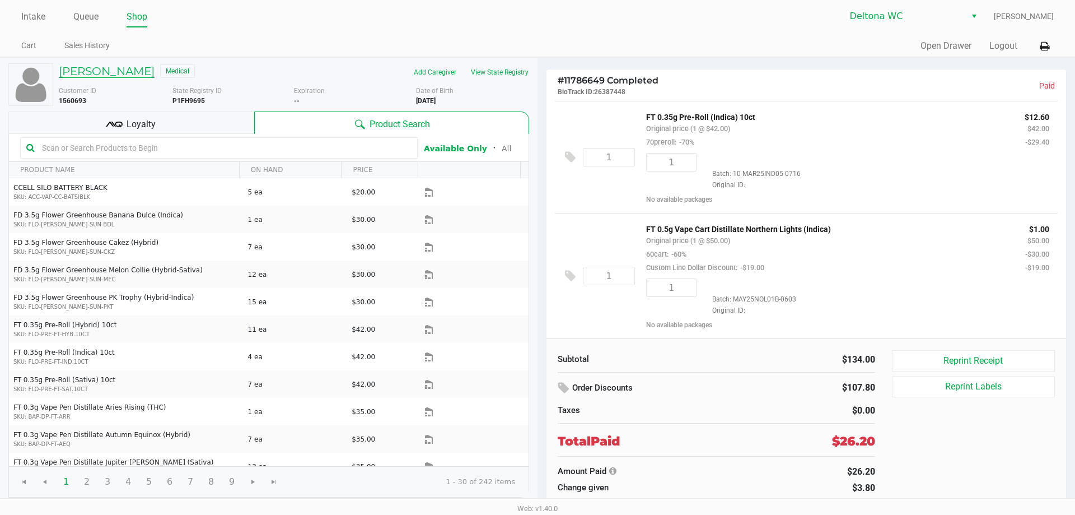
click at [117, 73] on h5 "ALEXAVIEL RIVERA" at bounding box center [107, 70] width 96 height 13
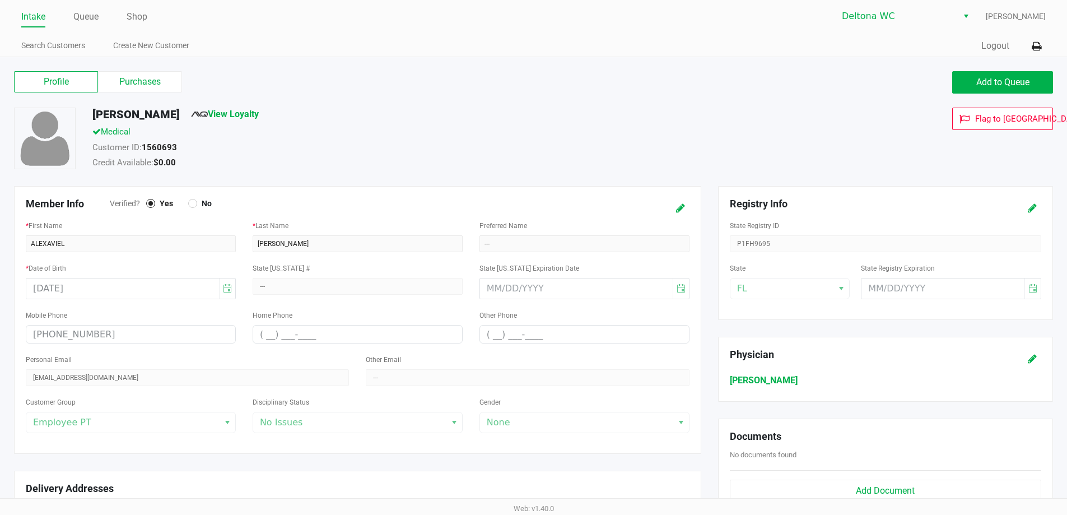
click at [164, 103] on div "Profile Purchases Add to Queue" at bounding box center [534, 87] width 1056 height 39
click at [167, 91] on label "Purchases" at bounding box center [140, 81] width 84 height 21
click at [0, 0] on 1 "Purchases" at bounding box center [0, 0] width 0 height 0
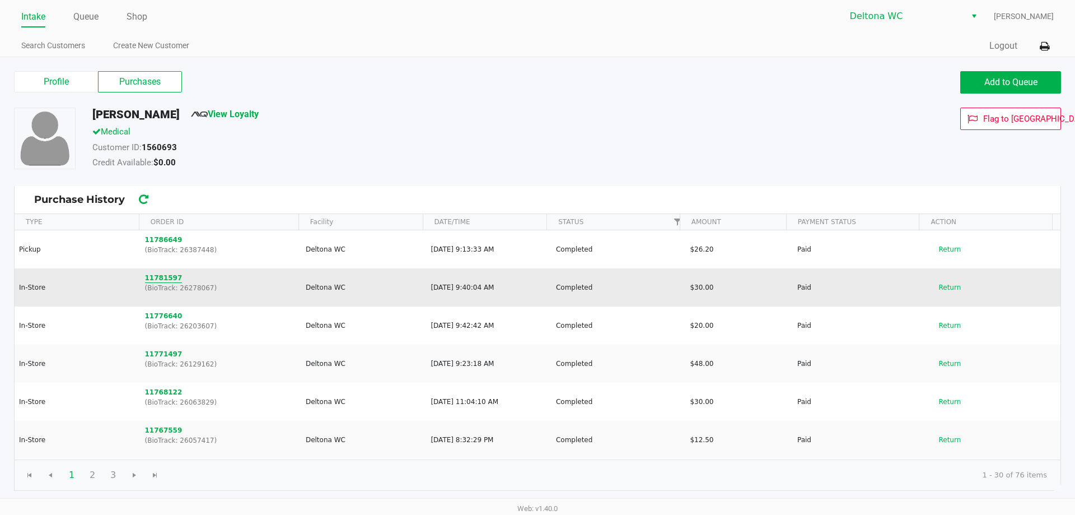
click at [164, 277] on button "11781597" at bounding box center [164, 278] width 38 height 10
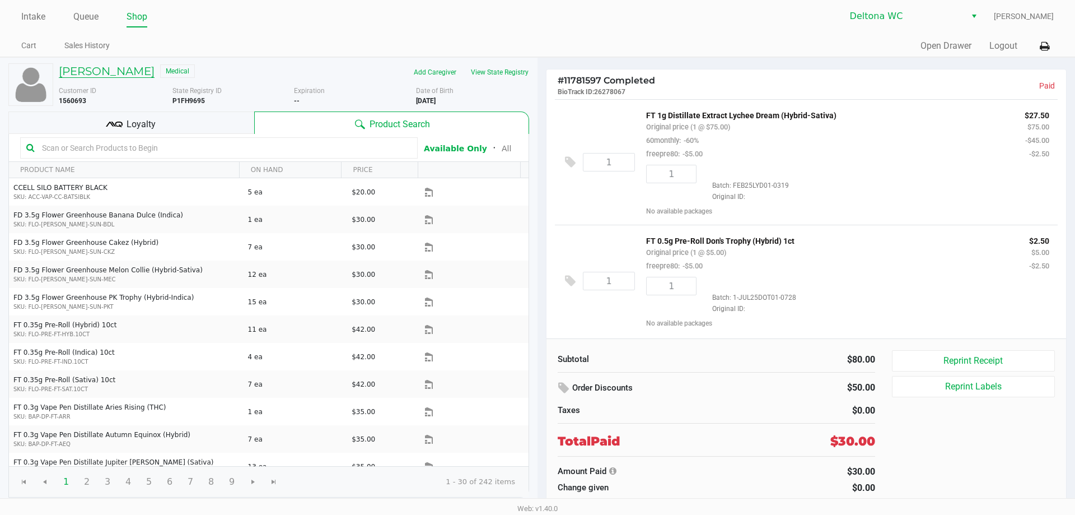
click at [155, 69] on h5 "ALEXAVIEL RIVERA" at bounding box center [107, 70] width 96 height 13
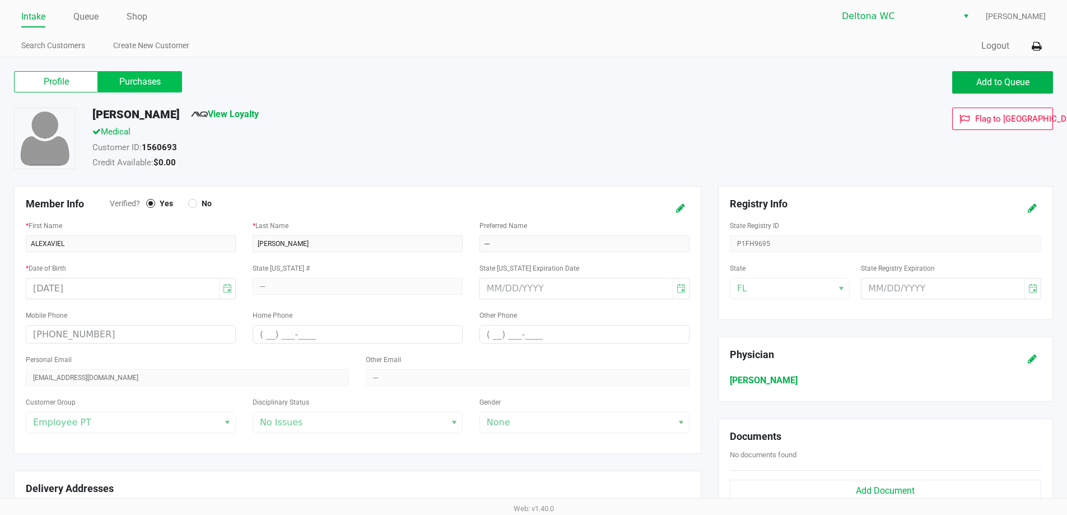
click at [173, 86] on label "Purchases" at bounding box center [140, 81] width 84 height 21
click at [0, 0] on 1 "Purchases" at bounding box center [0, 0] width 0 height 0
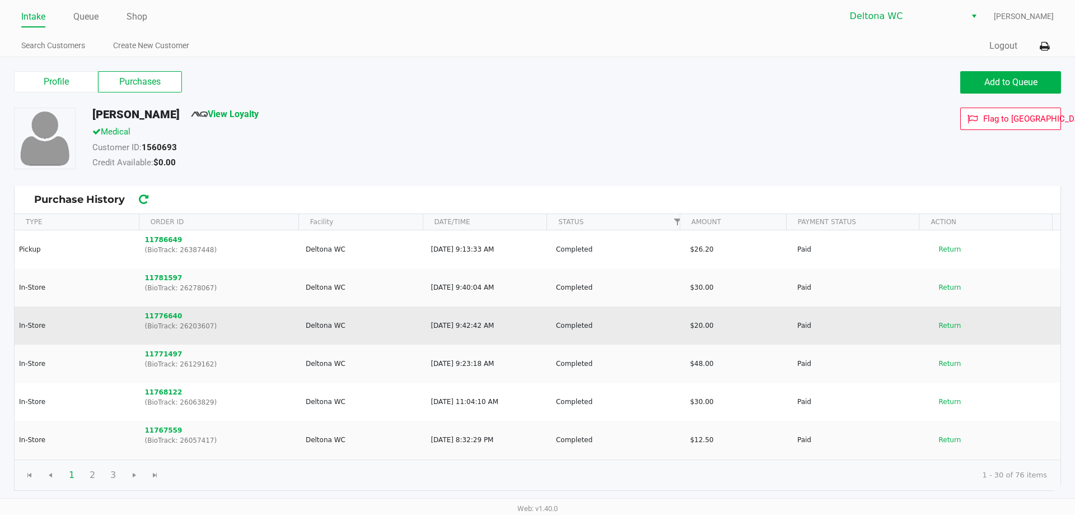
click at [153, 321] on p "(BioTrack: 26203607)" at bounding box center [220, 326] width 151 height 10
click at [156, 318] on button "11776640" at bounding box center [164, 316] width 38 height 10
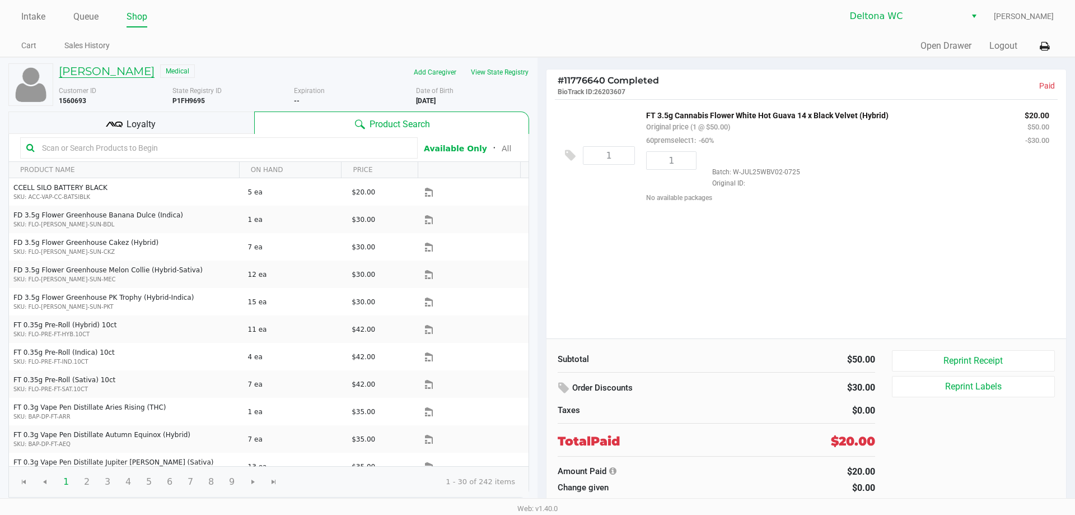
click at [122, 72] on h5 "ALEXAVIEL RIVERA" at bounding box center [107, 70] width 96 height 13
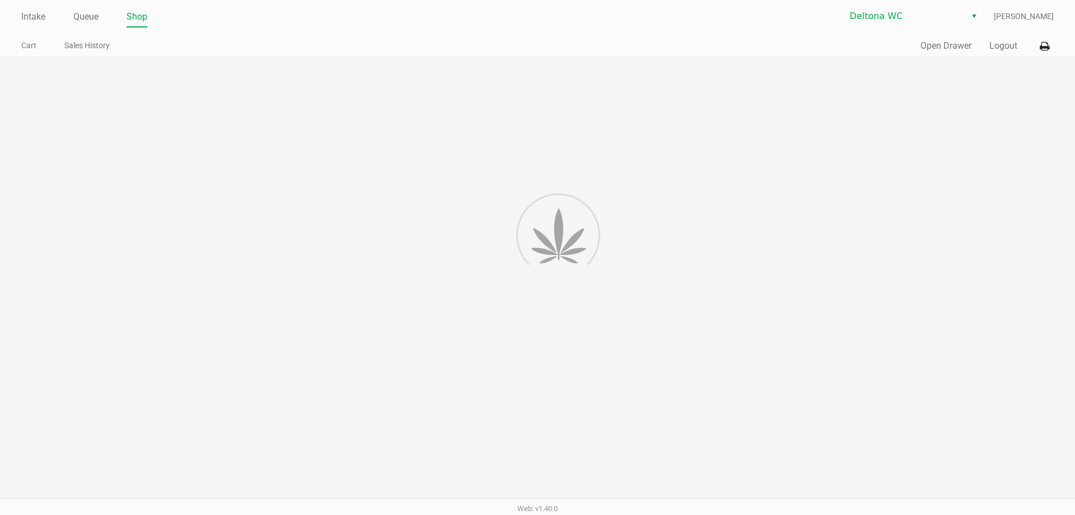
click at [139, 78] on div at bounding box center [537, 281] width 1075 height 449
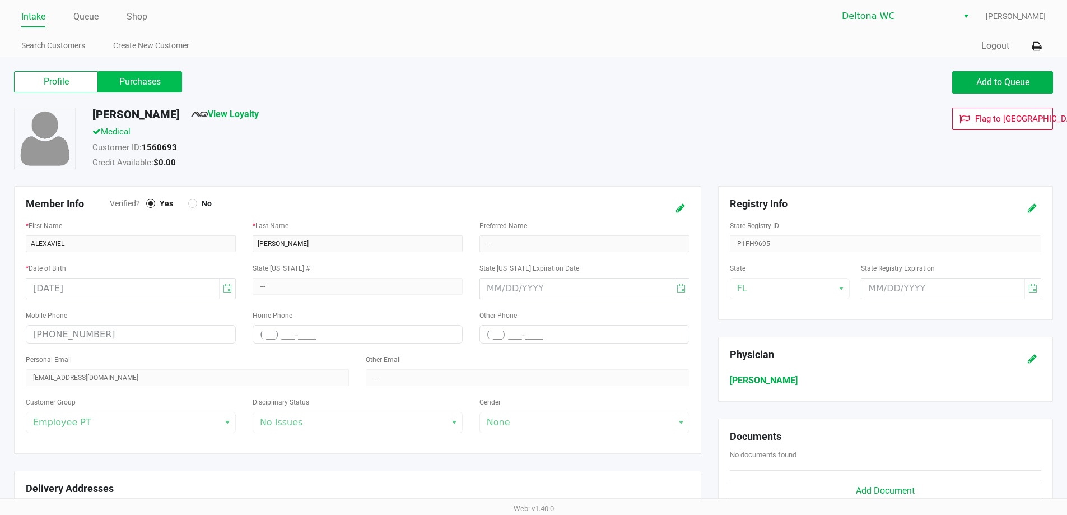
click at [140, 77] on label "Purchases" at bounding box center [140, 81] width 84 height 21
click at [0, 0] on 1 "Purchases" at bounding box center [0, 0] width 0 height 0
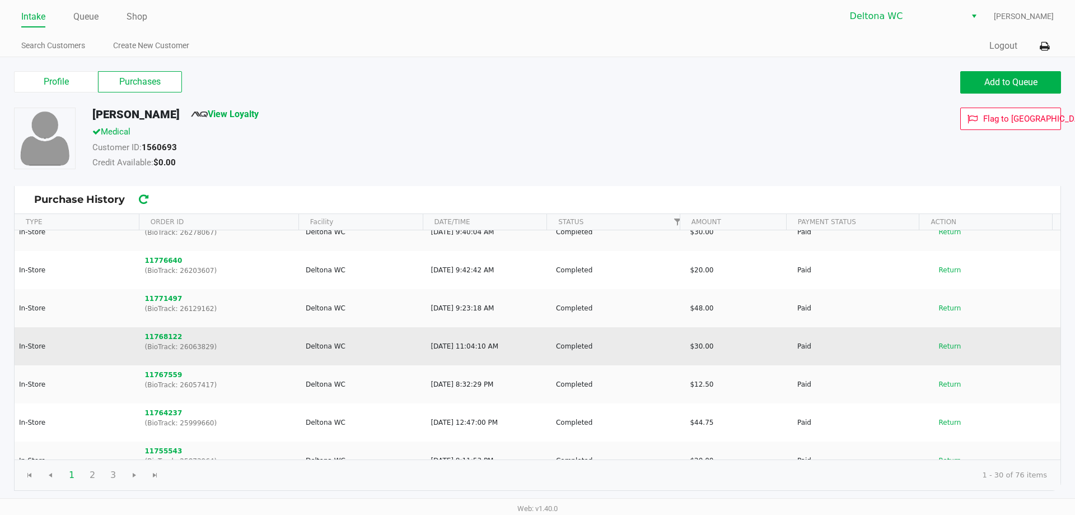
scroll to position [56, 0]
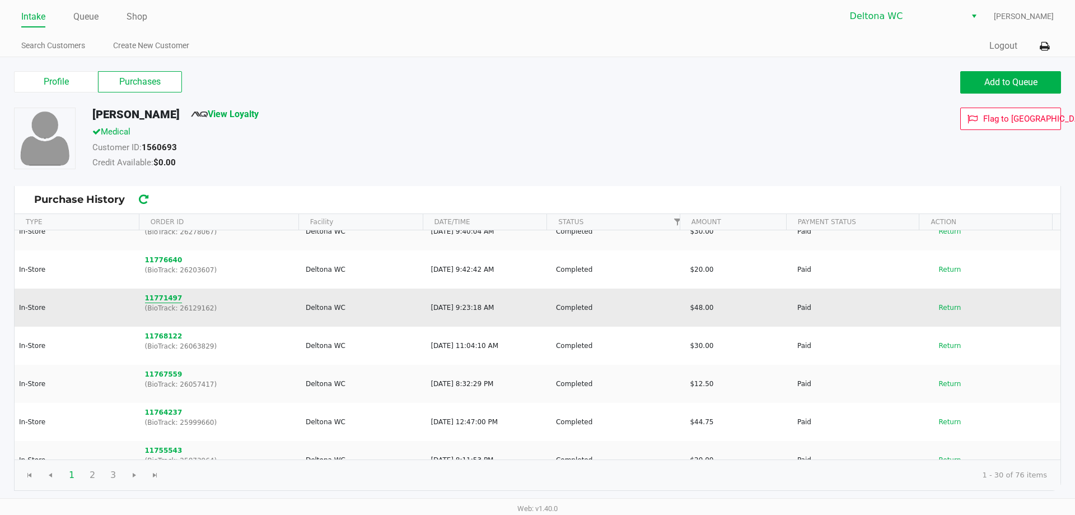
click at [151, 294] on button "11771497" at bounding box center [164, 298] width 38 height 10
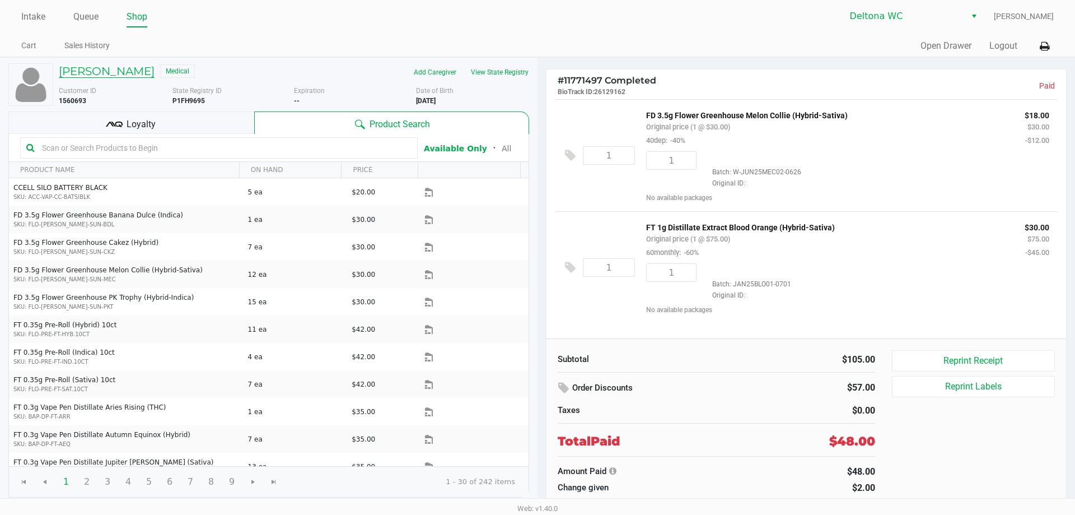
click at [79, 66] on h5 "ALEXAVIEL RIVERA" at bounding box center [107, 70] width 96 height 13
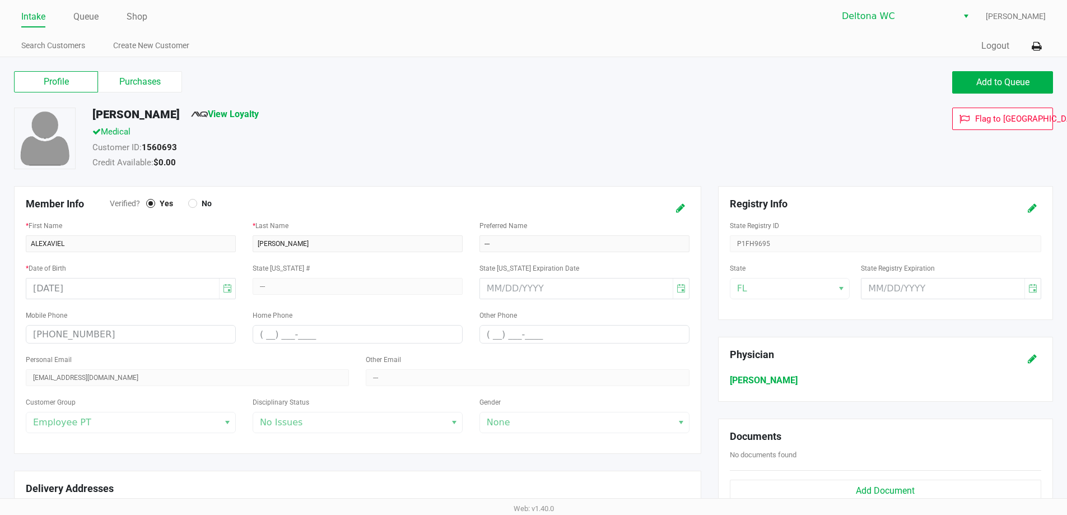
click at [113, 66] on div "Profile Purchases Add to Queue ALEXAVIEL RIVERA View Loyalty Medical Customer I…" at bounding box center [533, 449] width 1067 height 784
drag, startPoint x: 115, startPoint y: 74, endPoint x: 196, endPoint y: 92, distance: 82.6
click at [116, 74] on label "Purchases" at bounding box center [140, 81] width 84 height 21
click at [0, 0] on 1 "Purchases" at bounding box center [0, 0] width 0 height 0
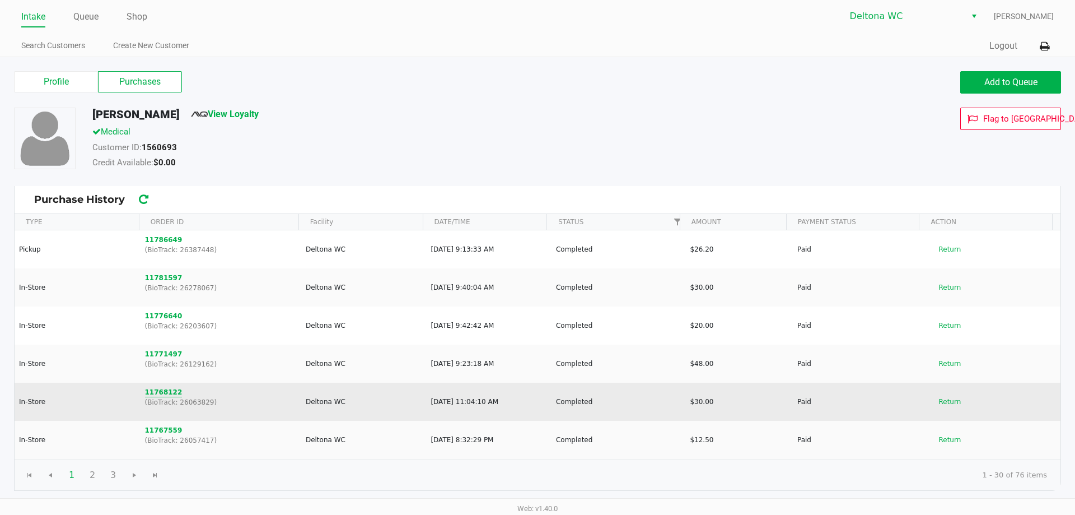
click at [147, 393] on button "11768122" at bounding box center [164, 392] width 38 height 10
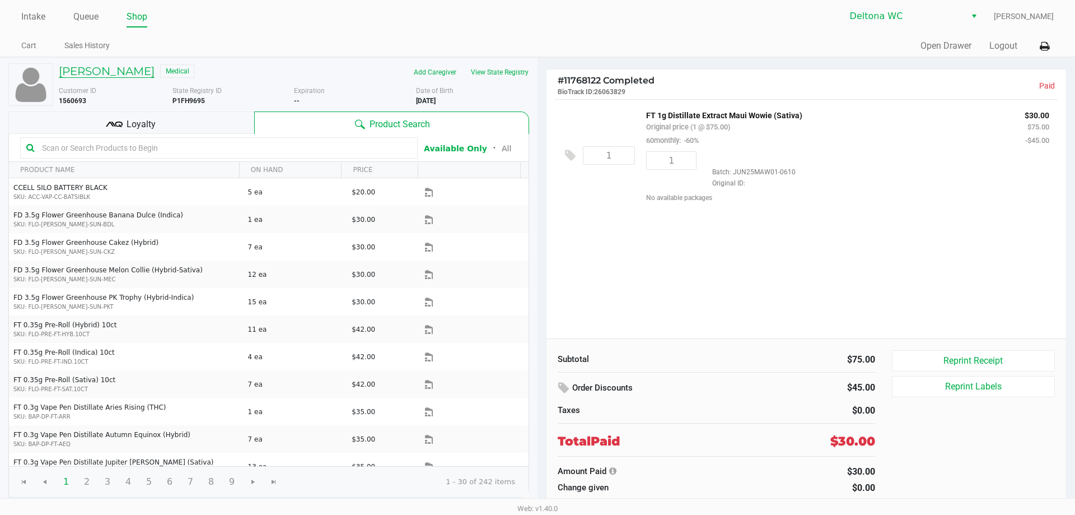
click at [148, 80] on div "ALEXAVIEL RIVERA Medical" at bounding box center [172, 72] width 244 height 18
click at [148, 71] on h5 "ALEXAVIEL RIVERA" at bounding box center [107, 70] width 96 height 13
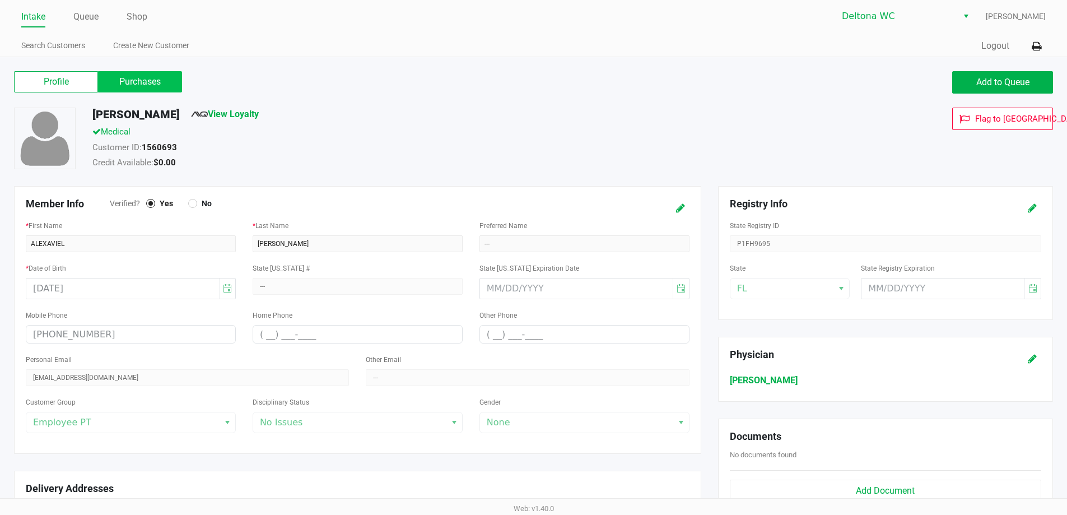
click at [139, 80] on label "Purchases" at bounding box center [140, 81] width 84 height 21
click at [0, 0] on 1 "Purchases" at bounding box center [0, 0] width 0 height 0
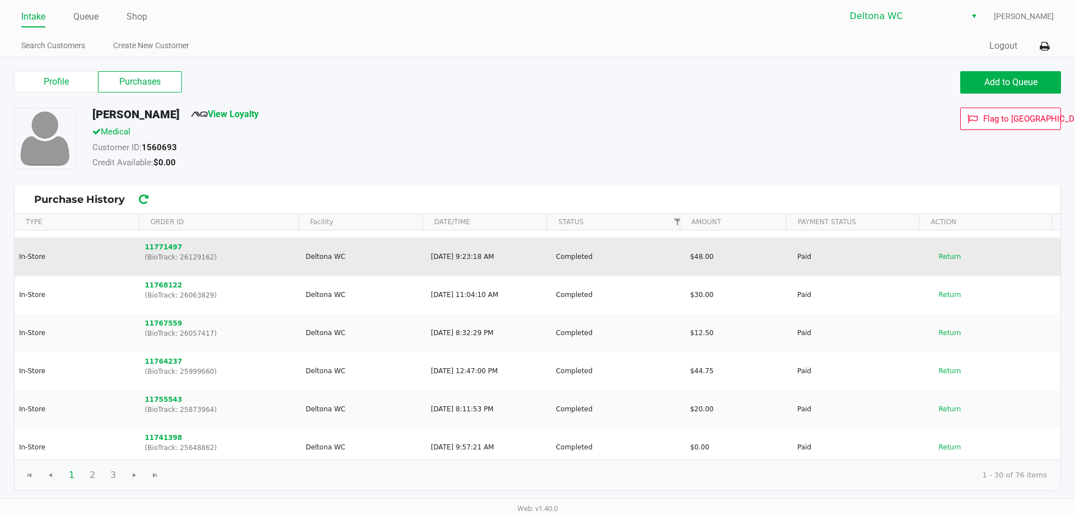
scroll to position [112, 0]
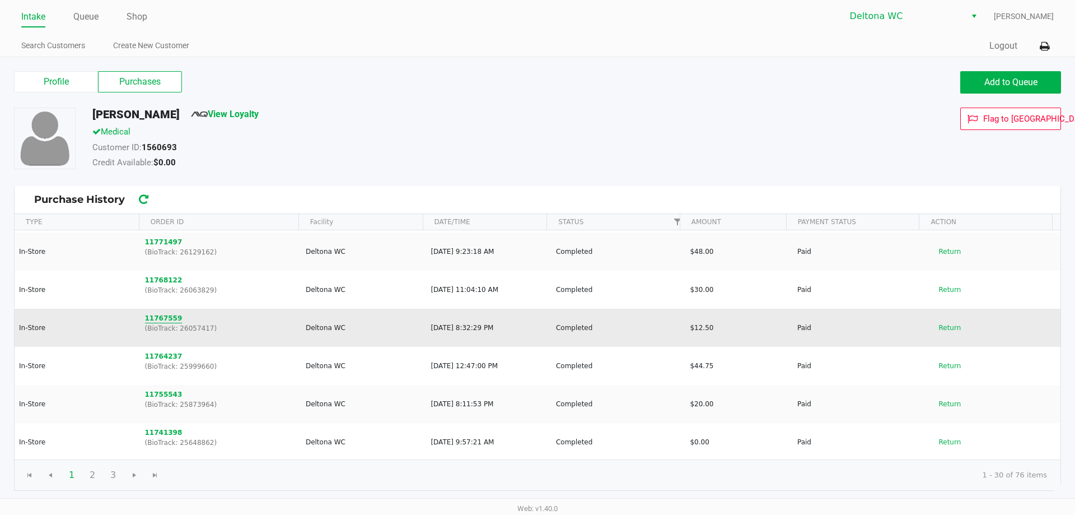
click at [156, 319] on button "11767559" at bounding box center [164, 318] width 38 height 10
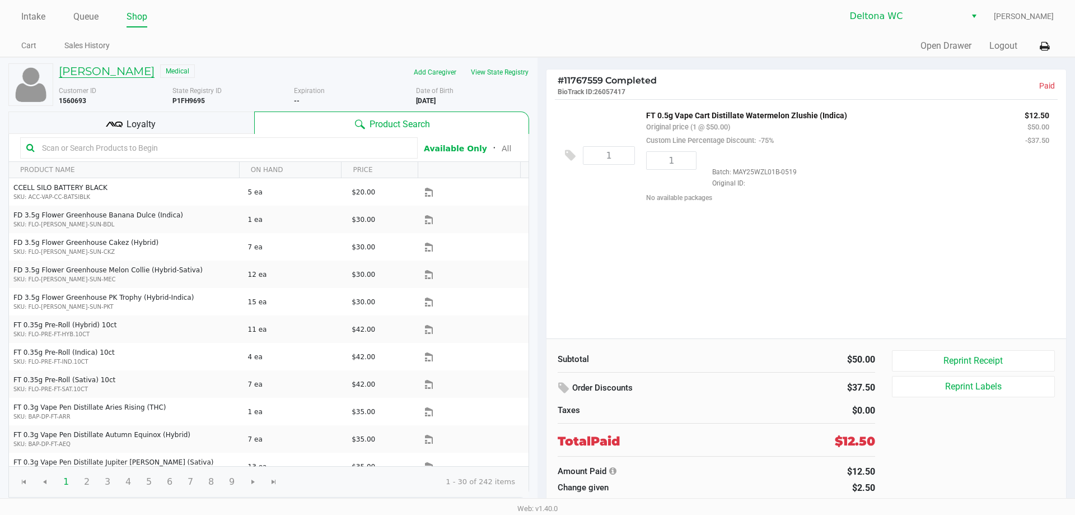
click at [140, 74] on h5 "ALEXAVIEL RIVERA" at bounding box center [107, 70] width 96 height 13
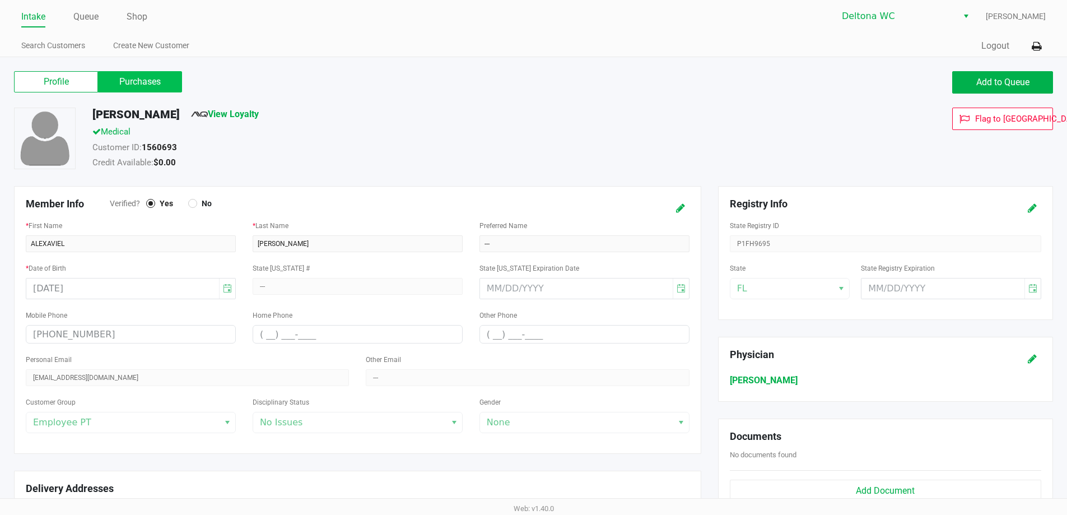
drag, startPoint x: 152, startPoint y: 77, endPoint x: 177, endPoint y: 93, distance: 29.7
click at [152, 78] on label "Purchases" at bounding box center [140, 81] width 84 height 21
click at [0, 0] on 1 "Purchases" at bounding box center [0, 0] width 0 height 0
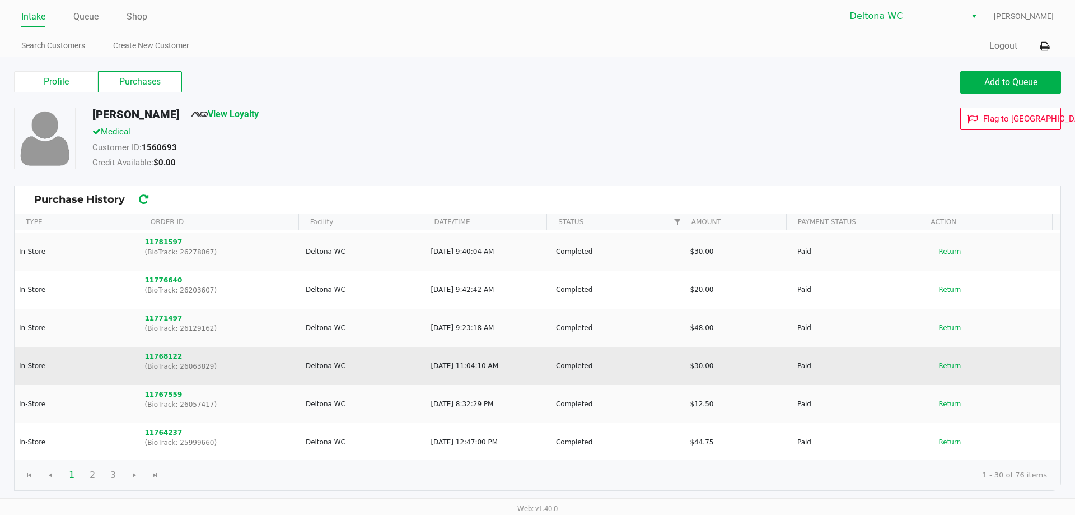
scroll to position [56, 0]
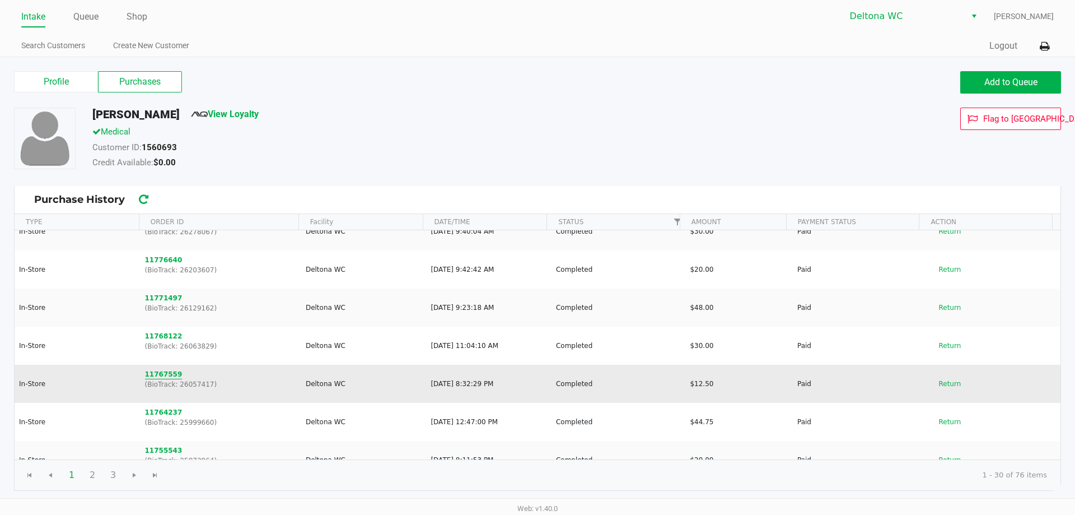
click at [153, 378] on button "11767559" at bounding box center [164, 374] width 38 height 10
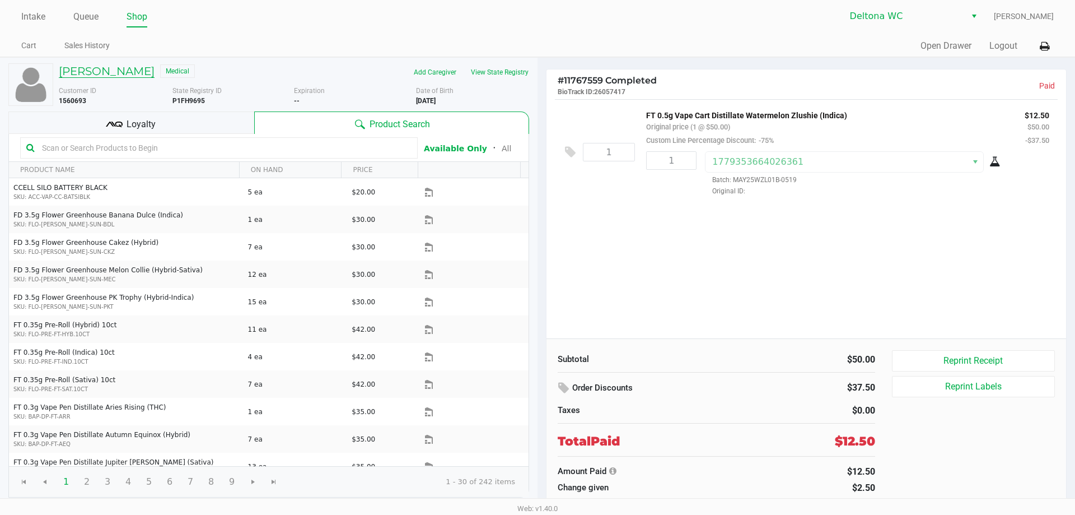
click at [142, 69] on h5 "ALEXAVIEL RIVERA" at bounding box center [107, 70] width 96 height 13
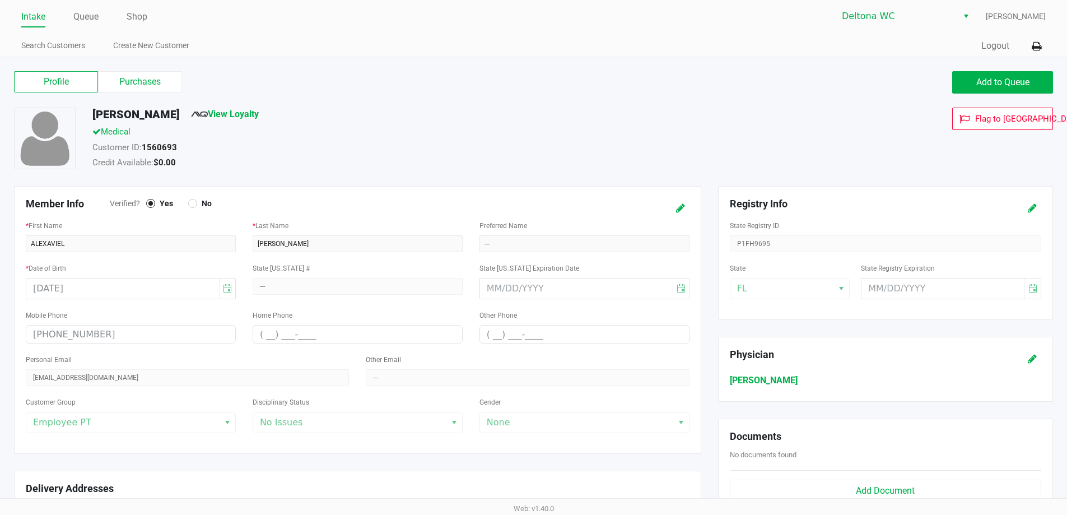
click at [148, 81] on label "Purchases" at bounding box center [140, 81] width 84 height 21
click at [0, 0] on 1 "Purchases" at bounding box center [0, 0] width 0 height 0
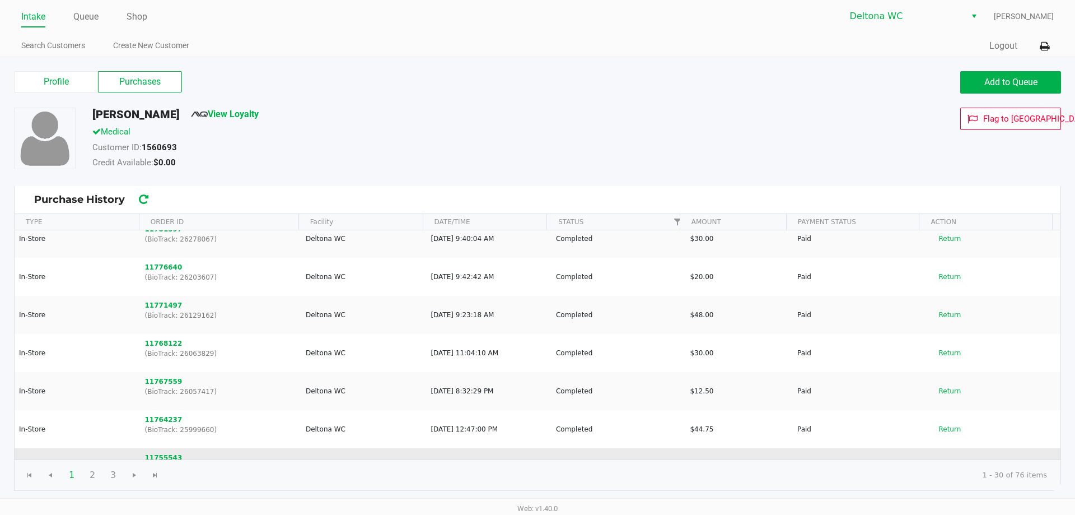
scroll to position [112, 0]
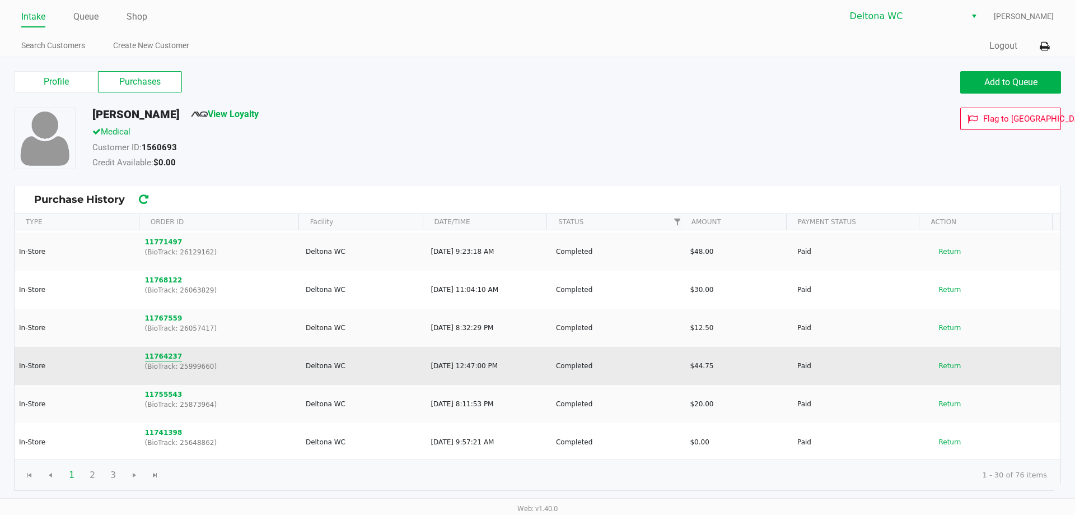
click at [163, 352] on button "11764237" at bounding box center [164, 356] width 38 height 10
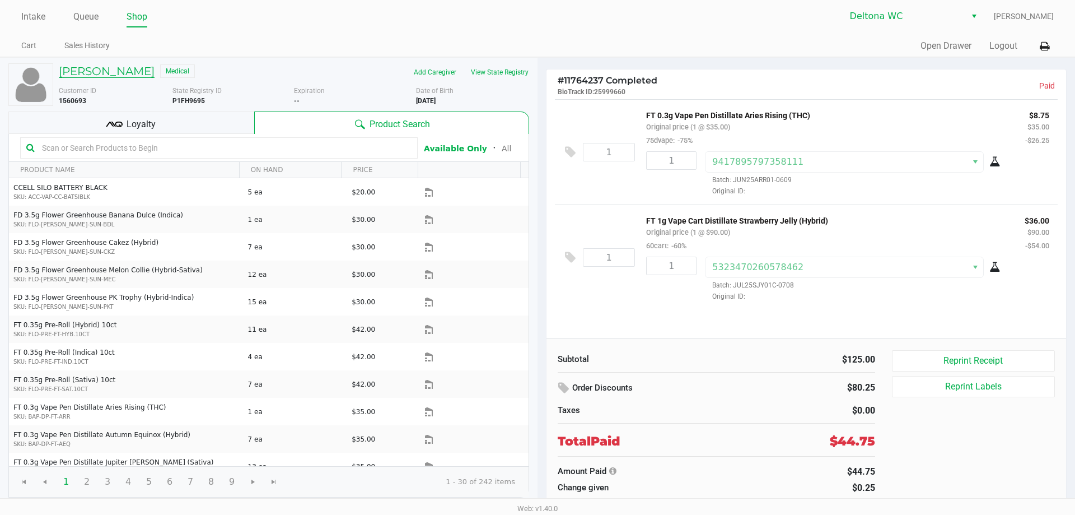
click at [143, 74] on h5 "ALEXAVIEL RIVERA" at bounding box center [107, 70] width 96 height 13
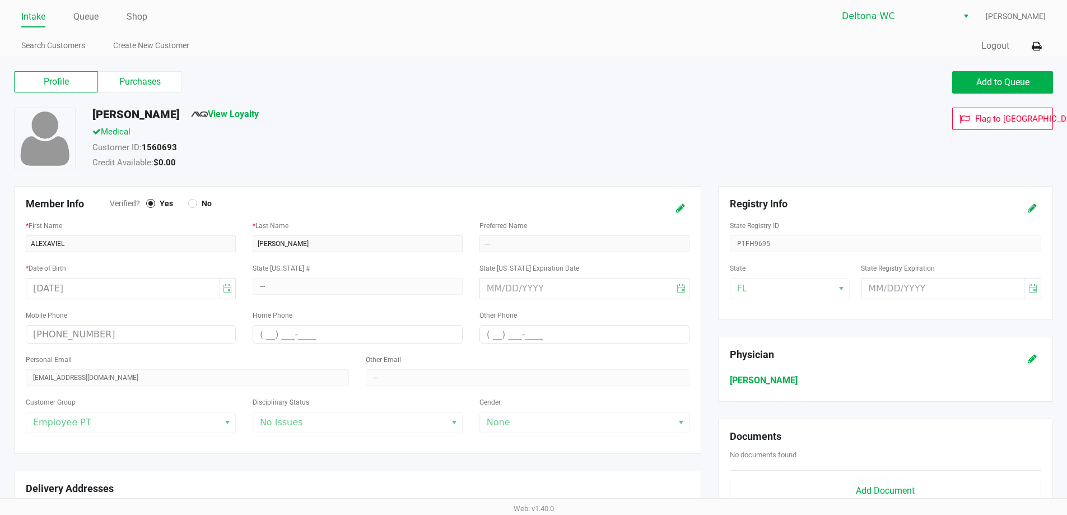
click at [143, 74] on label "Purchases" at bounding box center [140, 81] width 84 height 21
click at [0, 0] on 1 "Purchases" at bounding box center [0, 0] width 0 height 0
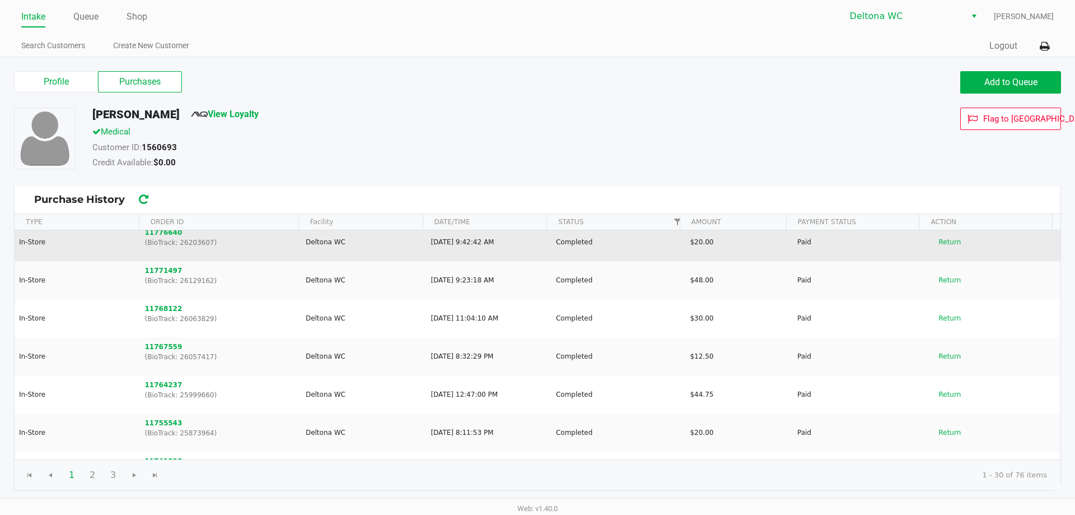
scroll to position [168, 0]
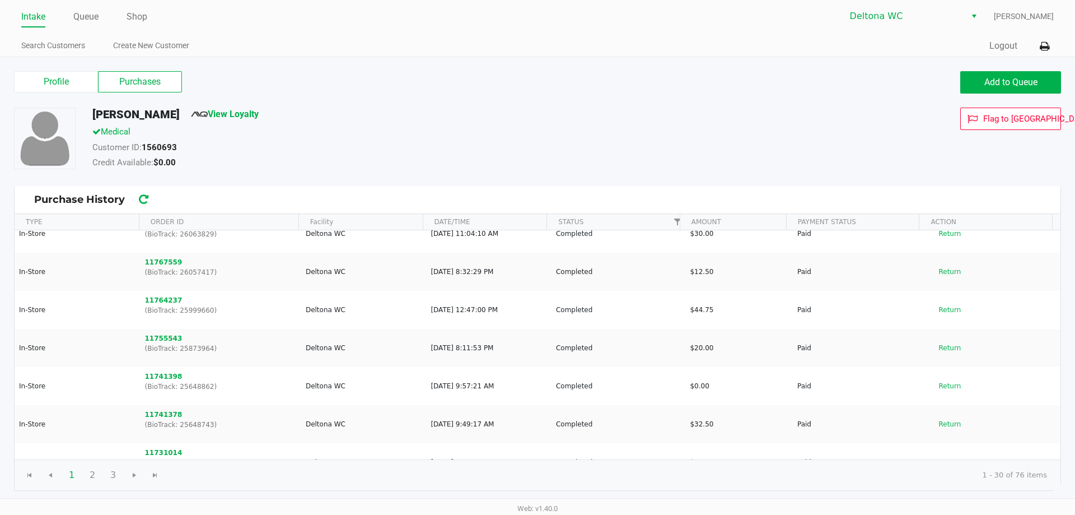
click at [43, 12] on link "Intake" at bounding box center [33, 17] width 24 height 16
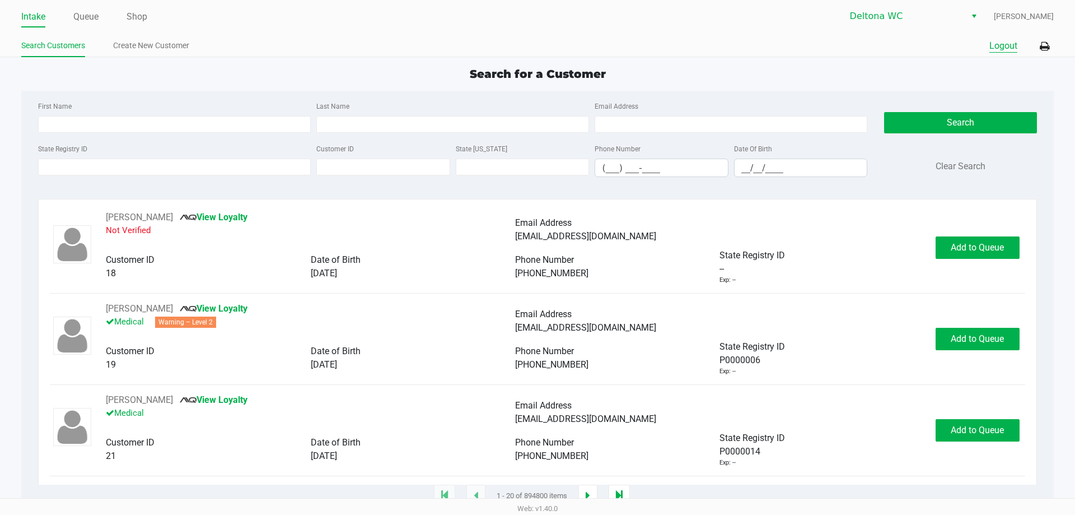
click at [1016, 49] on button "Logout" at bounding box center [1004, 45] width 28 height 13
